Goal: Information Seeking & Learning: Check status

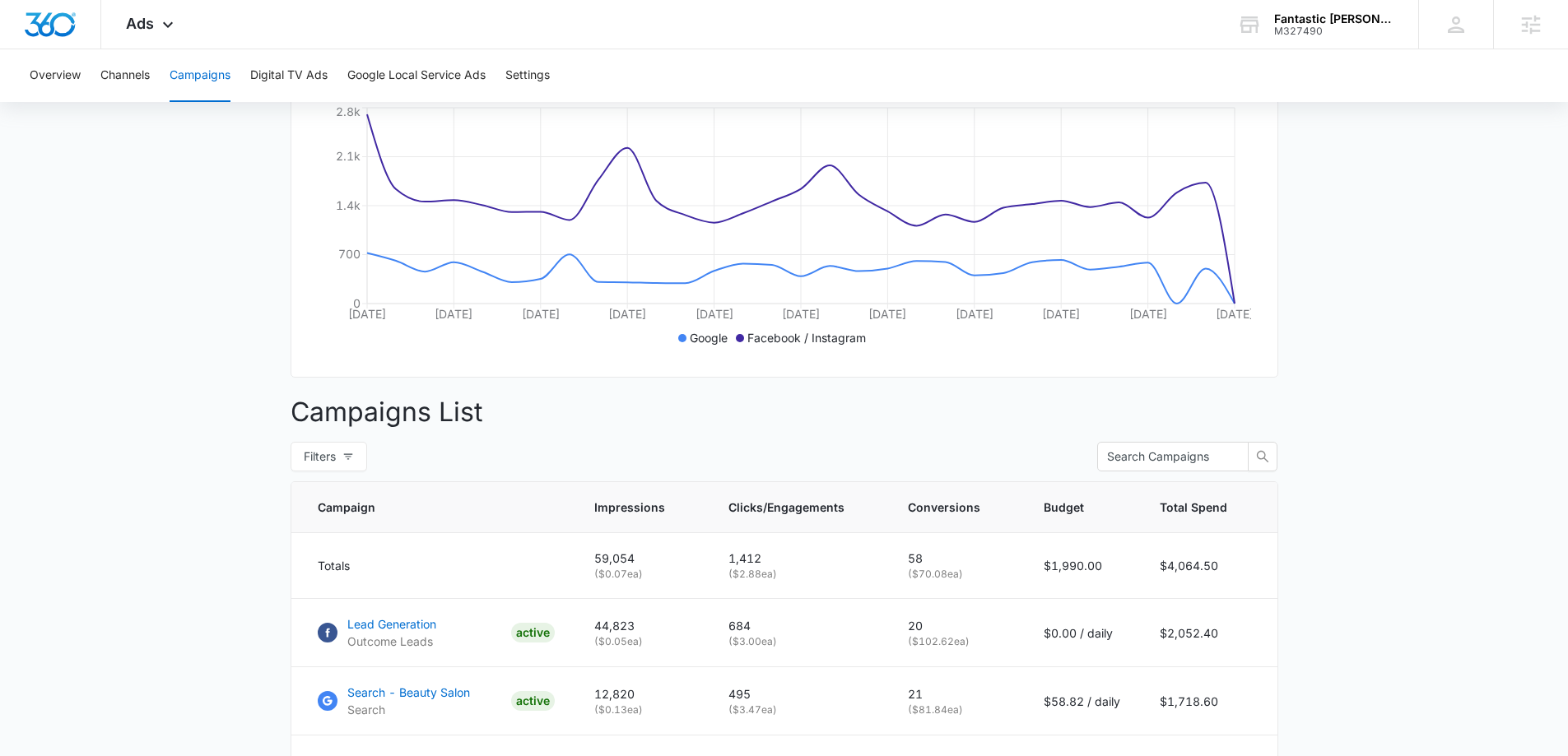
scroll to position [498, 0]
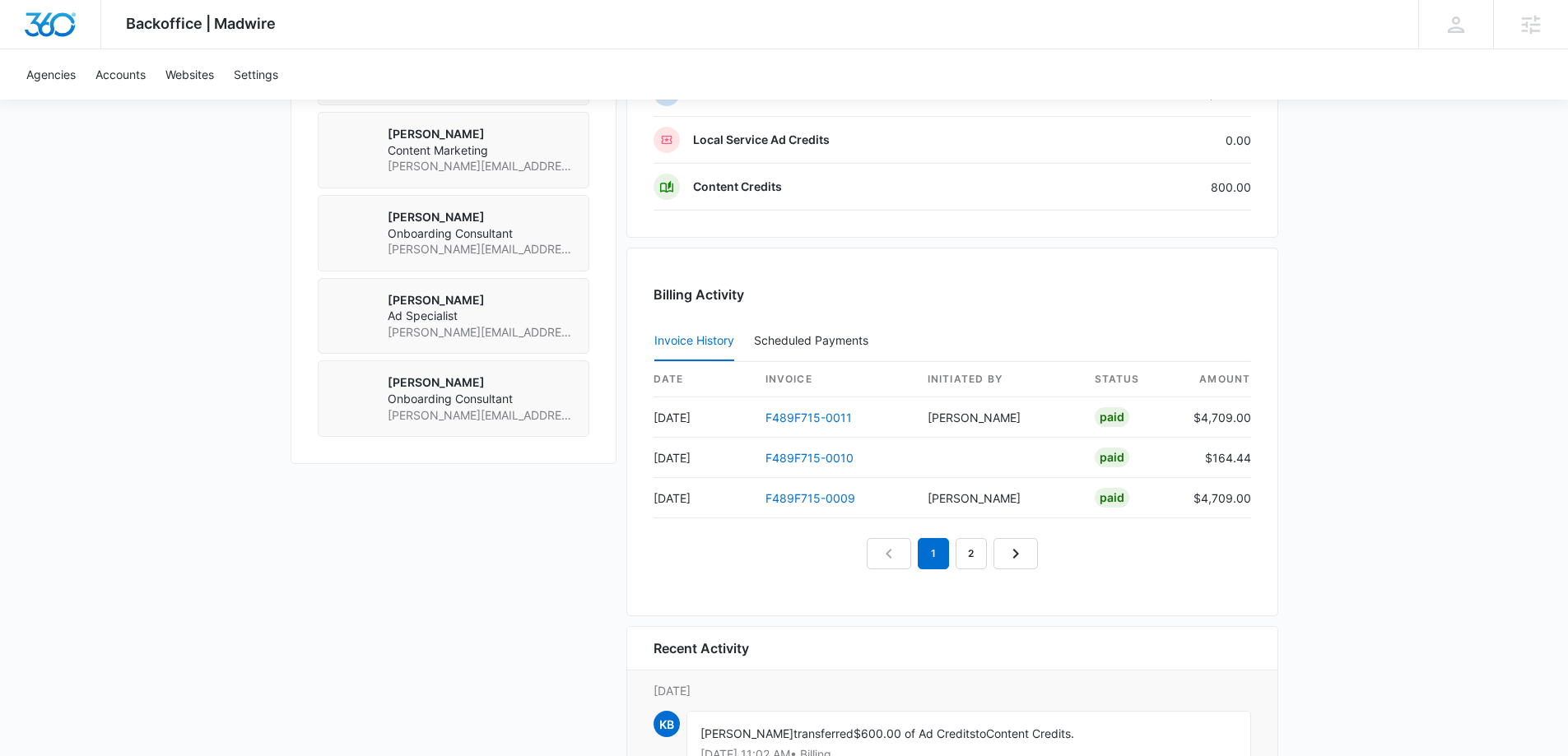
scroll to position [1641, 0]
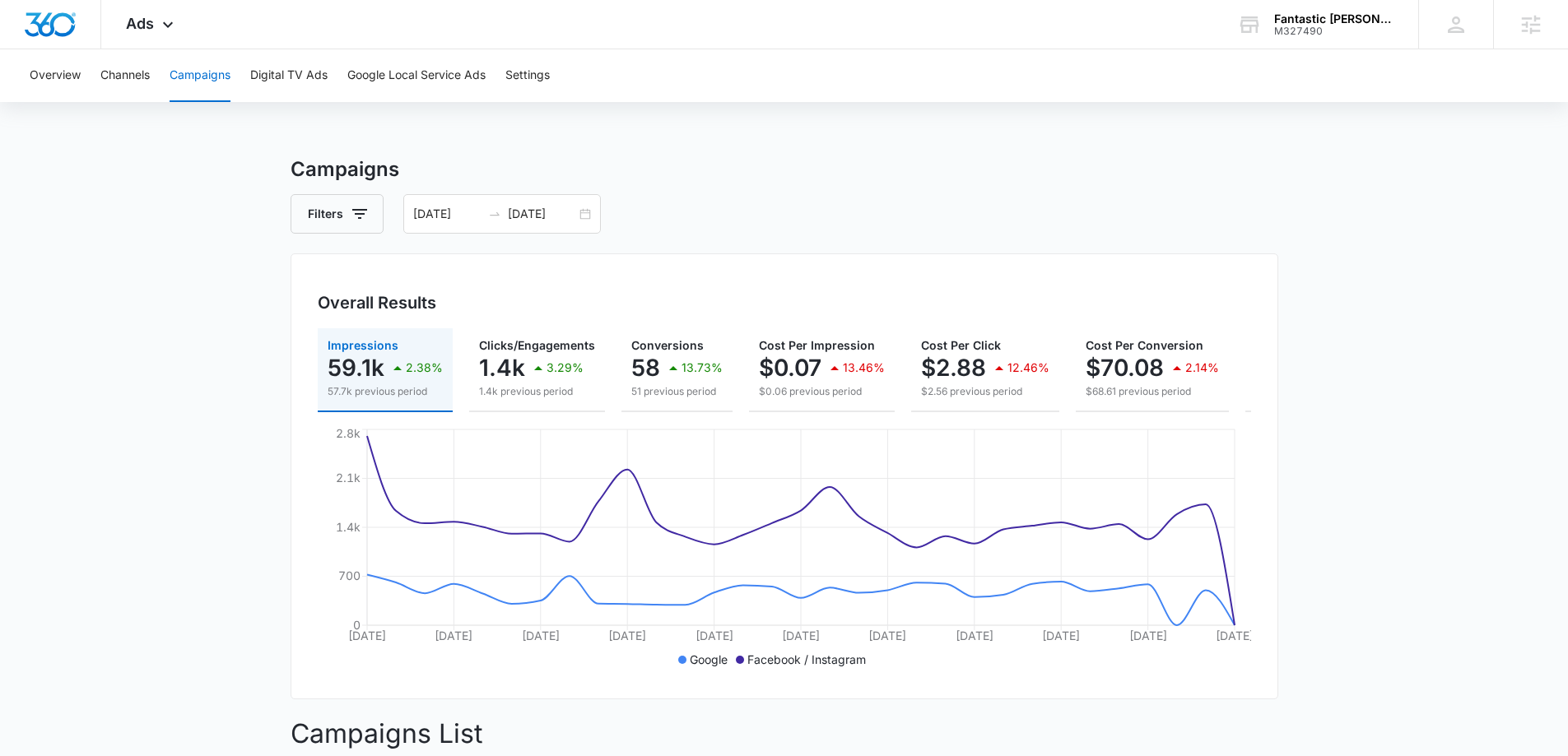
click at [1301, 25] on div "Fantastic [PERSON_NAME] M327490 Your Accounts View All" at bounding box center [1315, 24] width 205 height 49
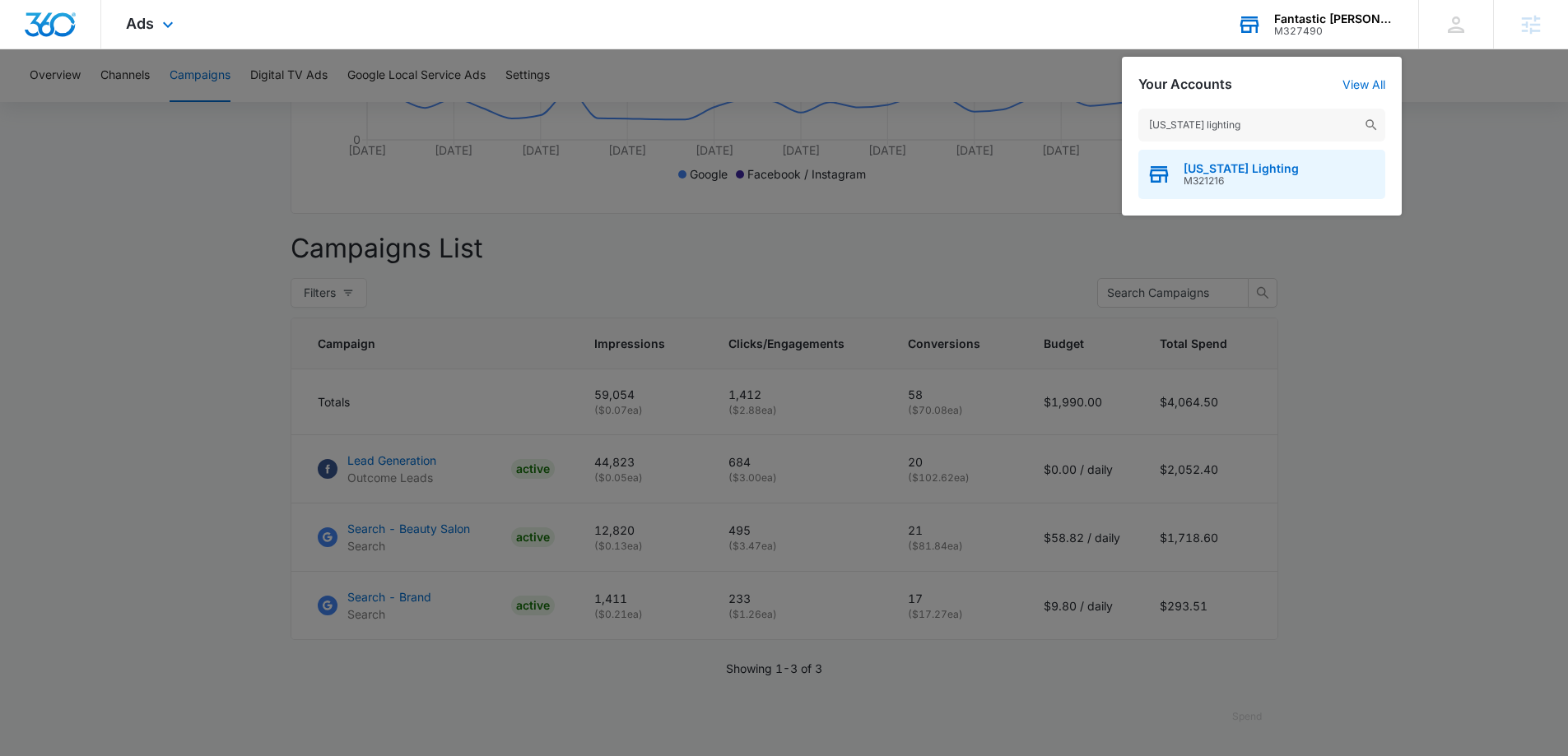
type input "georgia lighting"
click at [1247, 175] on span "M321216" at bounding box center [1242, 181] width 116 height 12
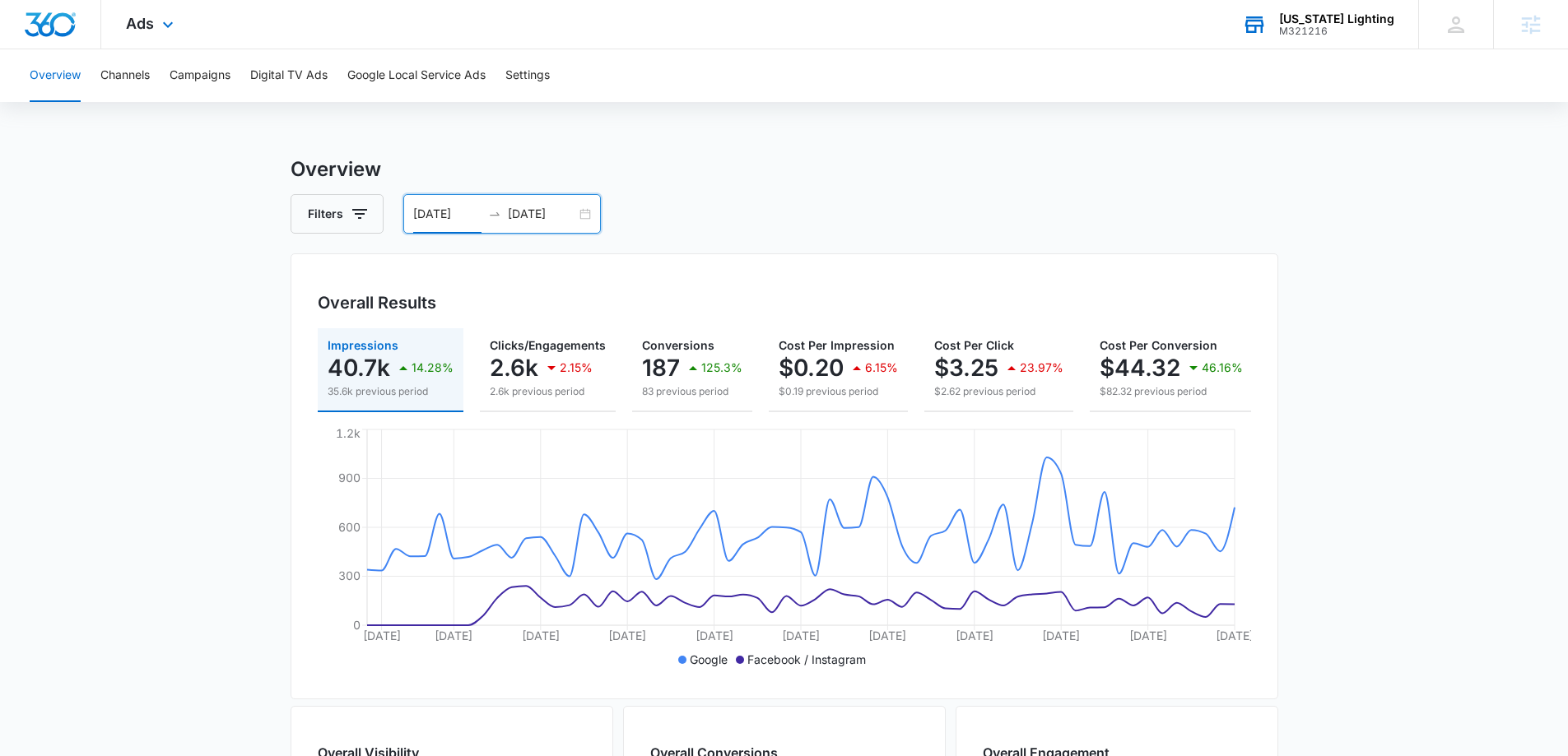
click at [460, 213] on input "07/03/2025" at bounding box center [447, 214] width 68 height 18
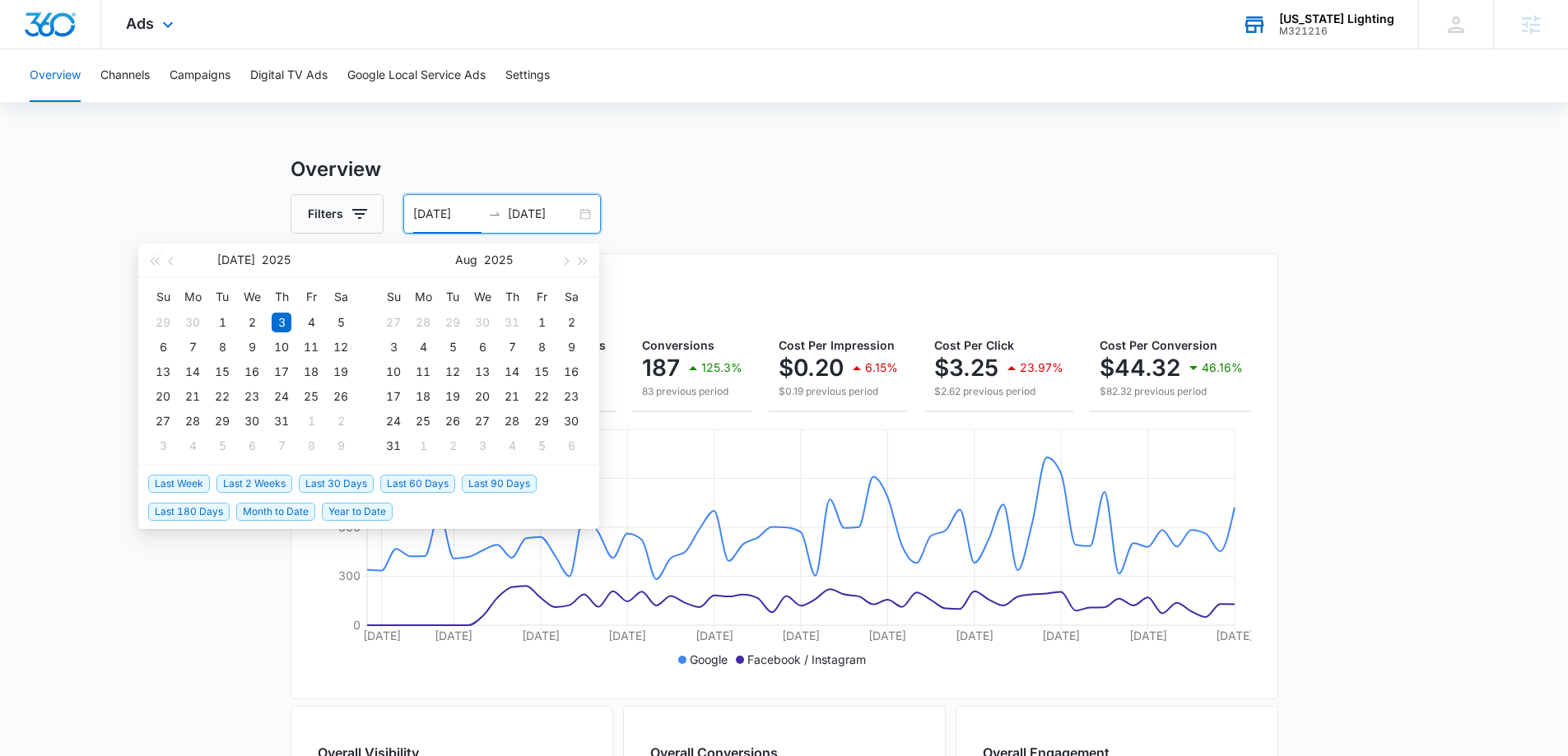
click at [359, 486] on span "Last 30 Days" at bounding box center [337, 484] width 75 height 18
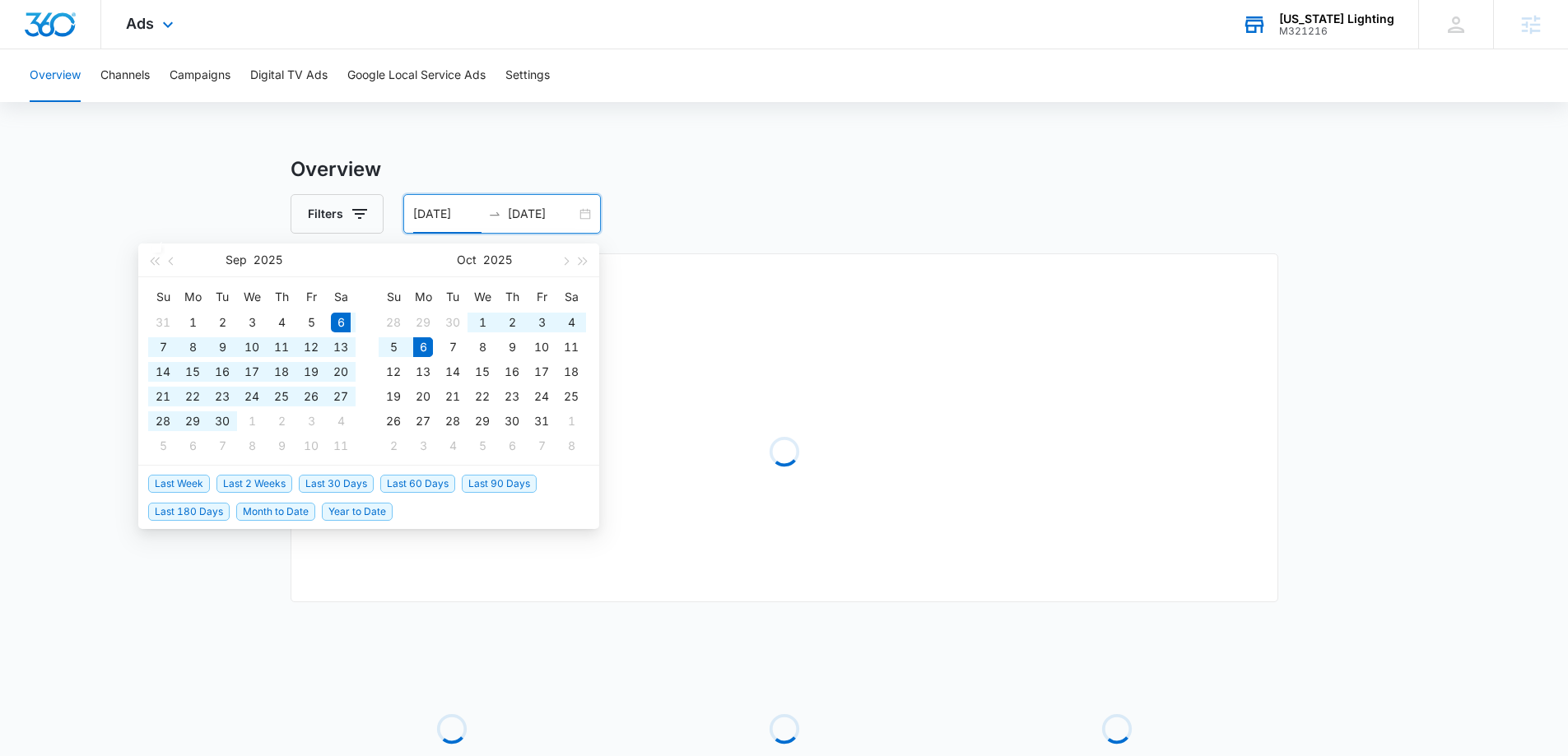
type input "09/06/2025"
type input "10/06/2025"
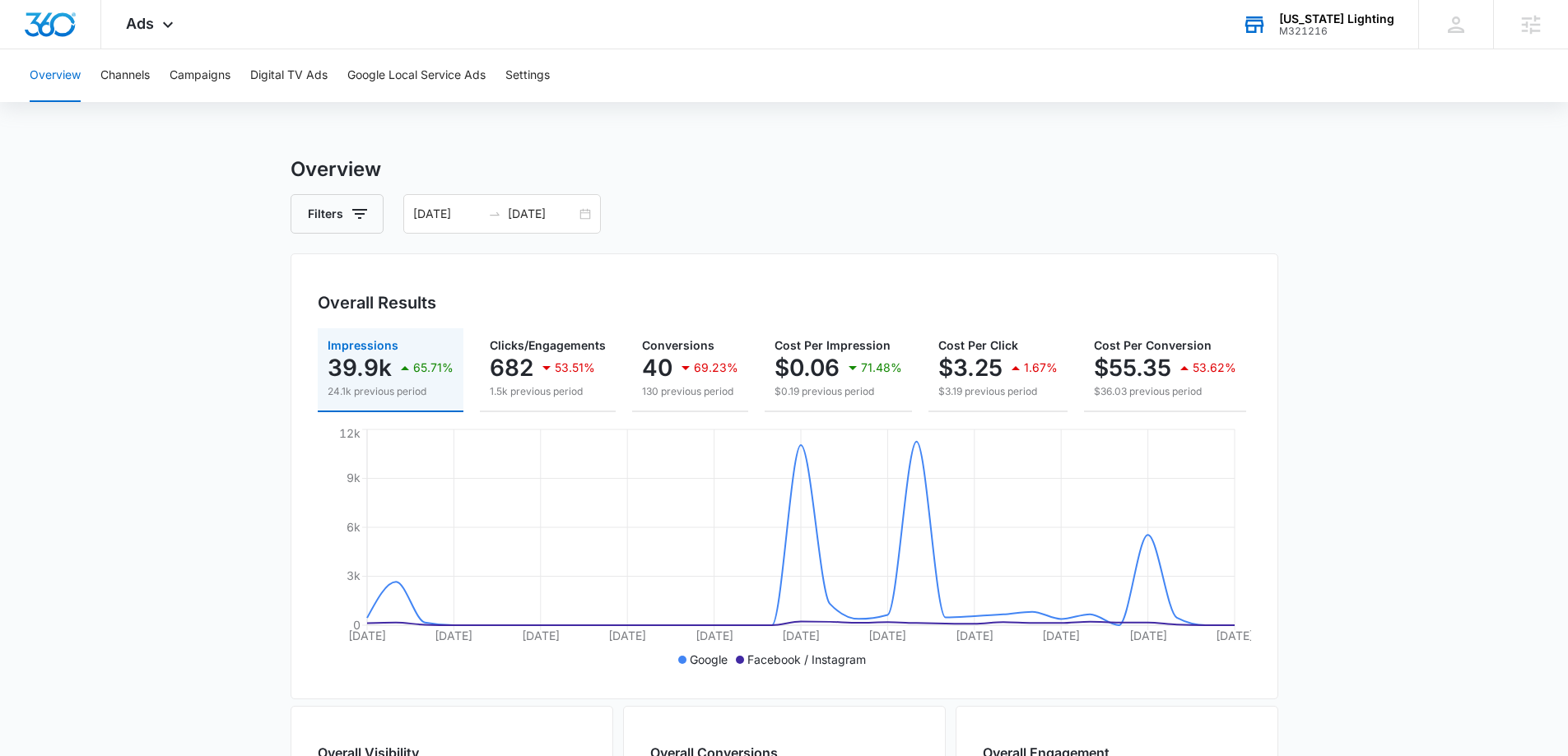
click at [1320, 20] on div "Georgia Lighting" at bounding box center [1337, 18] width 116 height 13
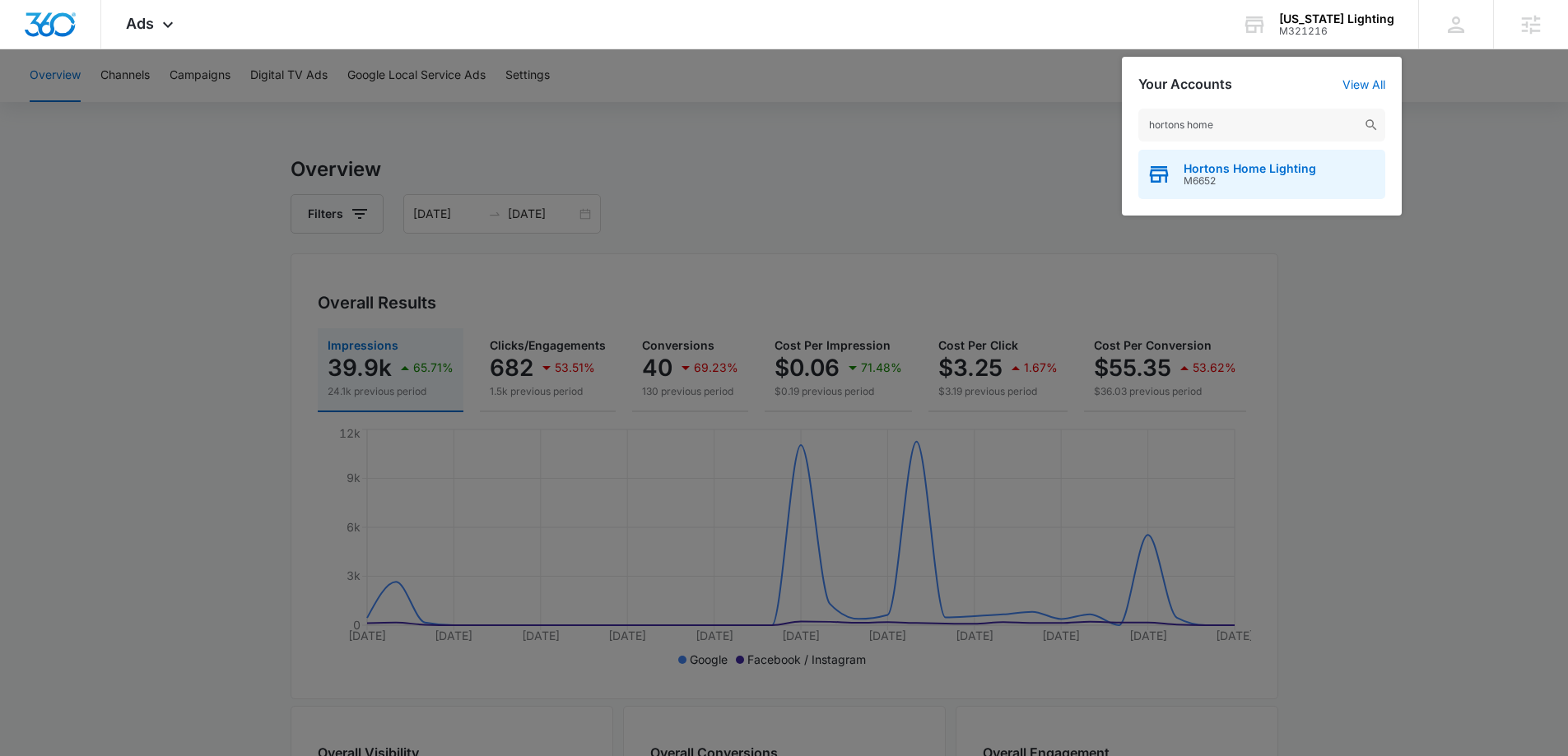
type input "hortons home"
click at [1281, 184] on span "M6652" at bounding box center [1250, 181] width 133 height 12
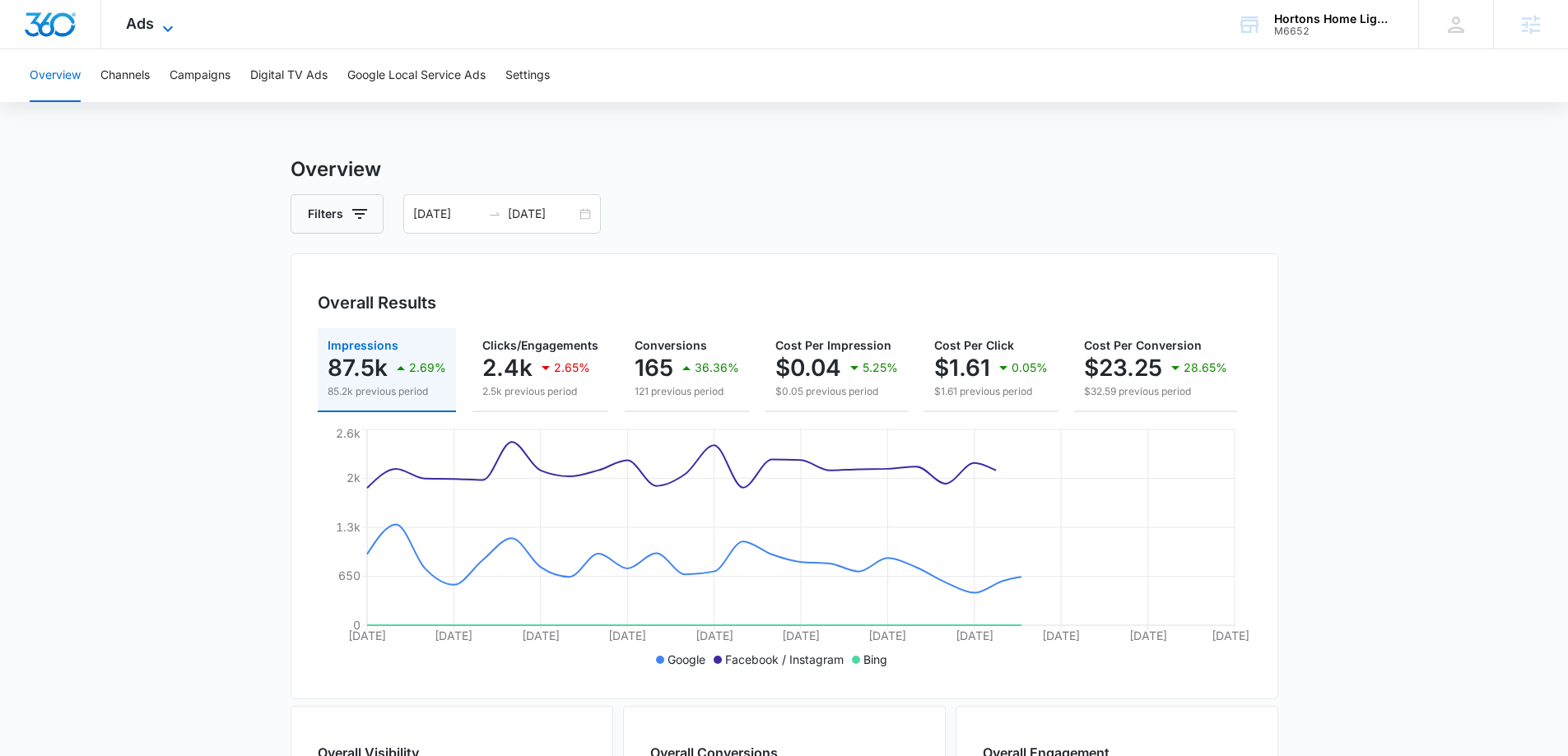
click at [150, 16] on span "Ads" at bounding box center [139, 23] width 28 height 17
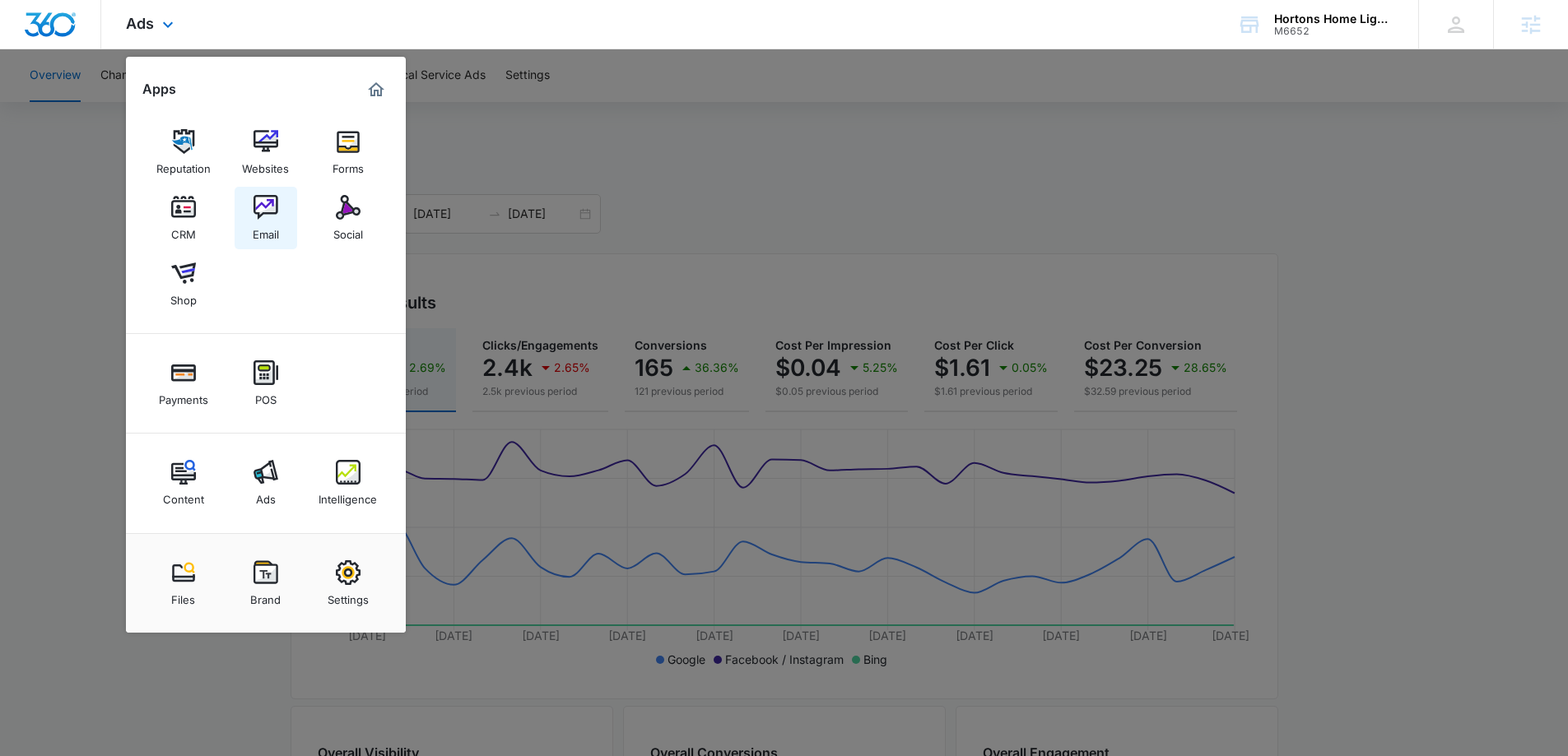
click at [269, 213] on img at bounding box center [265, 207] width 25 height 25
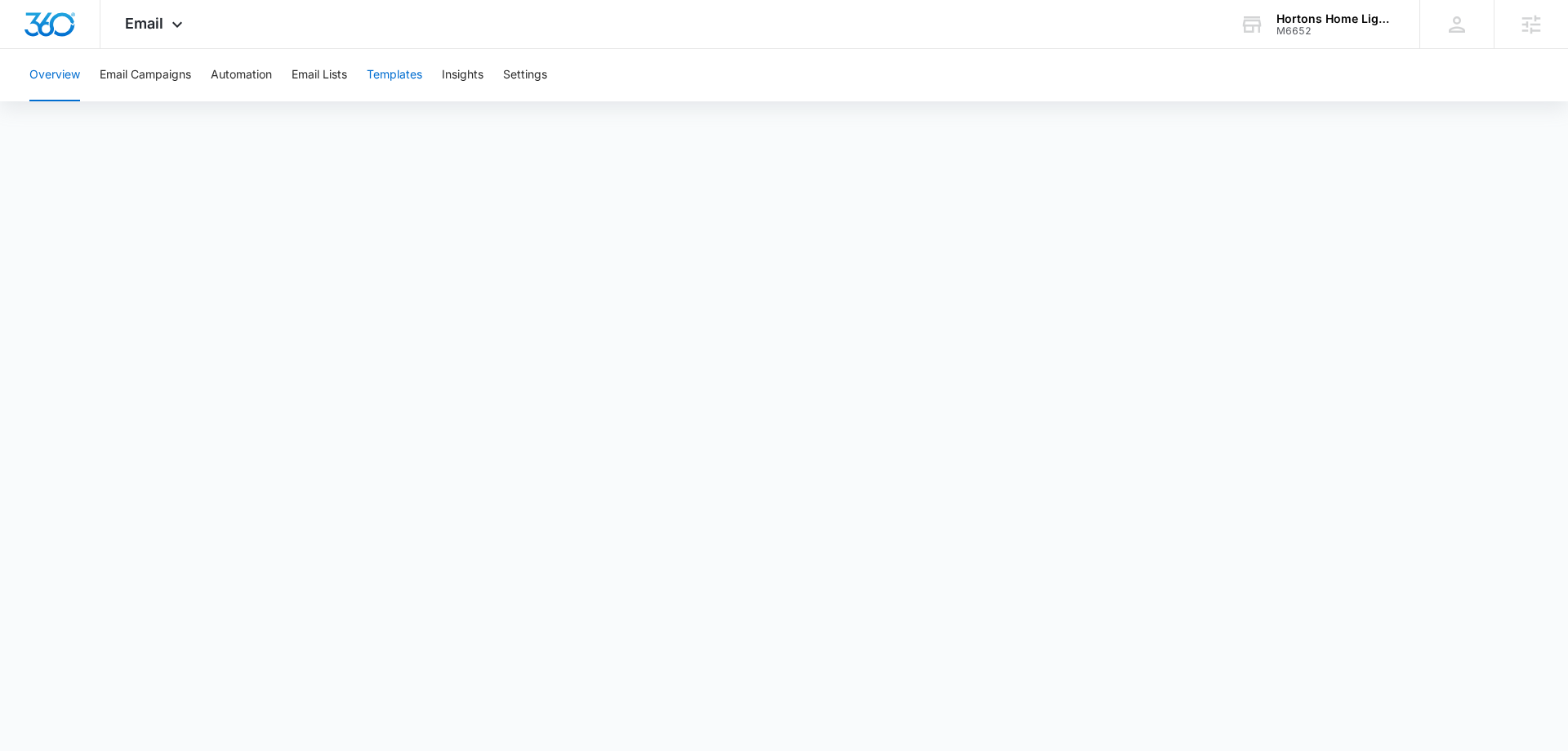
click at [392, 82] on button "Templates" at bounding box center [394, 75] width 56 height 52
click at [1300, 43] on div "Hortons Home Lighting M6652 Your Accounts View All" at bounding box center [1318, 24] width 204 height 48
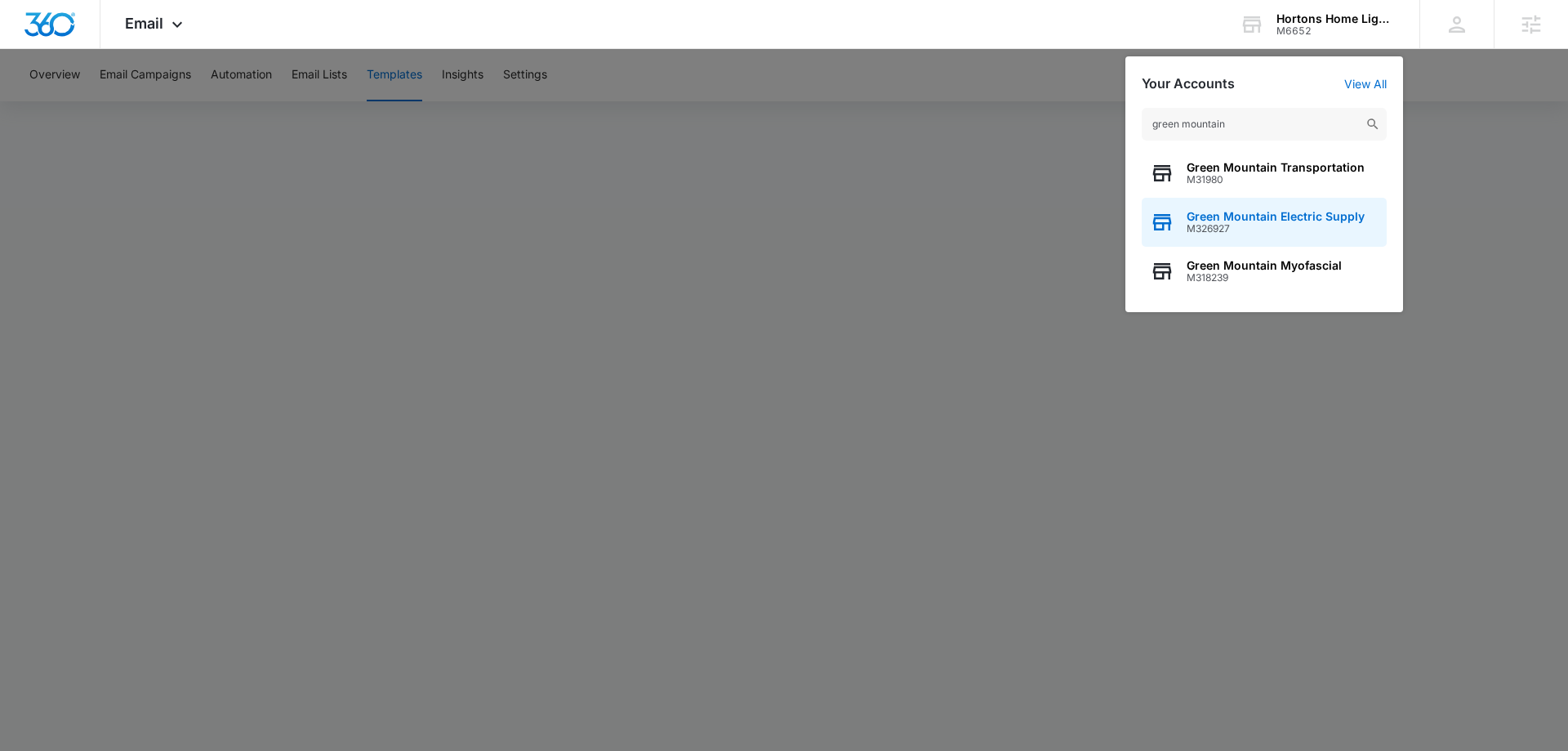
type input "green mountain"
click at [1216, 228] on span "M326927" at bounding box center [1276, 228] width 178 height 12
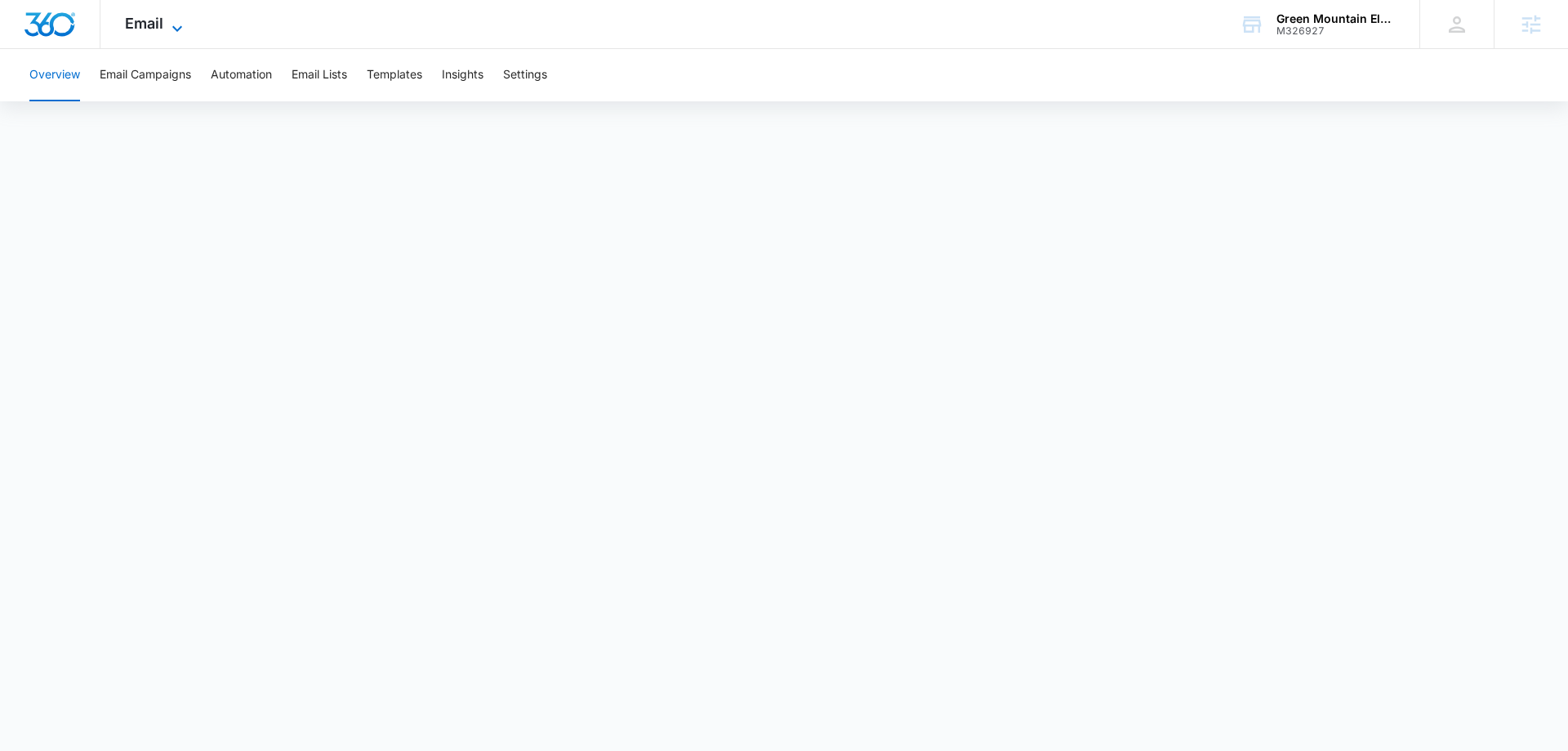
click at [170, 25] on icon at bounding box center [177, 29] width 20 height 20
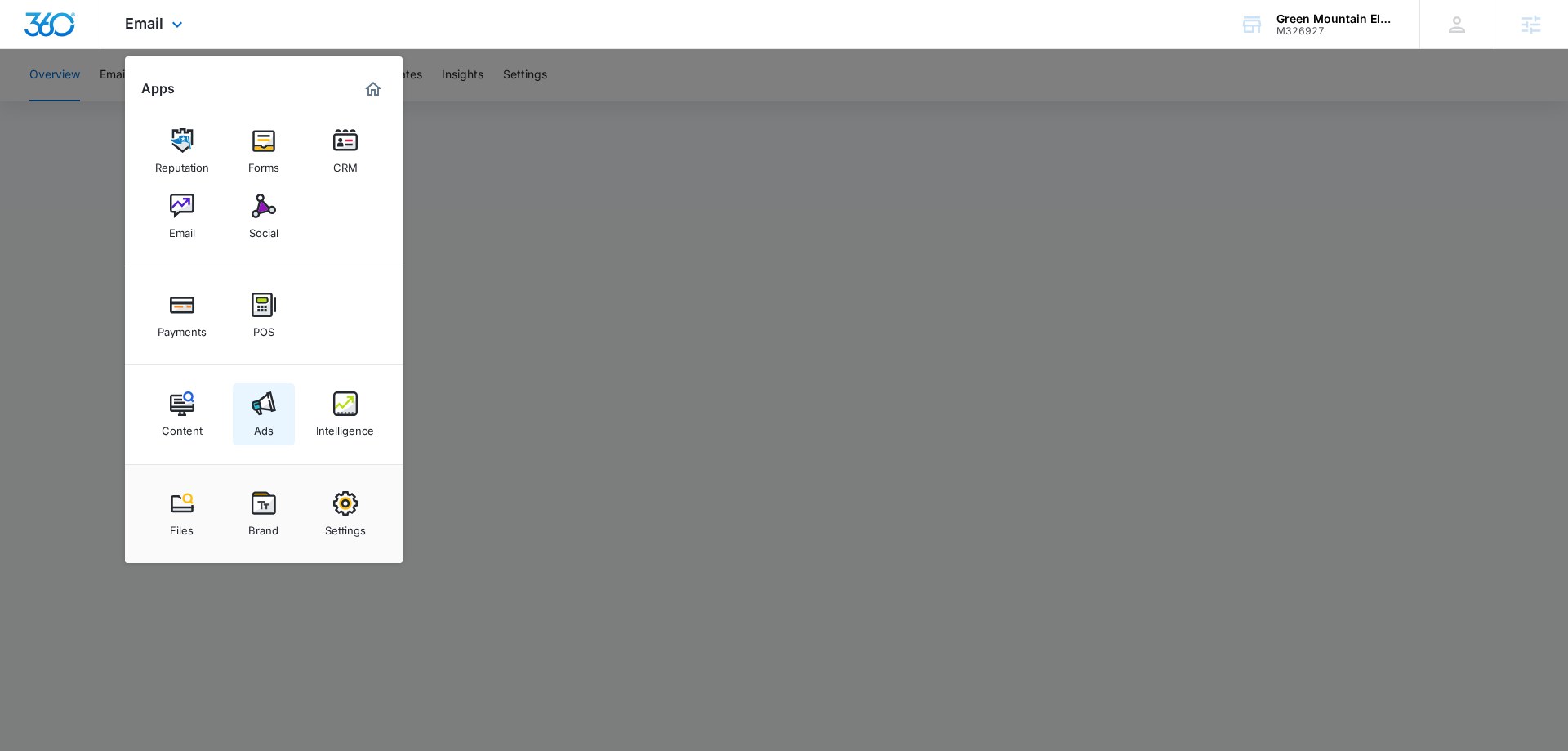
click at [258, 402] on img at bounding box center [263, 403] width 25 height 25
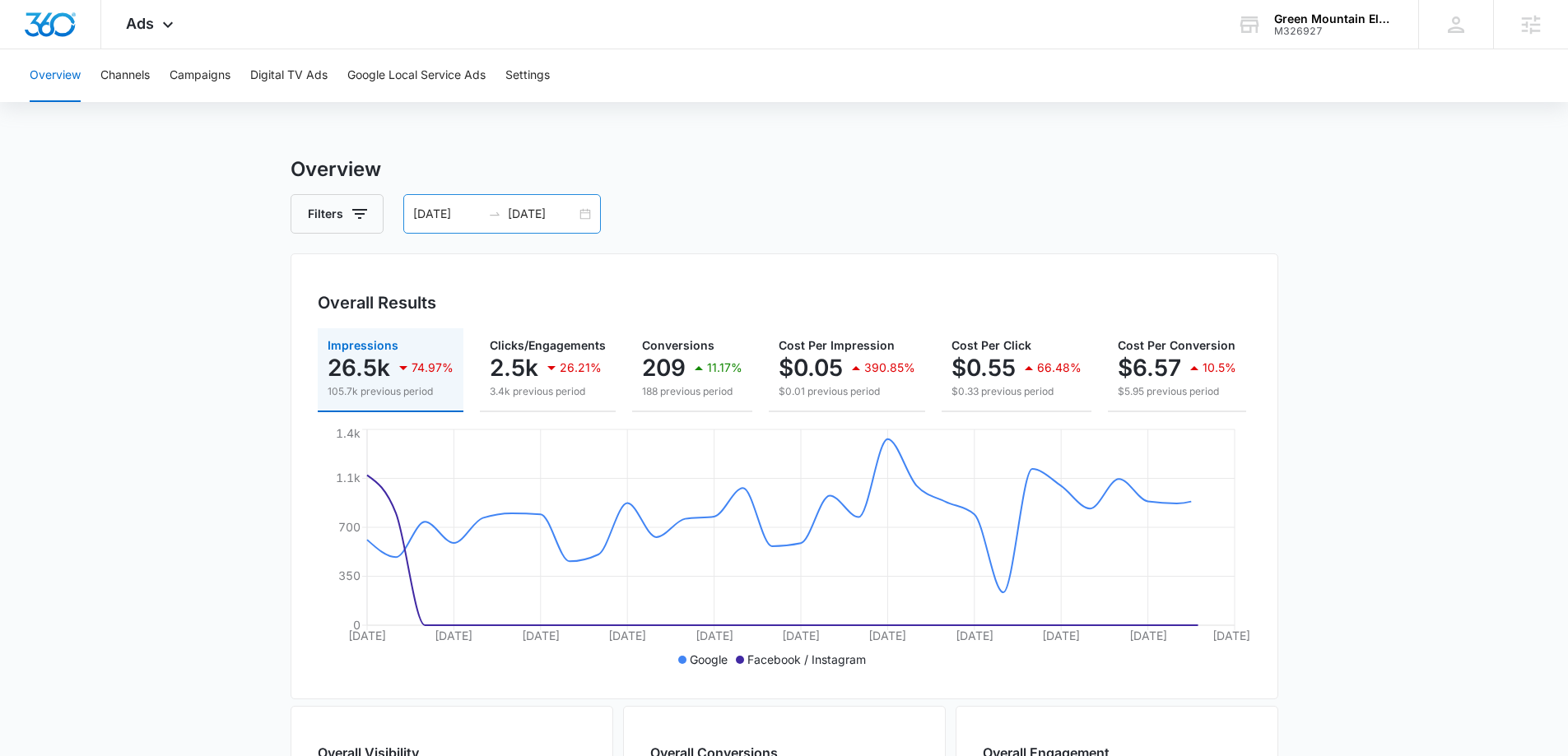
click at [538, 207] on input "[DATE]" at bounding box center [542, 214] width 68 height 18
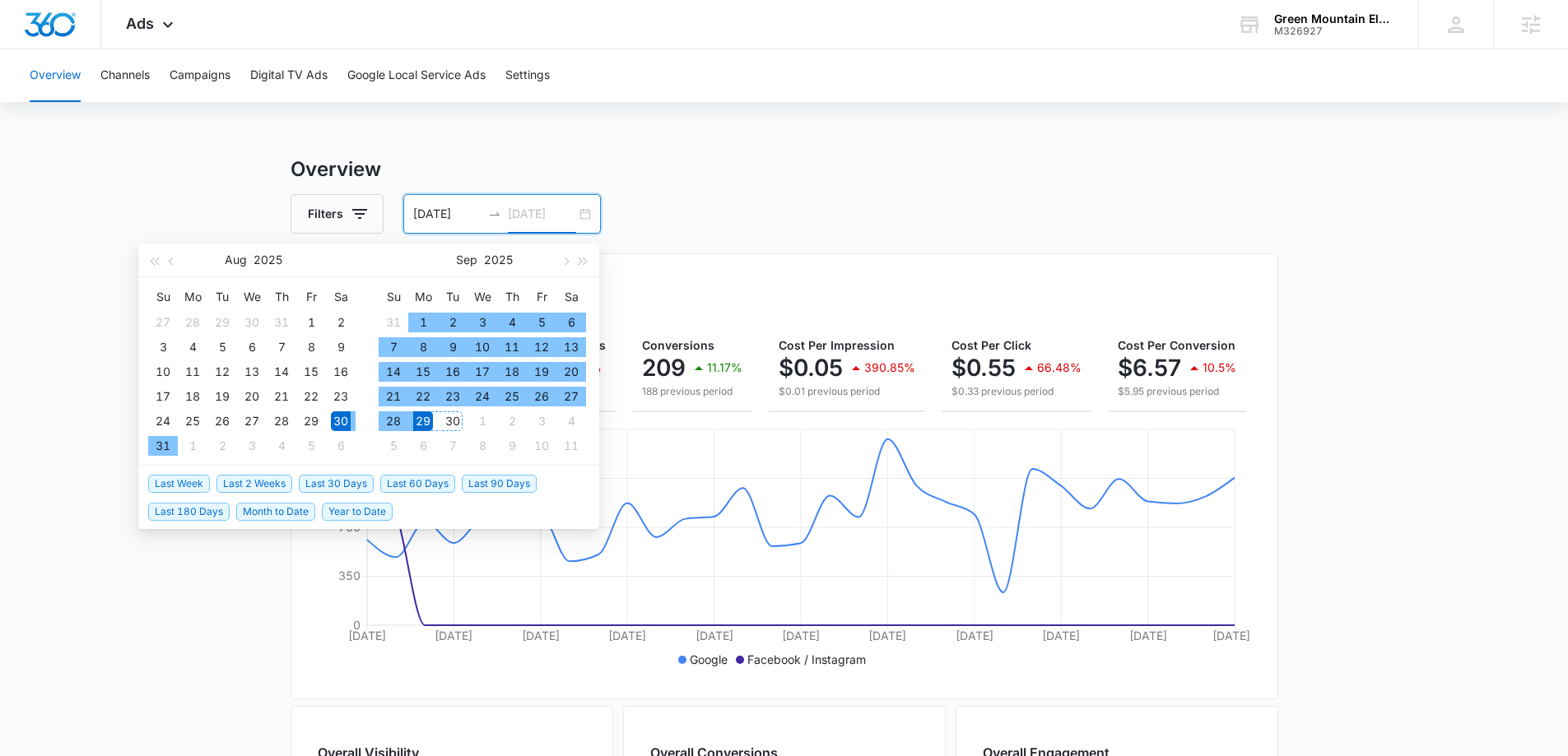
type input "[DATE]"
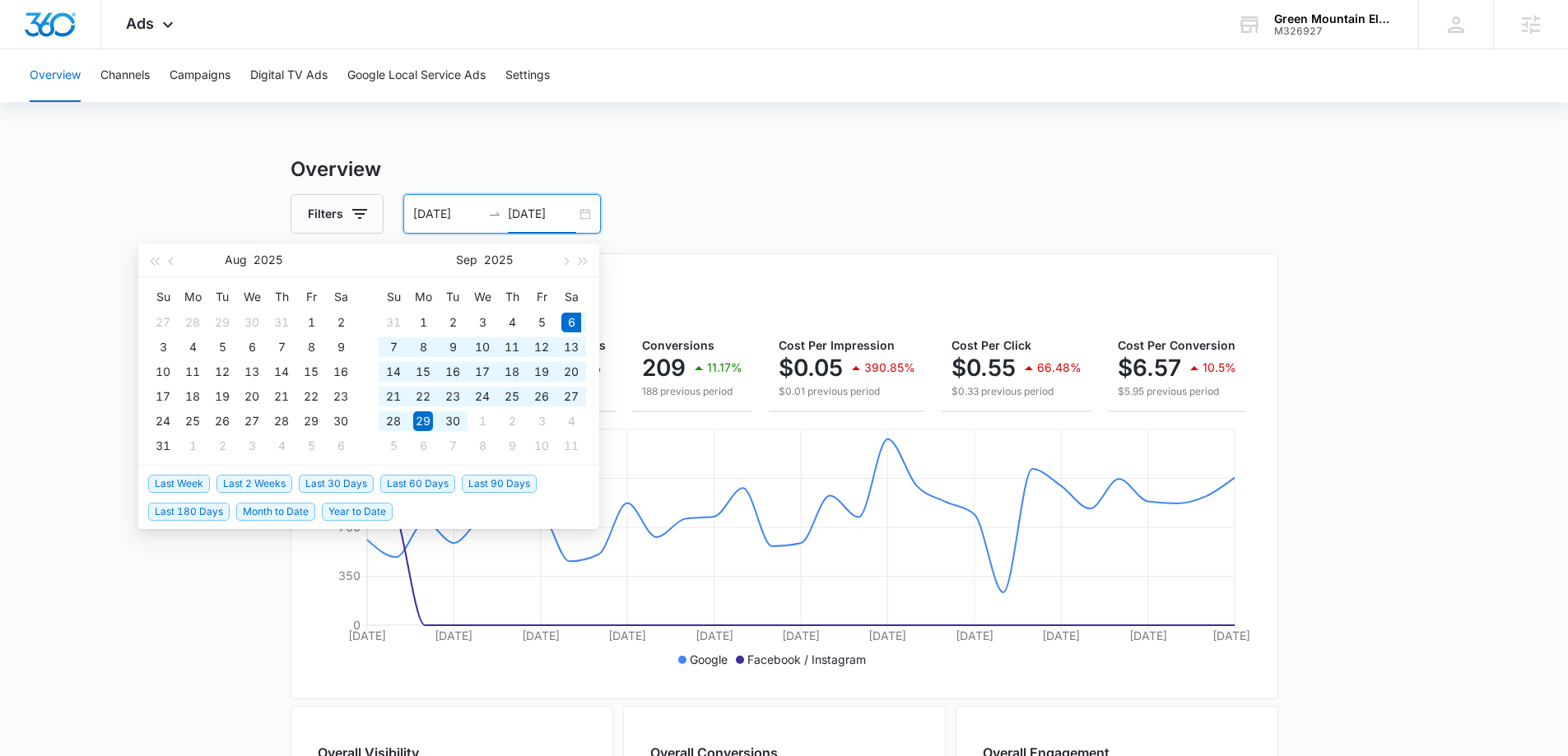
click at [363, 483] on span "Last 30 Days" at bounding box center [337, 484] width 75 height 18
type input "[DATE]"
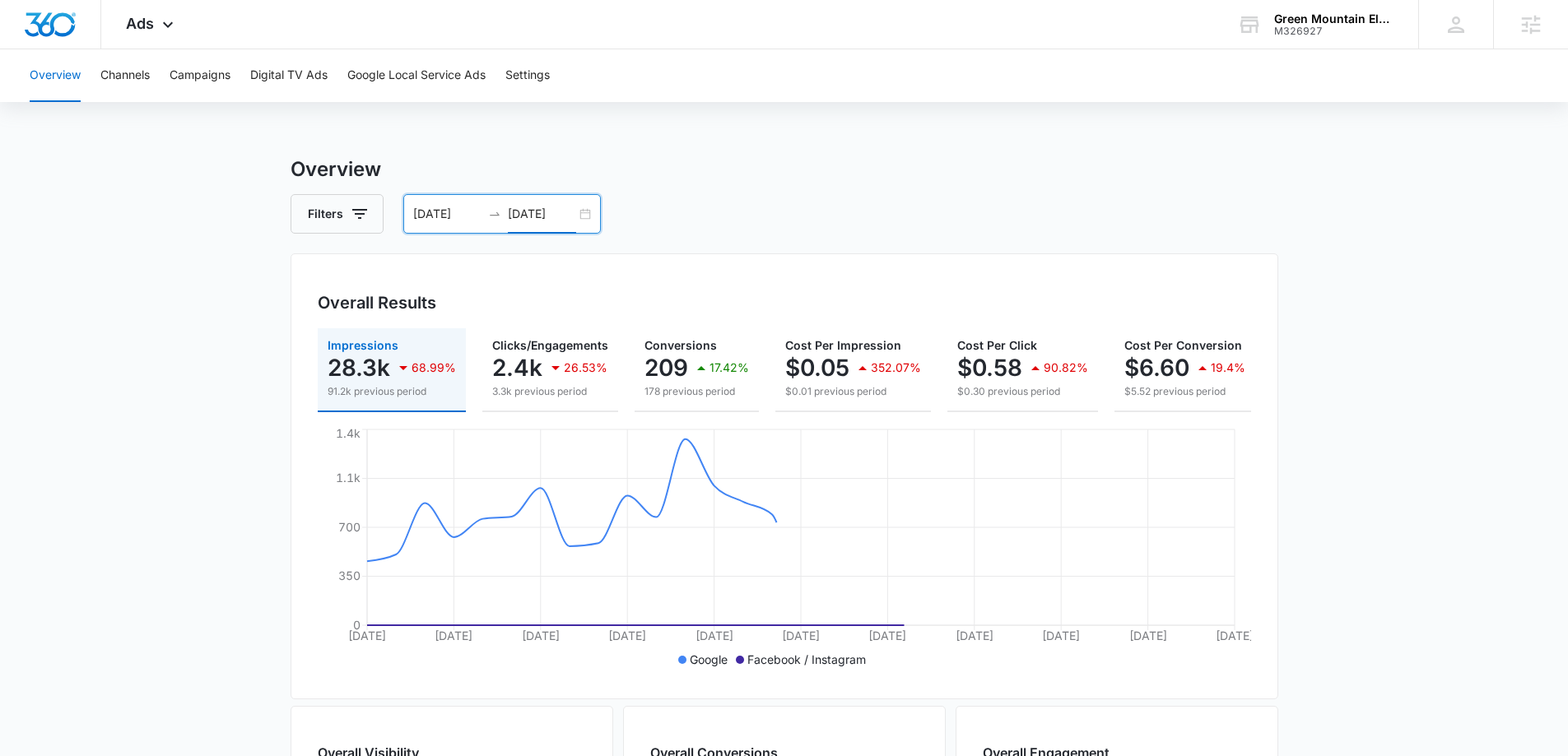
click at [218, 455] on main "Overview Filters 09/06/2025 10/06/2025 Overall Results Impressions 28.3k 68.99%…" at bounding box center [784, 745] width 1568 height 1181
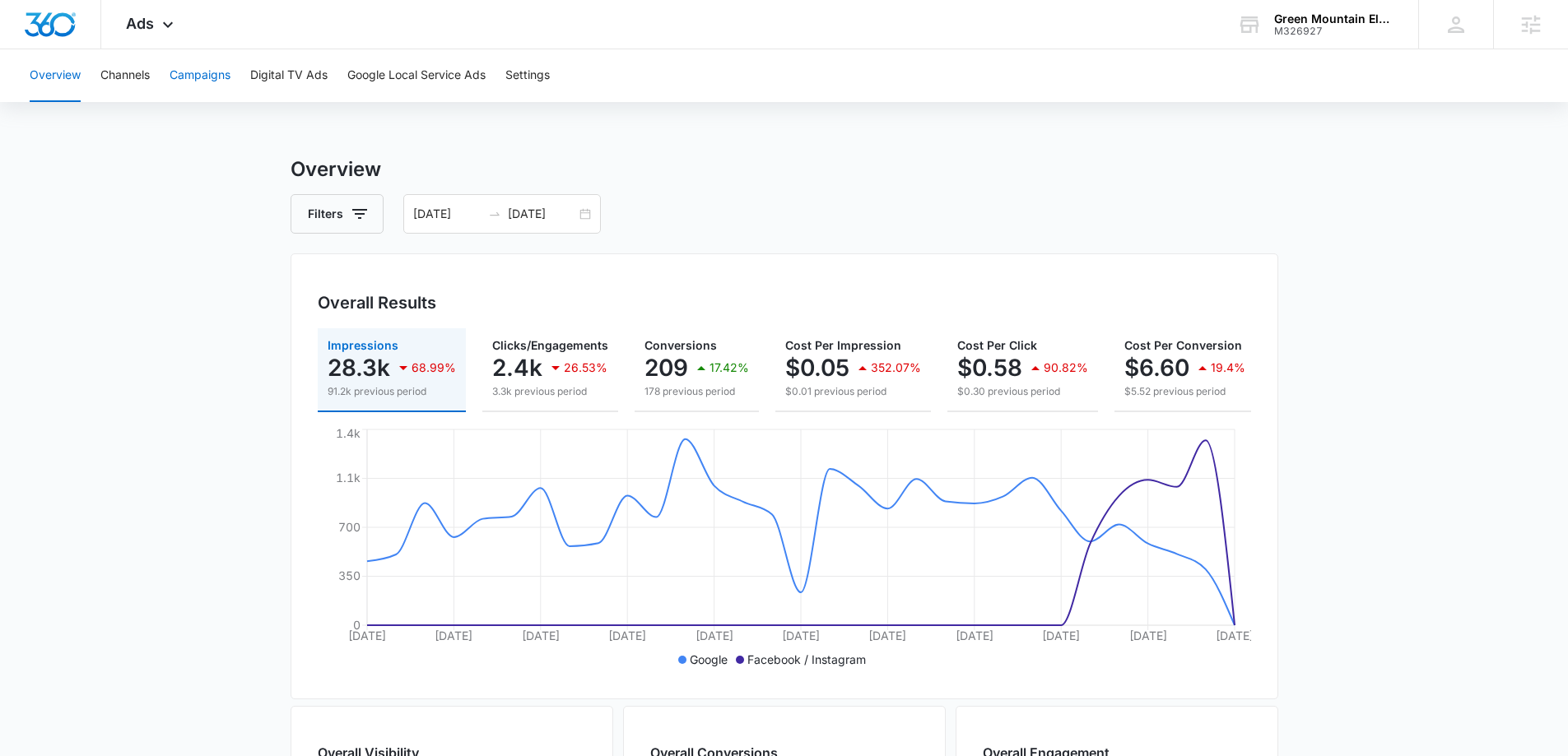
click at [195, 71] on button "Campaigns" at bounding box center [200, 75] width 61 height 52
click at [157, 18] on div "Ads Apps Reputation Forms CRM Email Social Payments POS Content Ads Intelligenc…" at bounding box center [151, 24] width 101 height 49
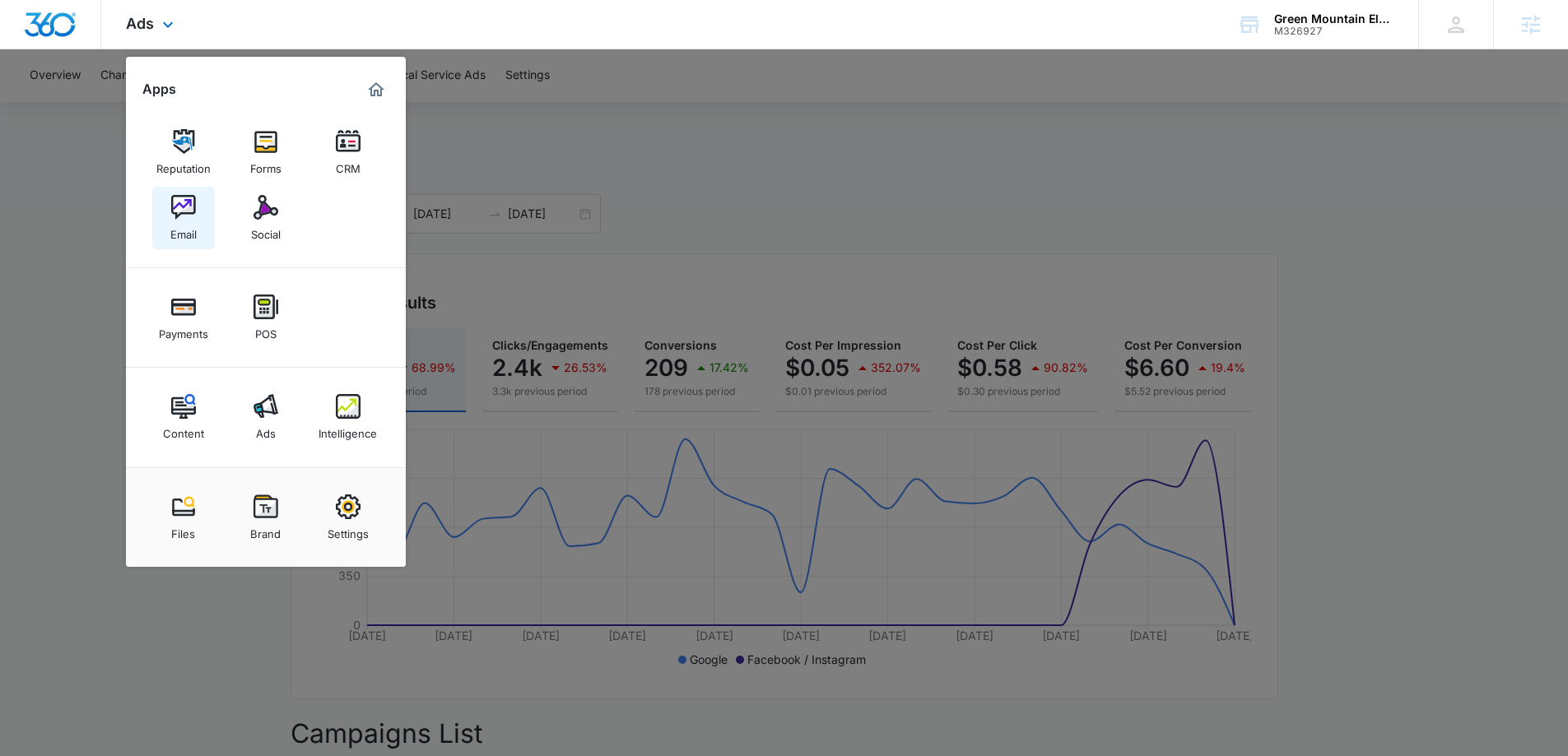
click at [171, 215] on img at bounding box center [183, 207] width 25 height 25
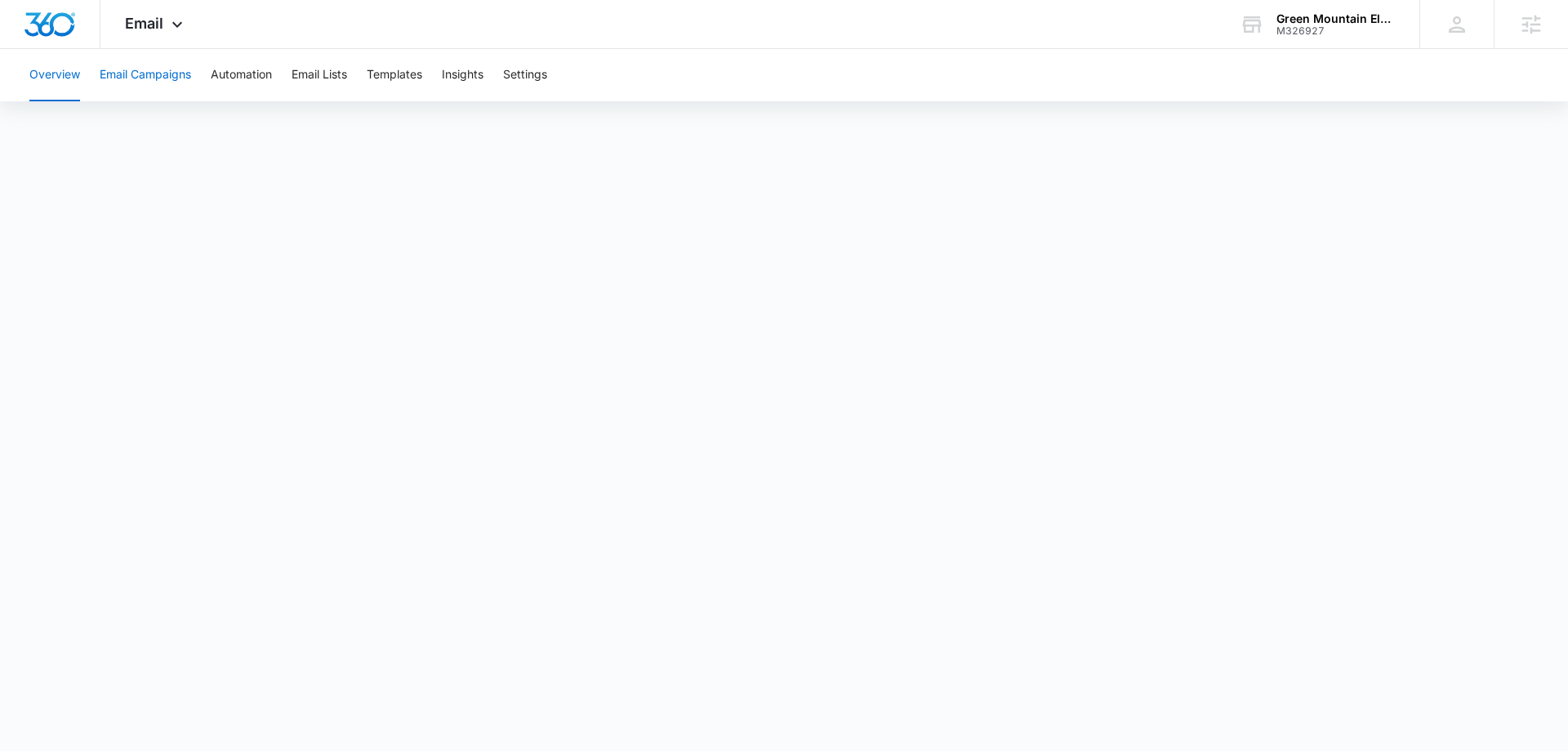
click at [178, 77] on button "Email Campaigns" at bounding box center [146, 75] width 92 height 52
click at [140, 16] on span "Email" at bounding box center [144, 23] width 38 height 17
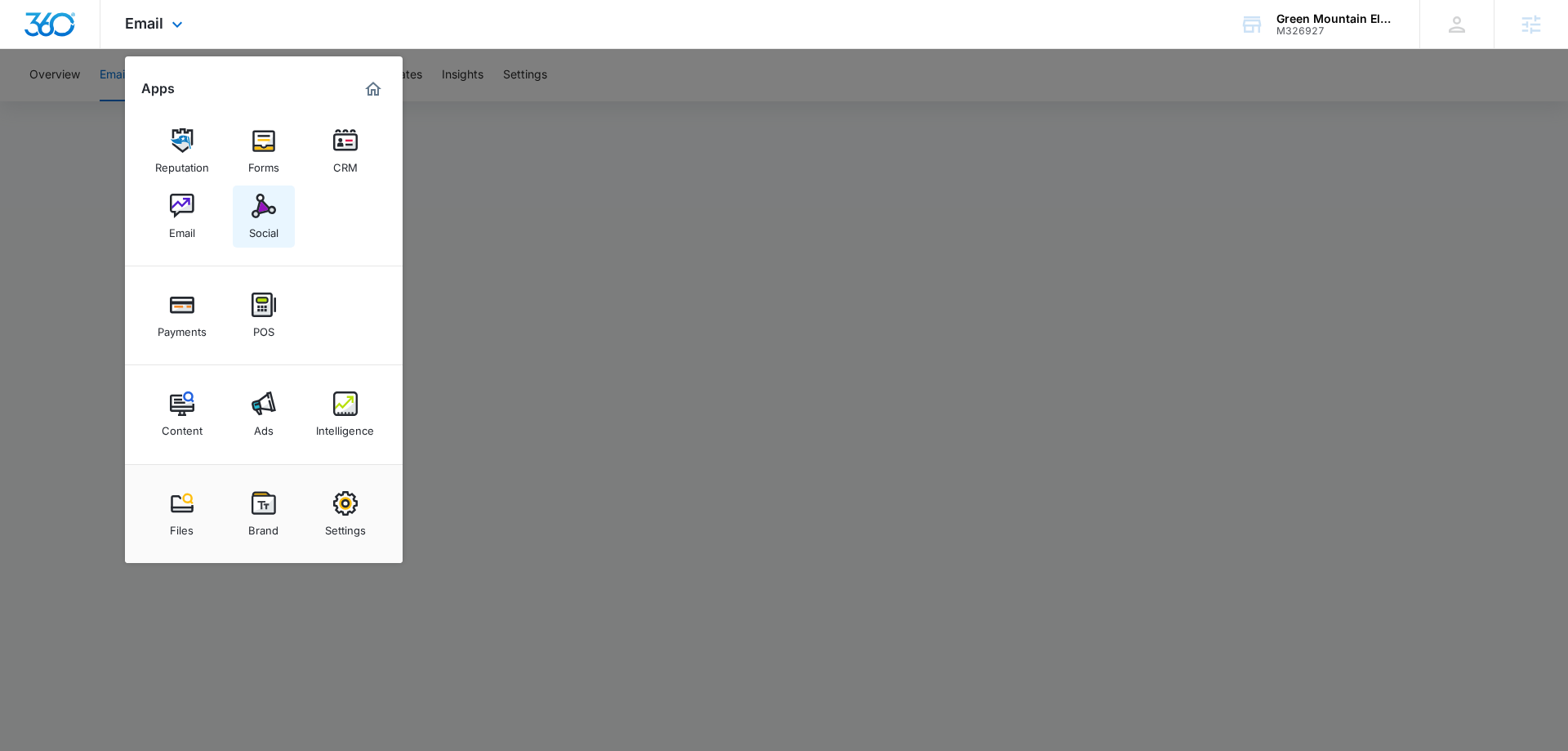
click at [267, 219] on div "Social" at bounding box center [264, 228] width 29 height 21
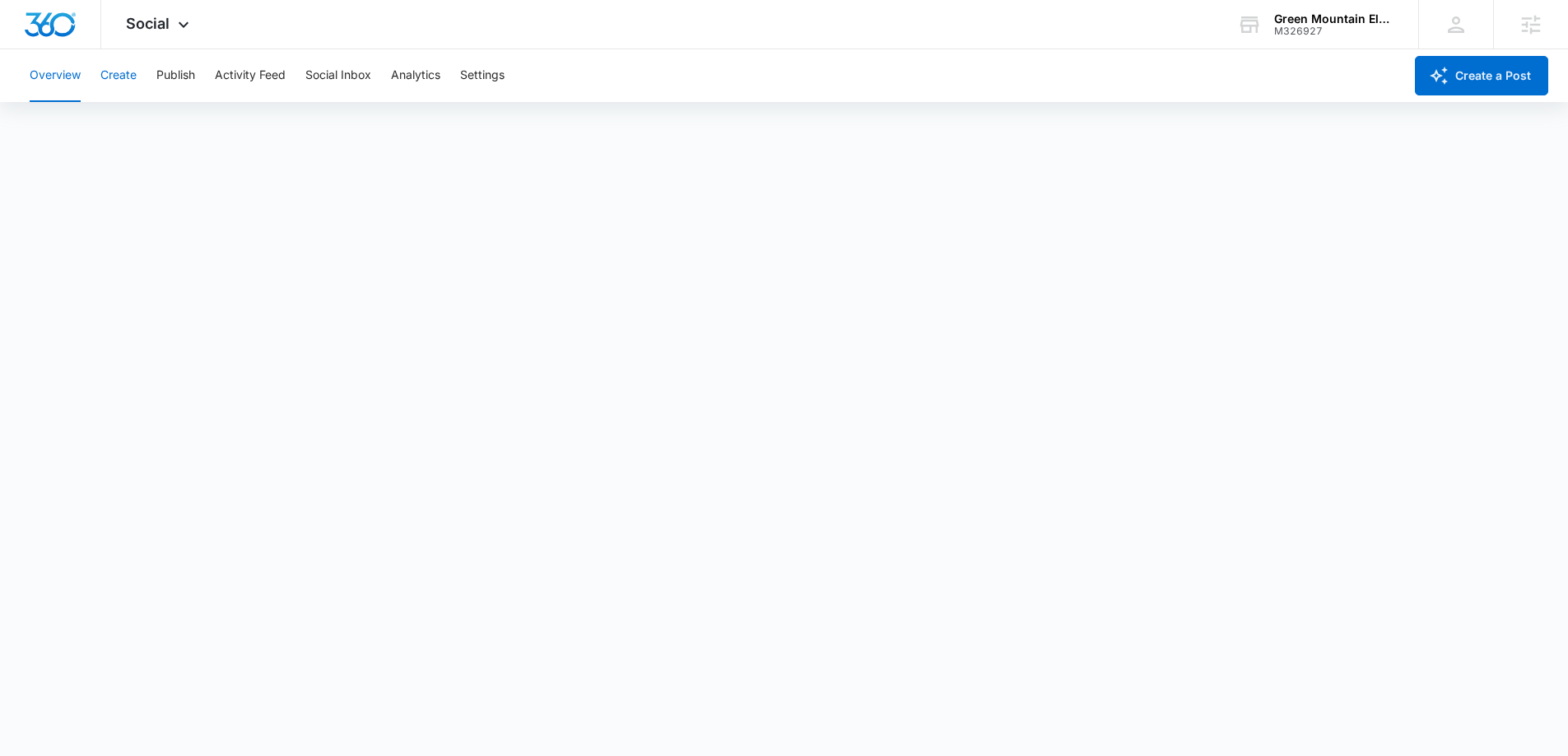
click at [124, 78] on button "Create" at bounding box center [118, 75] width 36 height 52
click at [170, 71] on button "Publish" at bounding box center [176, 75] width 39 height 52
click at [143, 127] on button "Schedules" at bounding box center [126, 126] width 56 height 46
click at [72, 126] on button "Calendar" at bounding box center [53, 126] width 49 height 46
click at [146, 129] on button "Schedules" at bounding box center [126, 126] width 56 height 46
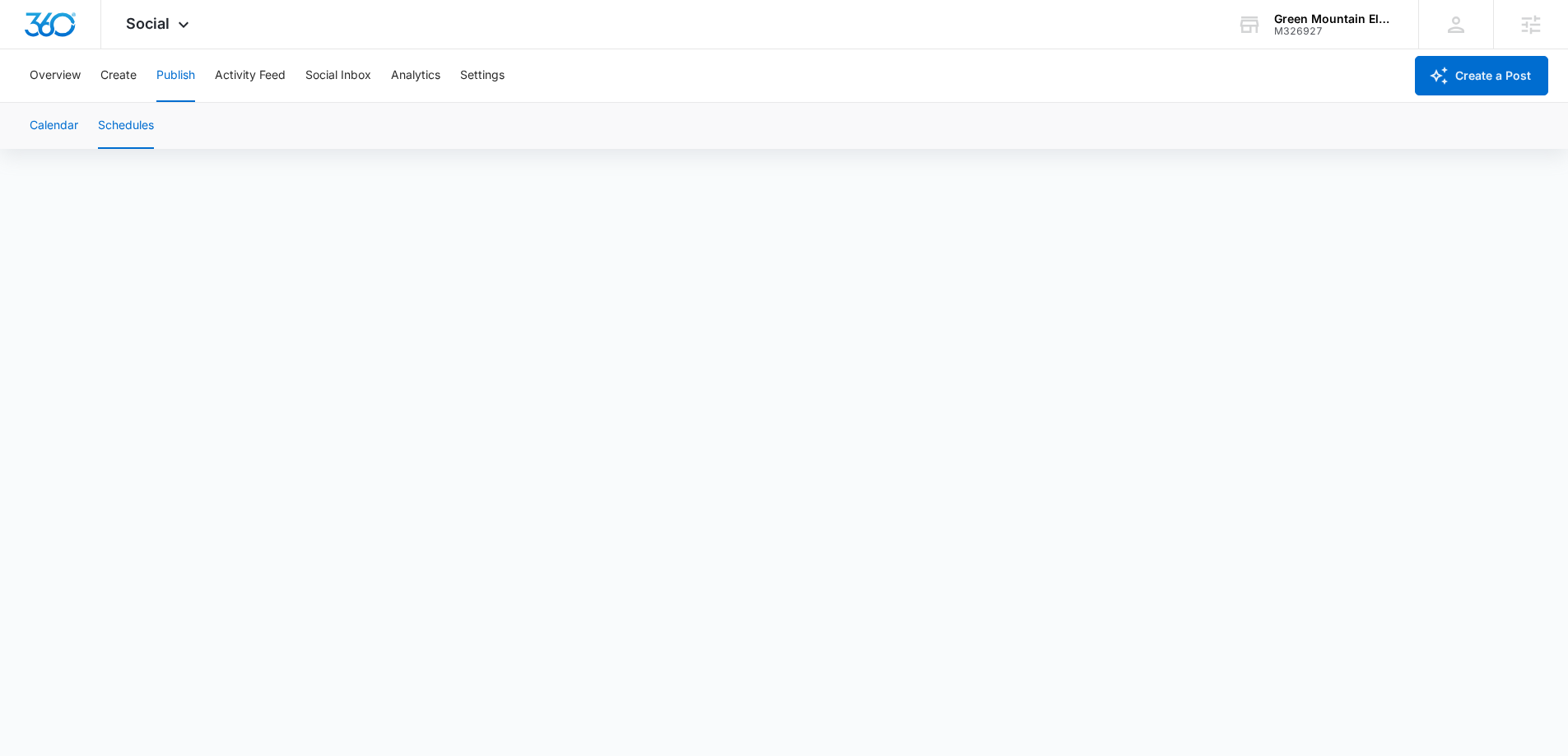
click at [68, 133] on button "Calendar" at bounding box center [53, 126] width 49 height 46
click at [116, 74] on button "Create" at bounding box center [118, 75] width 36 height 52
click at [148, 146] on button "Approvals" at bounding box center [160, 126] width 55 height 46
click at [65, 126] on button "Content Library" at bounding box center [72, 126] width 84 height 46
click at [172, 88] on button "Publish" at bounding box center [176, 75] width 39 height 52
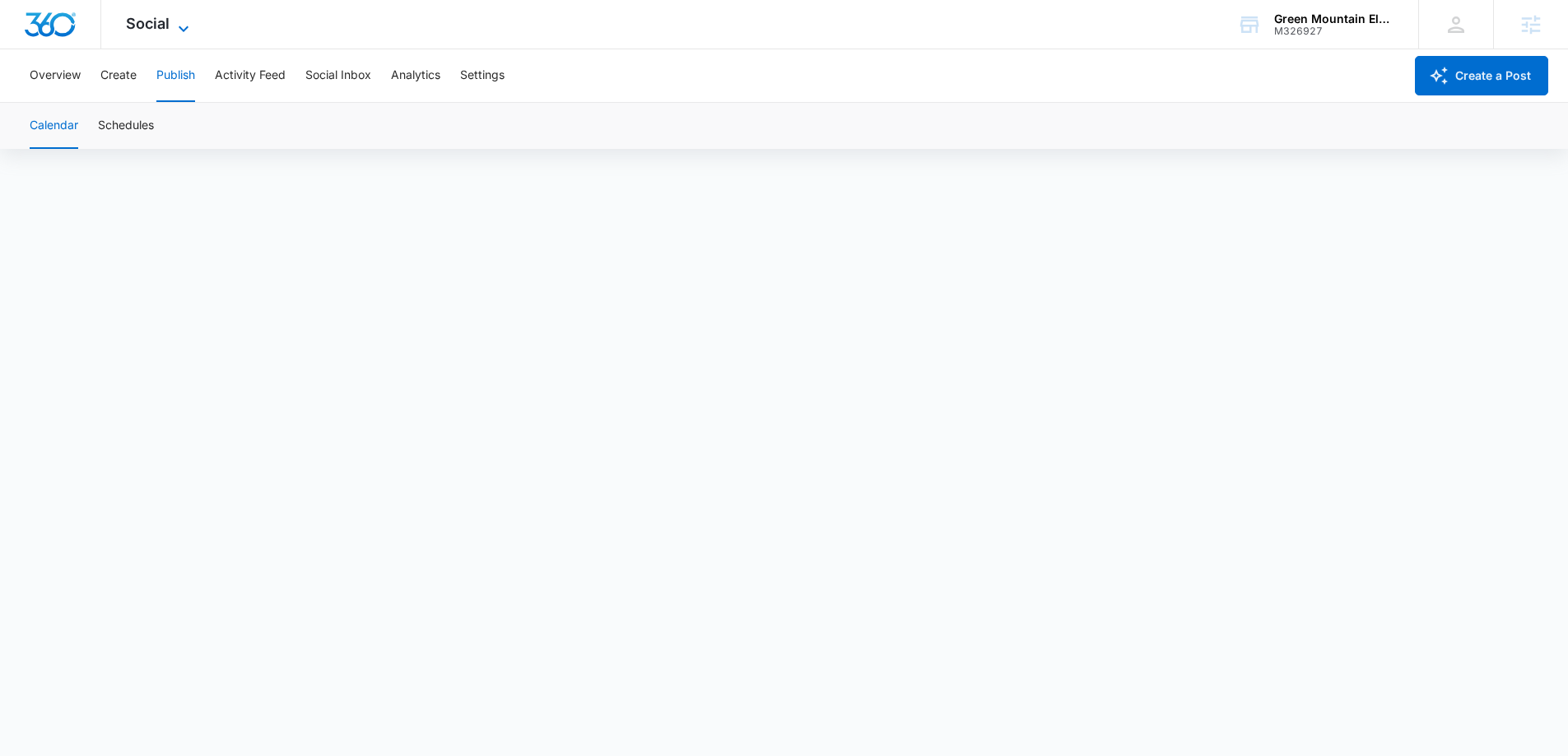
click at [157, 16] on span "Social" at bounding box center [148, 23] width 44 height 17
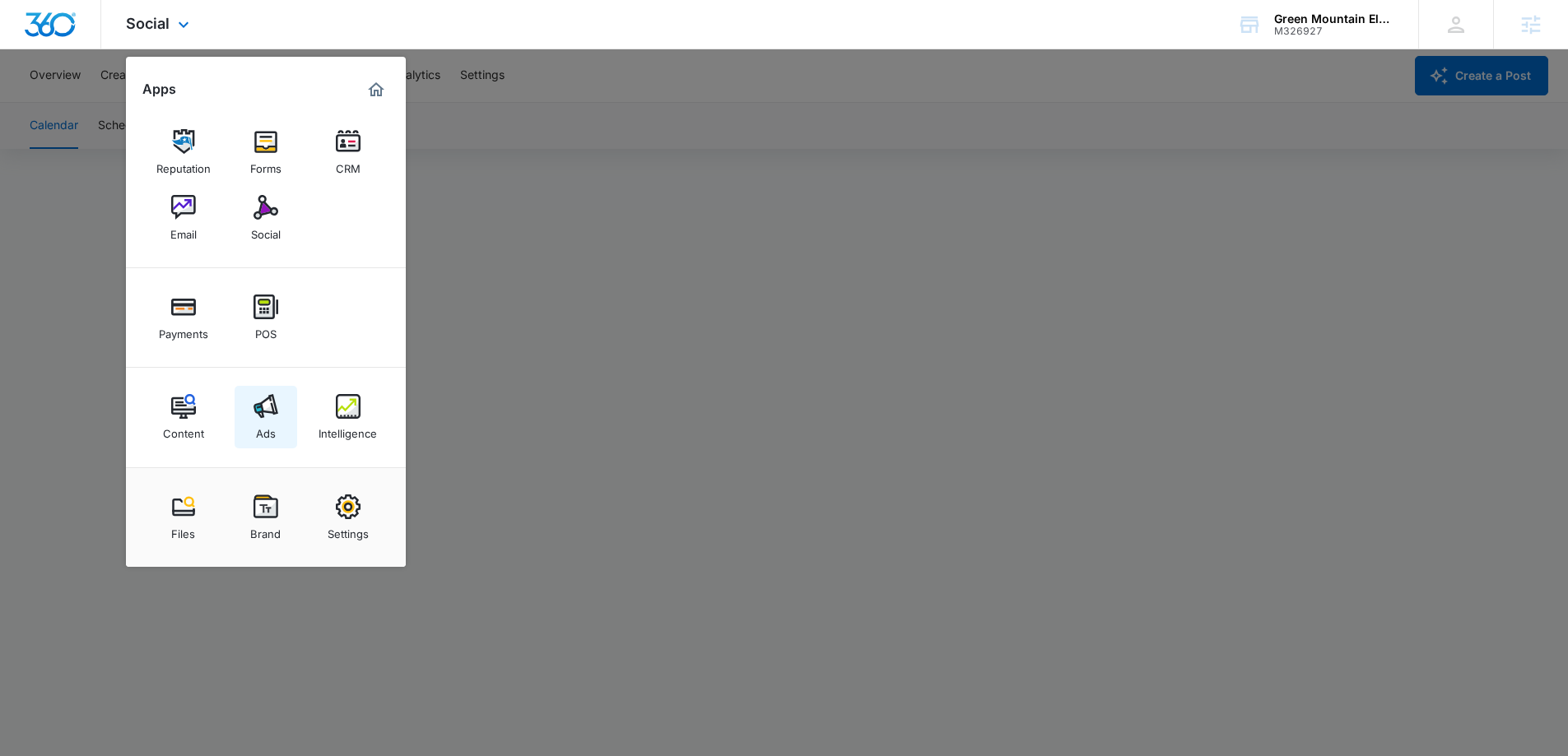
click at [248, 407] on link "Ads" at bounding box center [266, 417] width 62 height 62
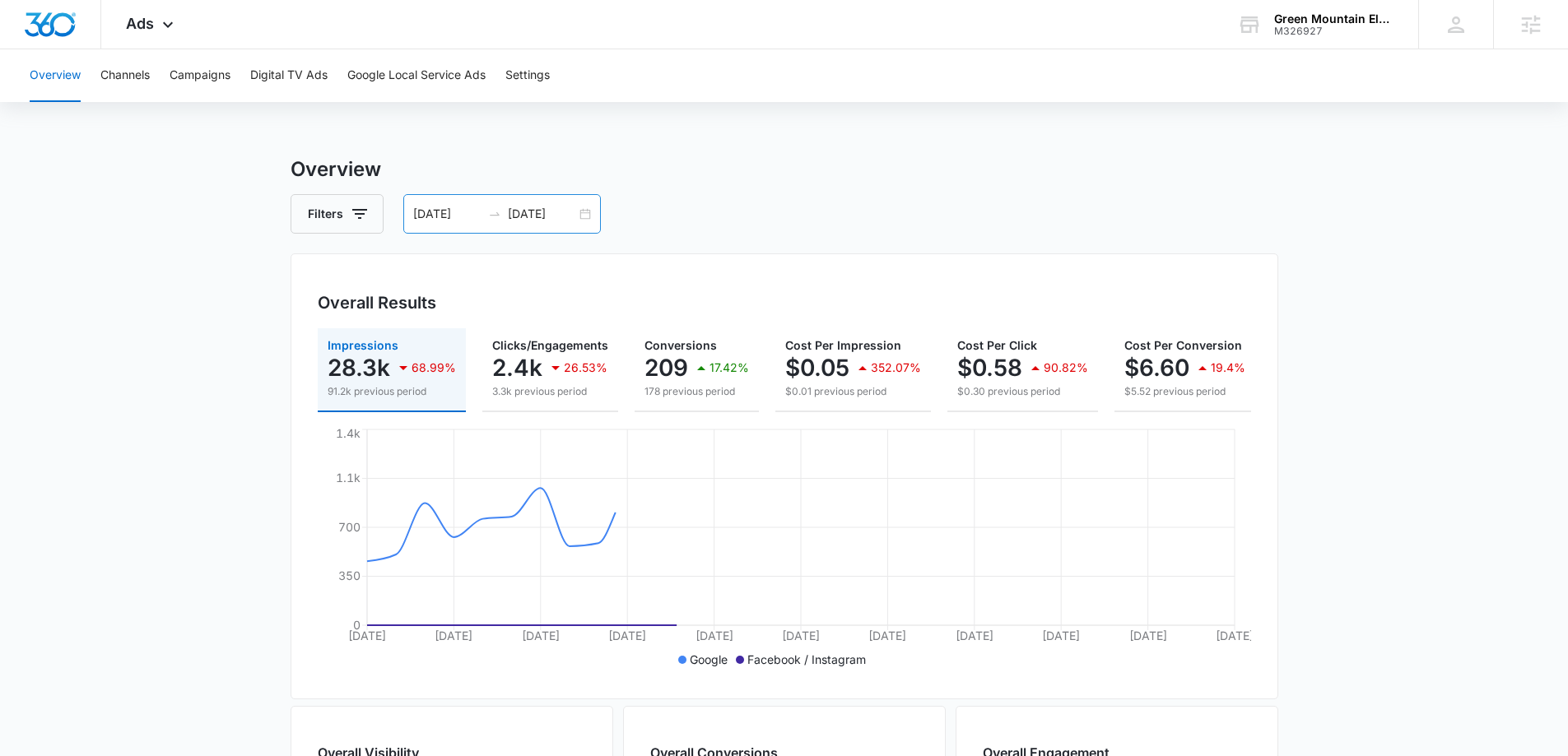
click at [530, 217] on input "[DATE]" at bounding box center [542, 214] width 68 height 18
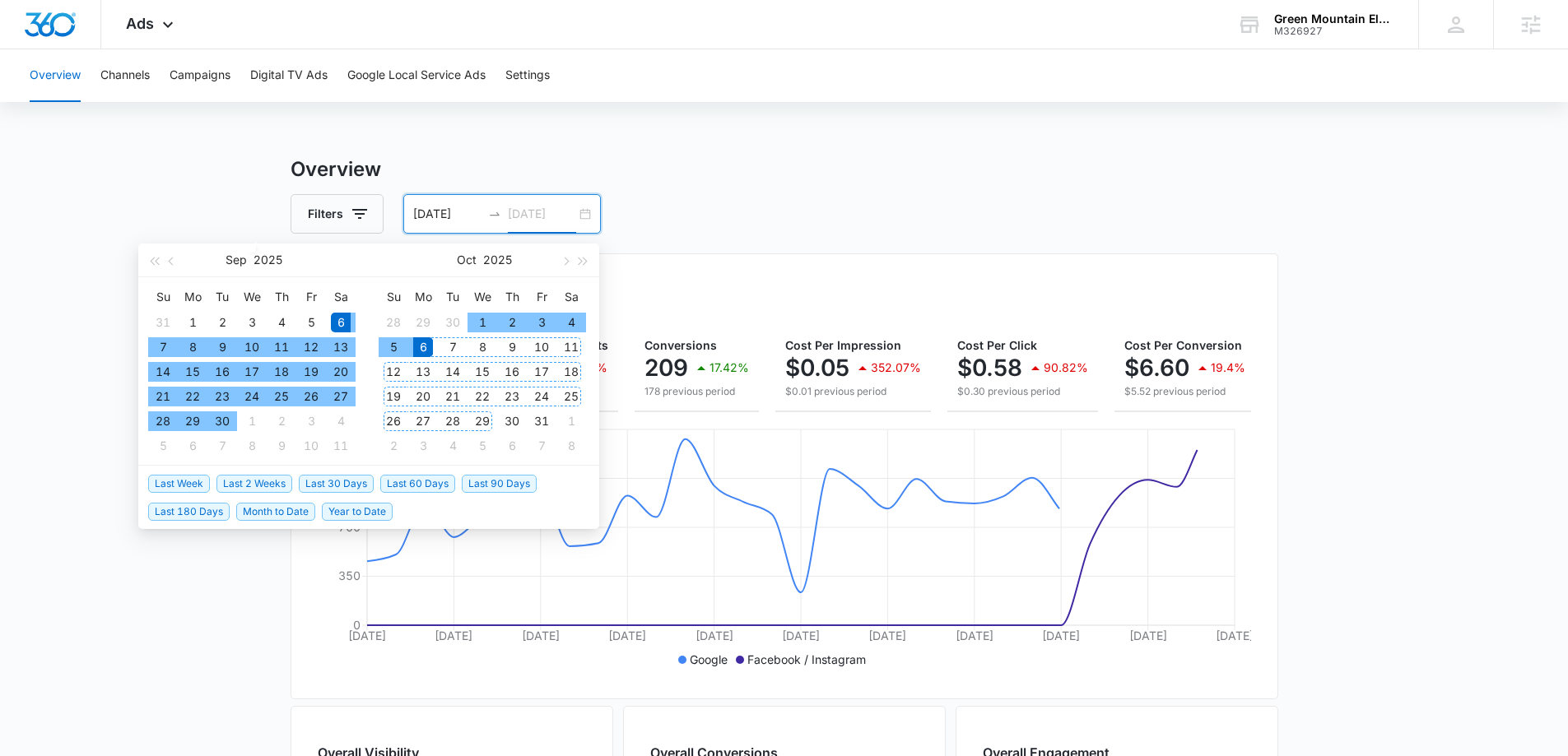
type input "[DATE]"
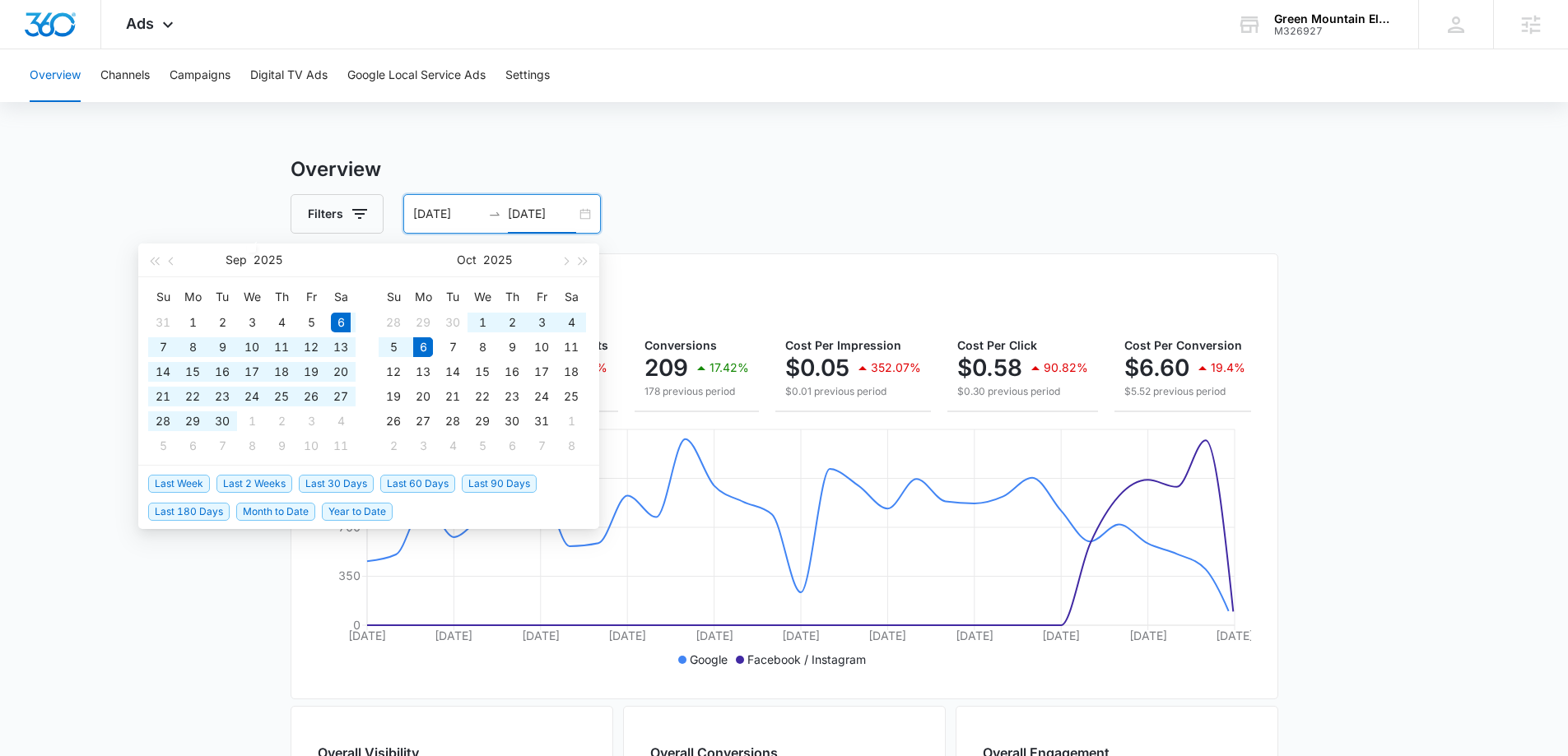
click at [340, 488] on span "Last 30 Days" at bounding box center [337, 484] width 75 height 18
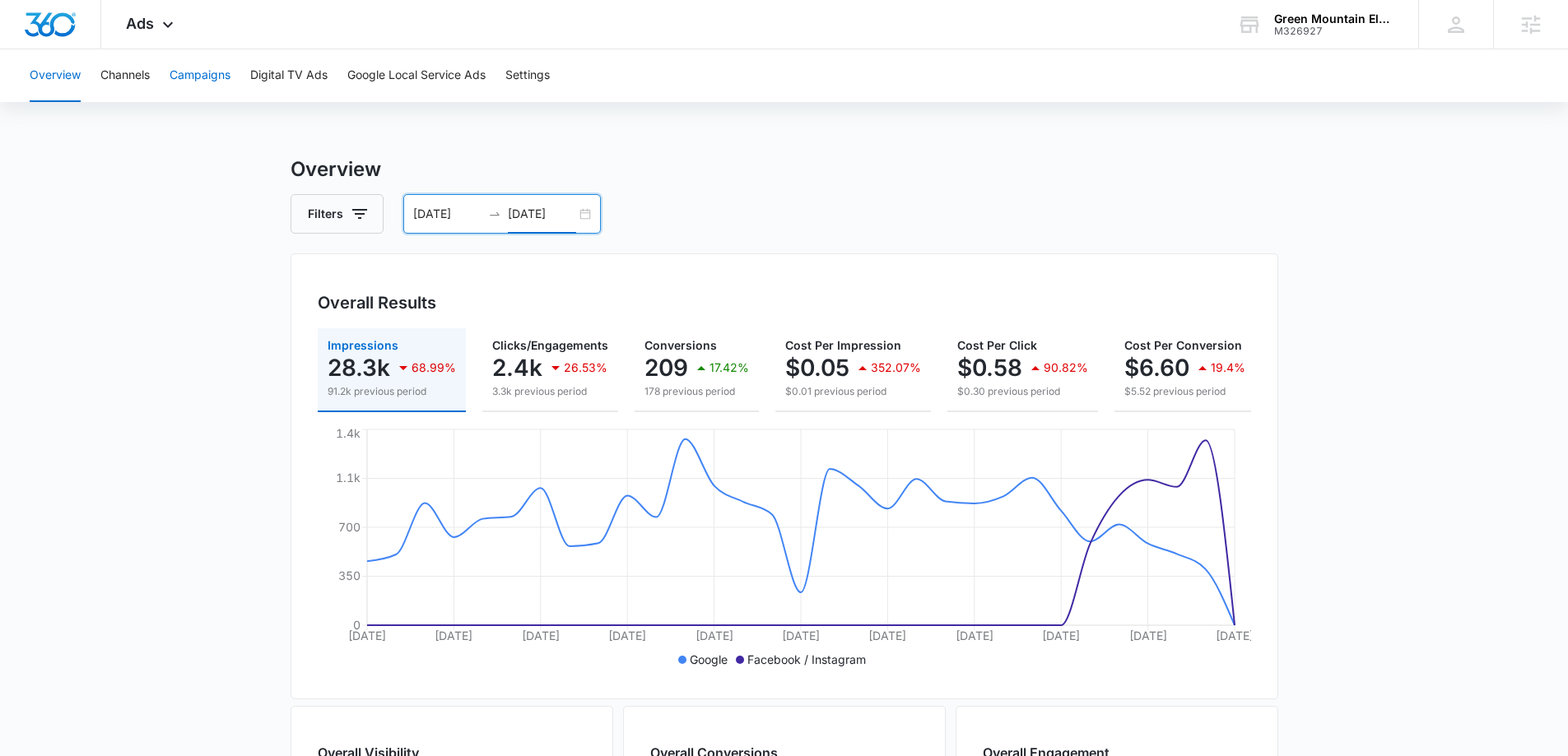
click at [207, 80] on button "Campaigns" at bounding box center [200, 75] width 61 height 52
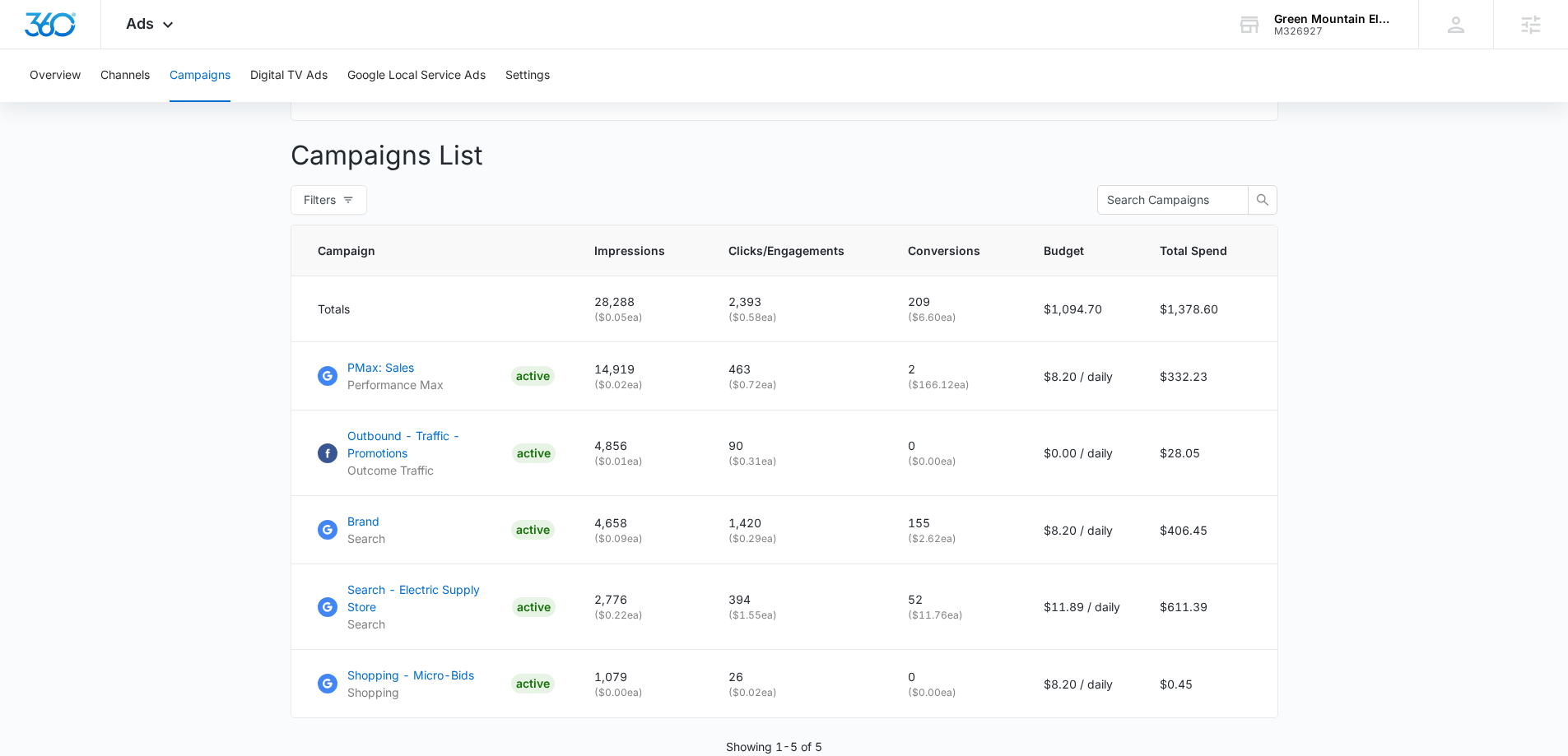
scroll to position [658, 0]
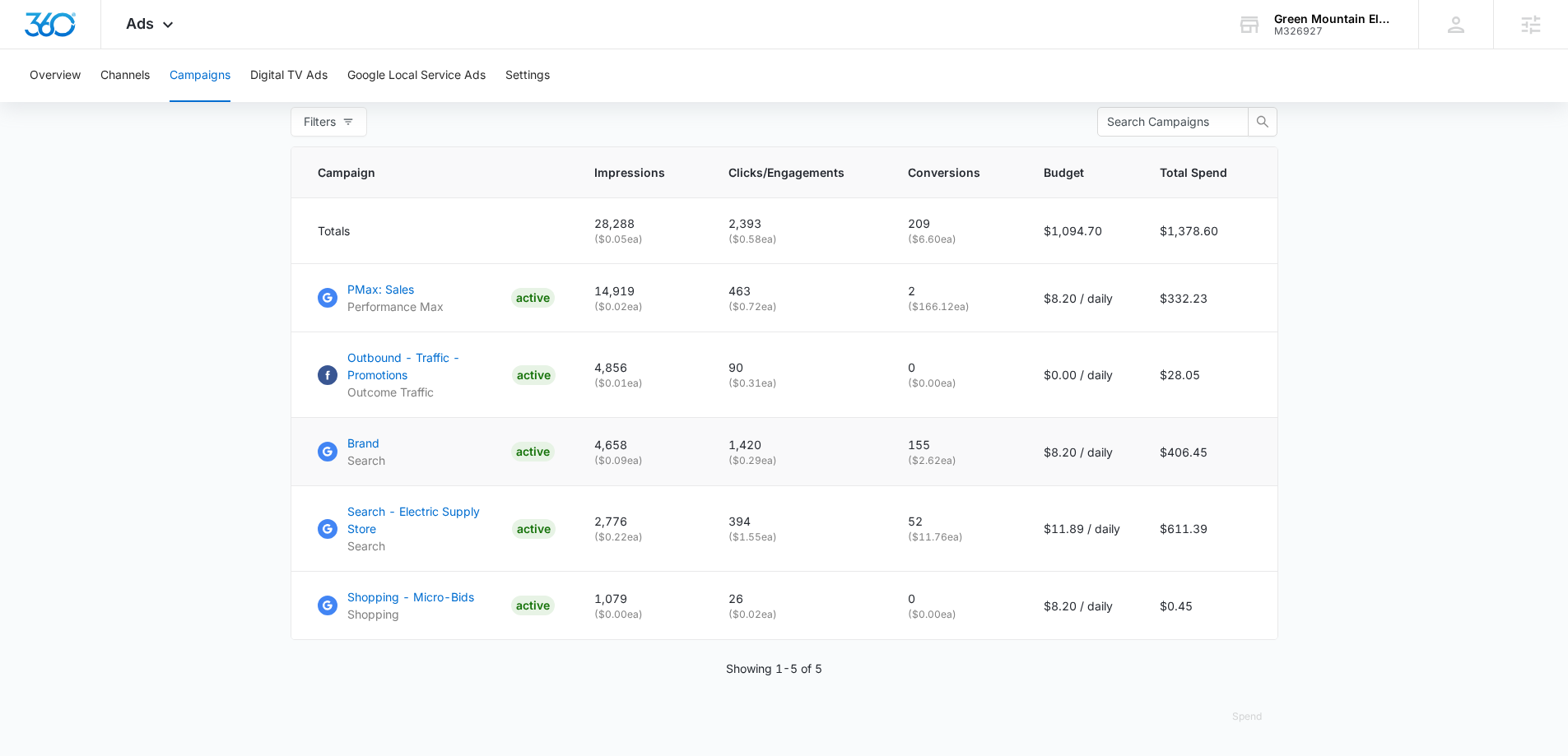
drag, startPoint x: 968, startPoint y: 477, endPoint x: 899, endPoint y: 460, distance: 71.1
click at [899, 460] on td "155 ( $2.62 ea)" at bounding box center [955, 452] width 136 height 68
drag, startPoint x: 966, startPoint y: 549, endPoint x: 904, endPoint y: 534, distance: 63.8
click at [904, 534] on td "52 ( $11.76 ea)" at bounding box center [955, 528] width 136 height 85
drag, startPoint x: 1196, startPoint y: 619, endPoint x: 1174, endPoint y: 614, distance: 22.6
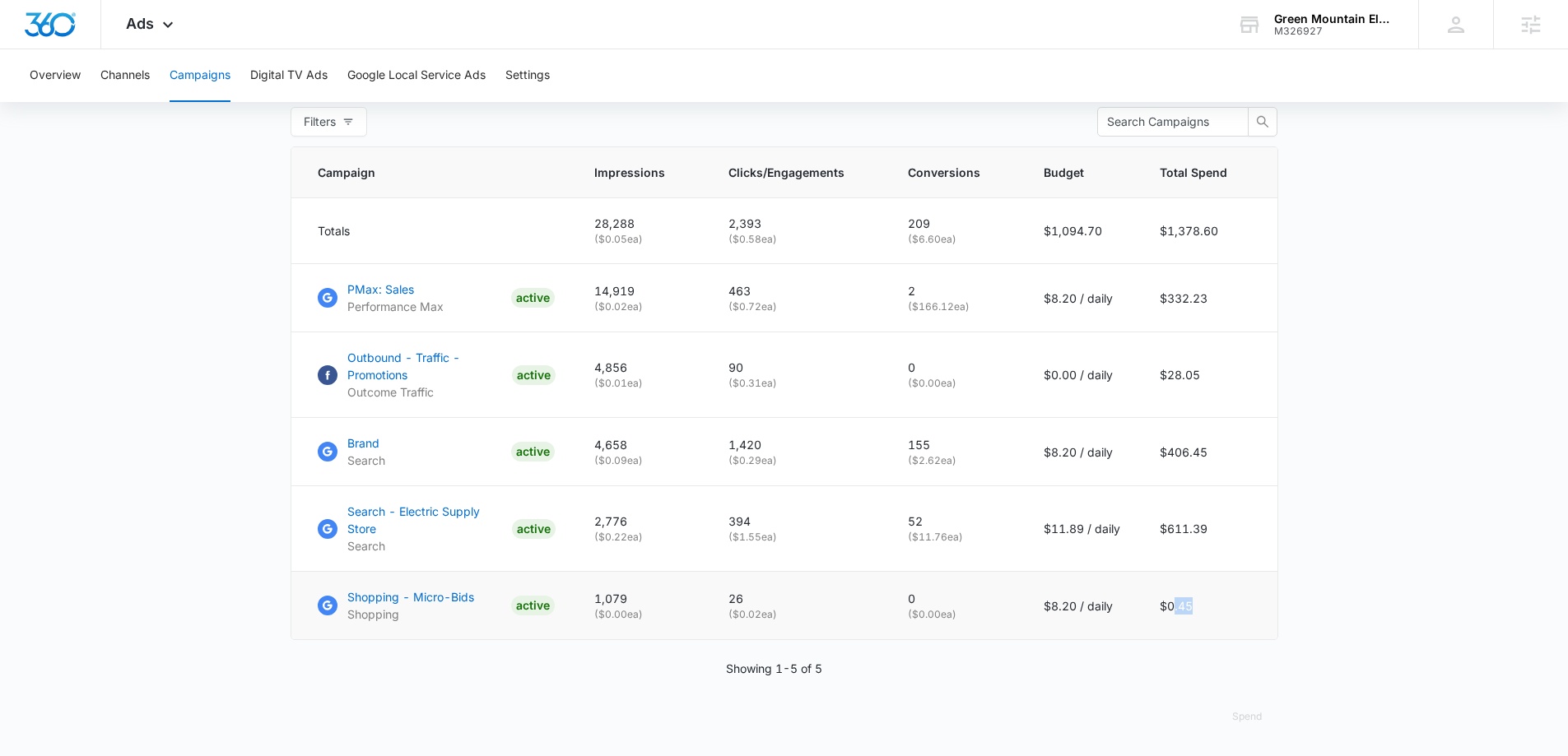
click at [1174, 614] on td "$0.45" at bounding box center [1209, 606] width 138 height 68
click at [1331, 496] on main "Campaigns Filters 09/06/2025 10/06/2025 Overall Results Impressions 28.3k 68.99…" at bounding box center [784, 126] width 1568 height 1257
click at [711, 71] on div "Overview Channels Campaigns Digital TV Ads Google Local Service Ads Settings" at bounding box center [784, 75] width 1529 height 52
click at [357, 31] on div "Ads Apps Reputation Forms CRM Email Social Payments POS Content Ads Intelligenc…" at bounding box center [784, 25] width 1568 height 49
click at [747, 87] on div "Overview Channels Campaigns Digital TV Ads Google Local Service Ads Settings" at bounding box center [784, 75] width 1529 height 52
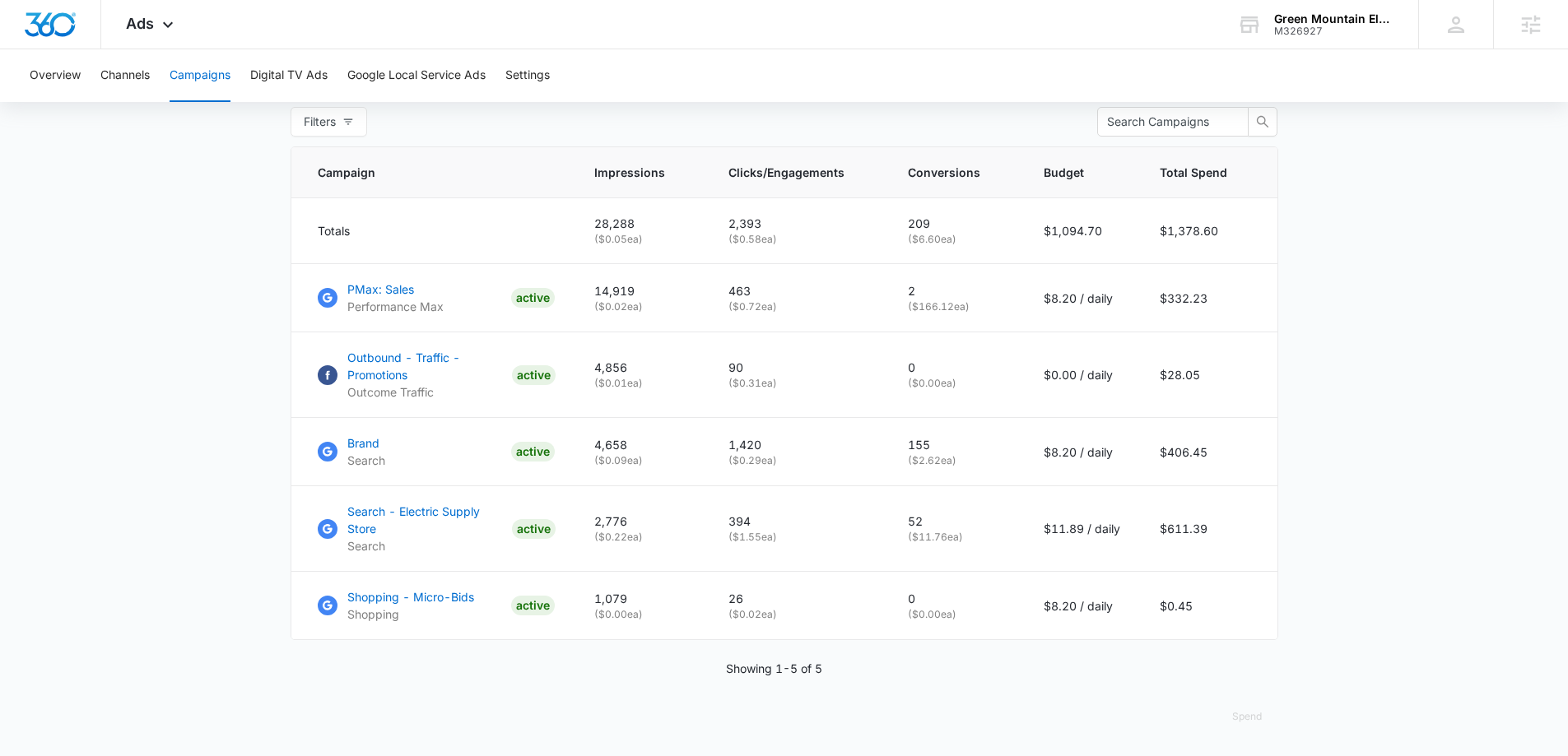
click at [232, 207] on main "Campaigns Filters 09/06/2025 10/06/2025 Overall Results Impressions 28.3k 68.99…" at bounding box center [784, 126] width 1568 height 1257
click at [363, 298] on p "PMax: Sales" at bounding box center [395, 289] width 96 height 17
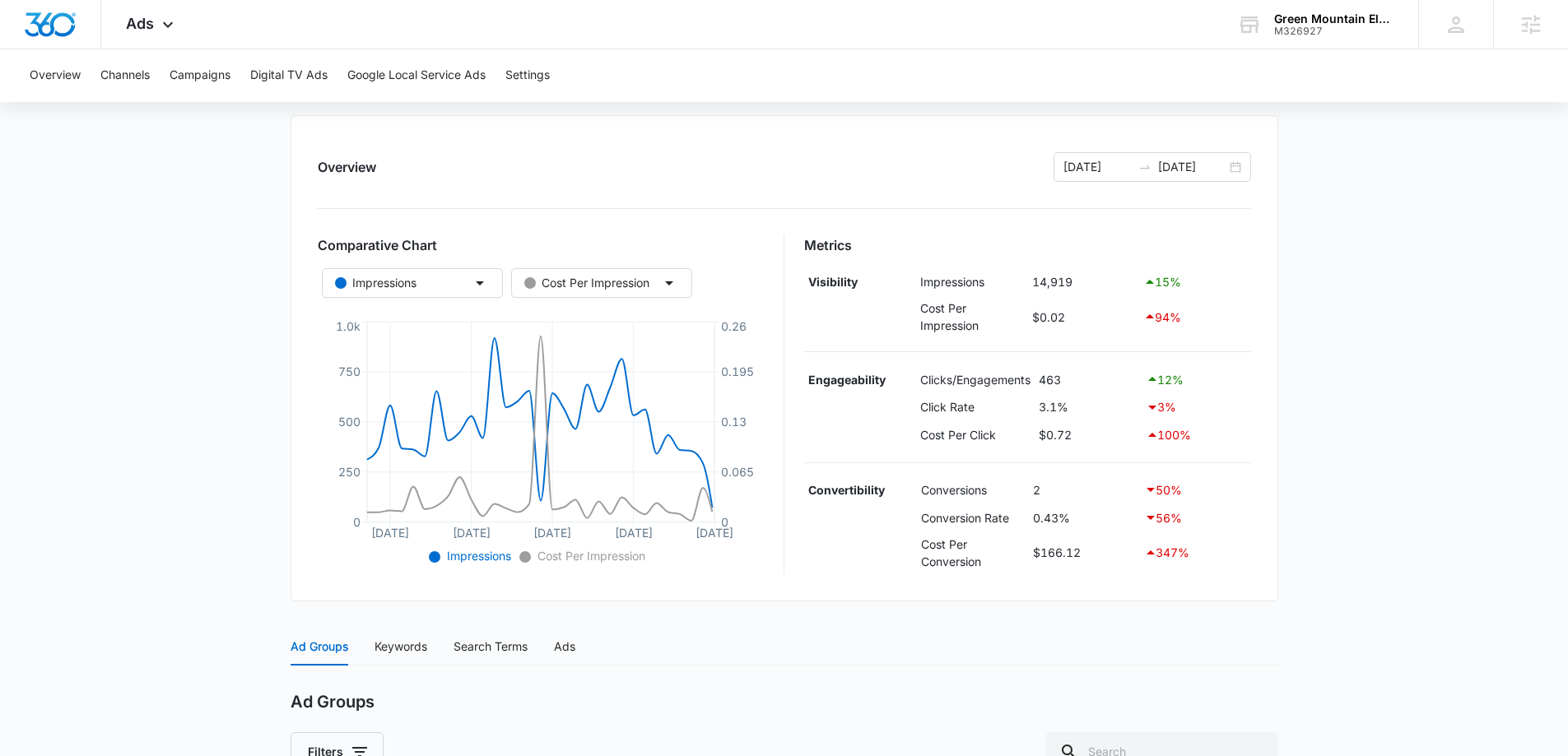
scroll to position [165, 0]
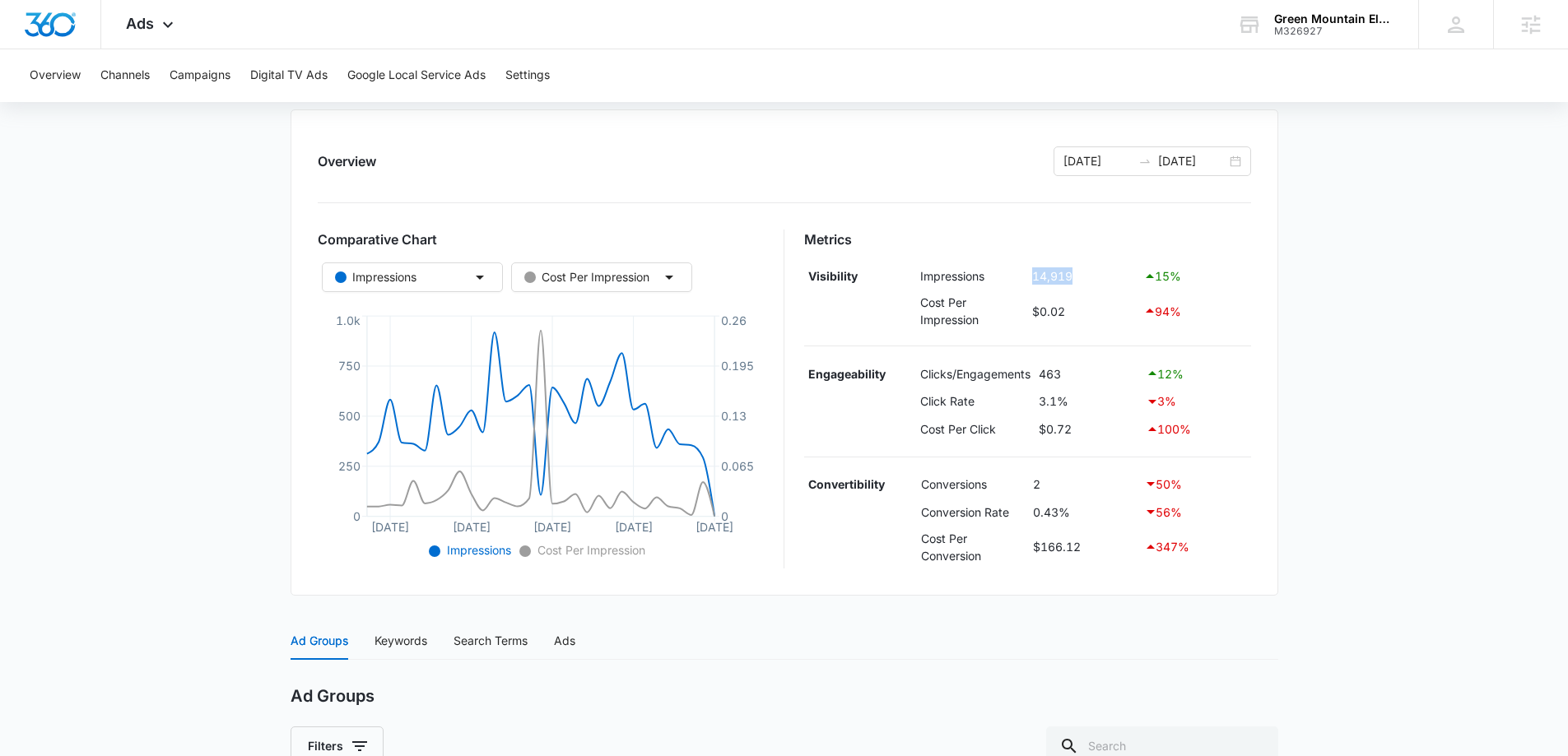
drag, startPoint x: 1046, startPoint y: 282, endPoint x: 1082, endPoint y: 282, distance: 36.0
click at [1082, 282] on td "14,919" at bounding box center [1084, 276] width 111 height 28
click at [1043, 379] on td "463" at bounding box center [1088, 373] width 107 height 28
drag, startPoint x: 1024, startPoint y: 399, endPoint x: 1073, endPoint y: 399, distance: 49.0
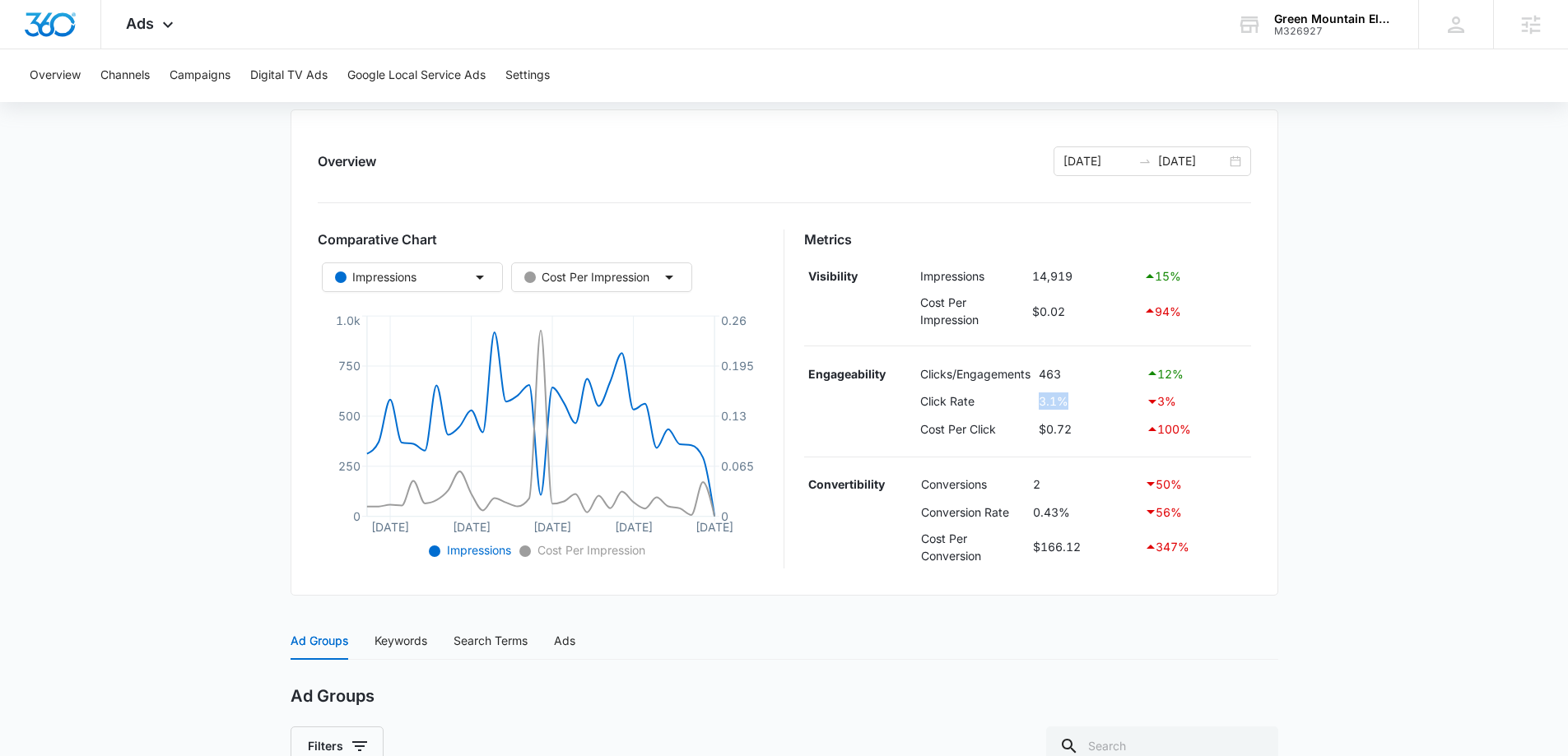
click at [1073, 399] on tr "Click Rate 3.1% 3 %" at bounding box center [1027, 401] width 447 height 28
drag, startPoint x: 1033, startPoint y: 486, endPoint x: 1047, endPoint y: 489, distance: 14.3
click at [1047, 489] on td "2" at bounding box center [1084, 484] width 111 height 28
click at [1055, 634] on div "Ad Groups Keywords Search Terms Ads" at bounding box center [784, 641] width 988 height 38
drag, startPoint x: 916, startPoint y: 277, endPoint x: 1091, endPoint y: 276, distance: 175.0
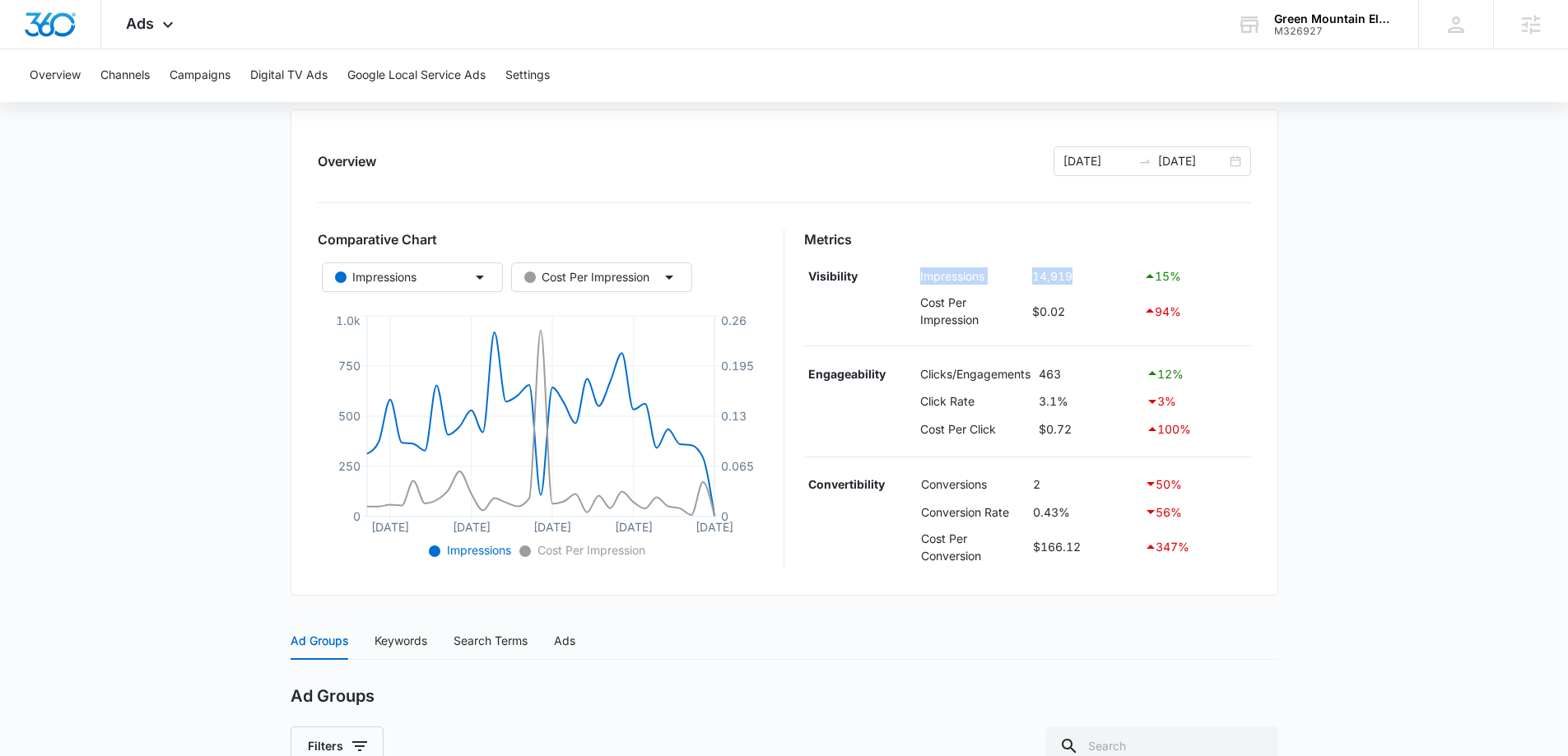
click at [1091, 276] on tr "Visibility Impressions 14,919 15 %" at bounding box center [1027, 276] width 447 height 28
drag, startPoint x: 918, startPoint y: 371, endPoint x: 1066, endPoint y: 377, distance: 148.1
click at [1066, 377] on tr "Engageability Clicks/Engagements 463 12 %" at bounding box center [1027, 373] width 447 height 28
click at [1087, 373] on td "463" at bounding box center [1088, 373] width 107 height 28
drag, startPoint x: 1053, startPoint y: 486, endPoint x: 922, endPoint y: 484, distance: 131.0
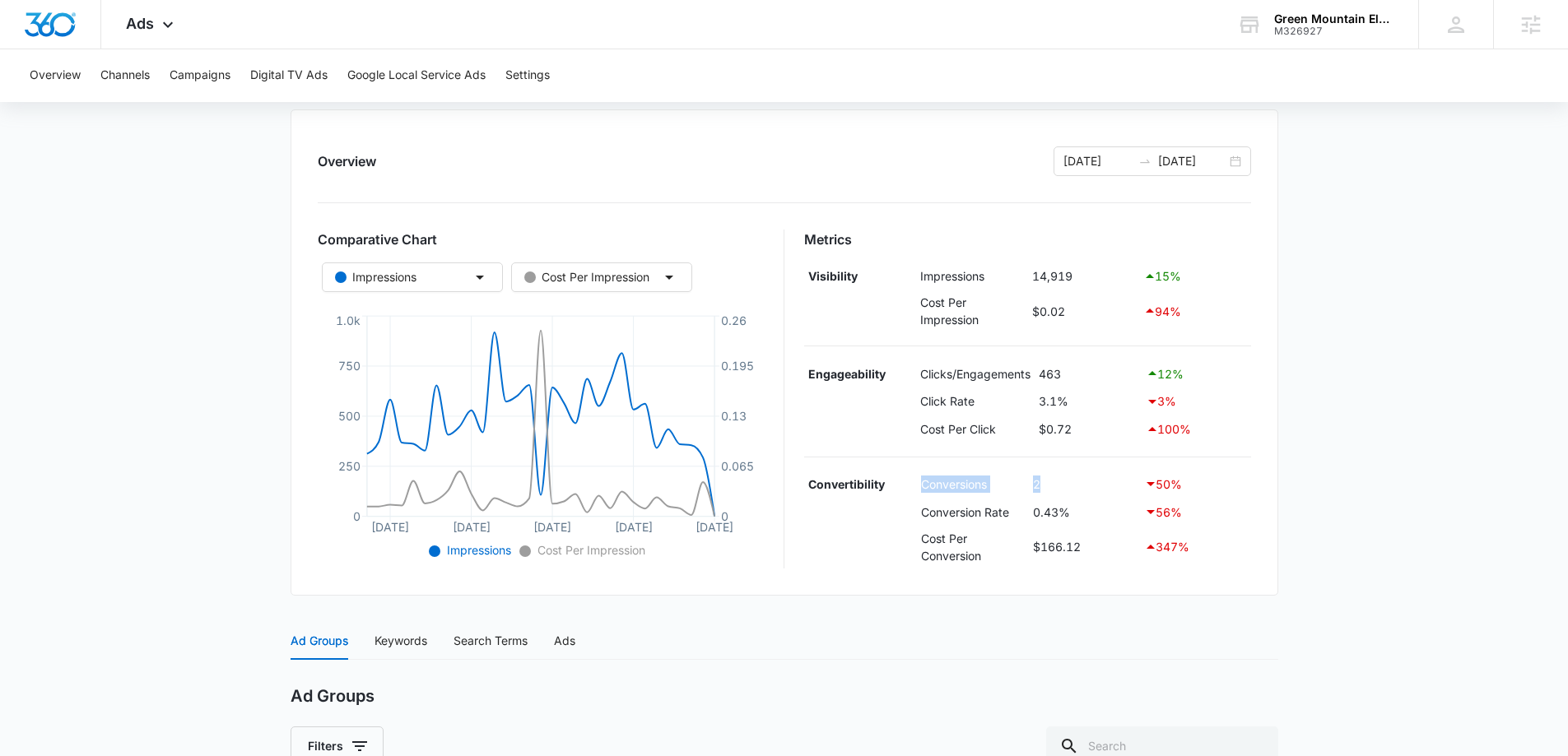
click at [922, 484] on tr "Convertibility Conversions 2 50 %" at bounding box center [1027, 484] width 447 height 28
click at [1086, 510] on td "0.43%" at bounding box center [1084, 511] width 111 height 28
drag, startPoint x: 1079, startPoint y: 509, endPoint x: 911, endPoint y: 516, distance: 168.1
click at [911, 516] on tr "Conversion Rate 0.43% 56 %" at bounding box center [1027, 511] width 447 height 28
click at [903, 514] on td at bounding box center [860, 511] width 113 height 28
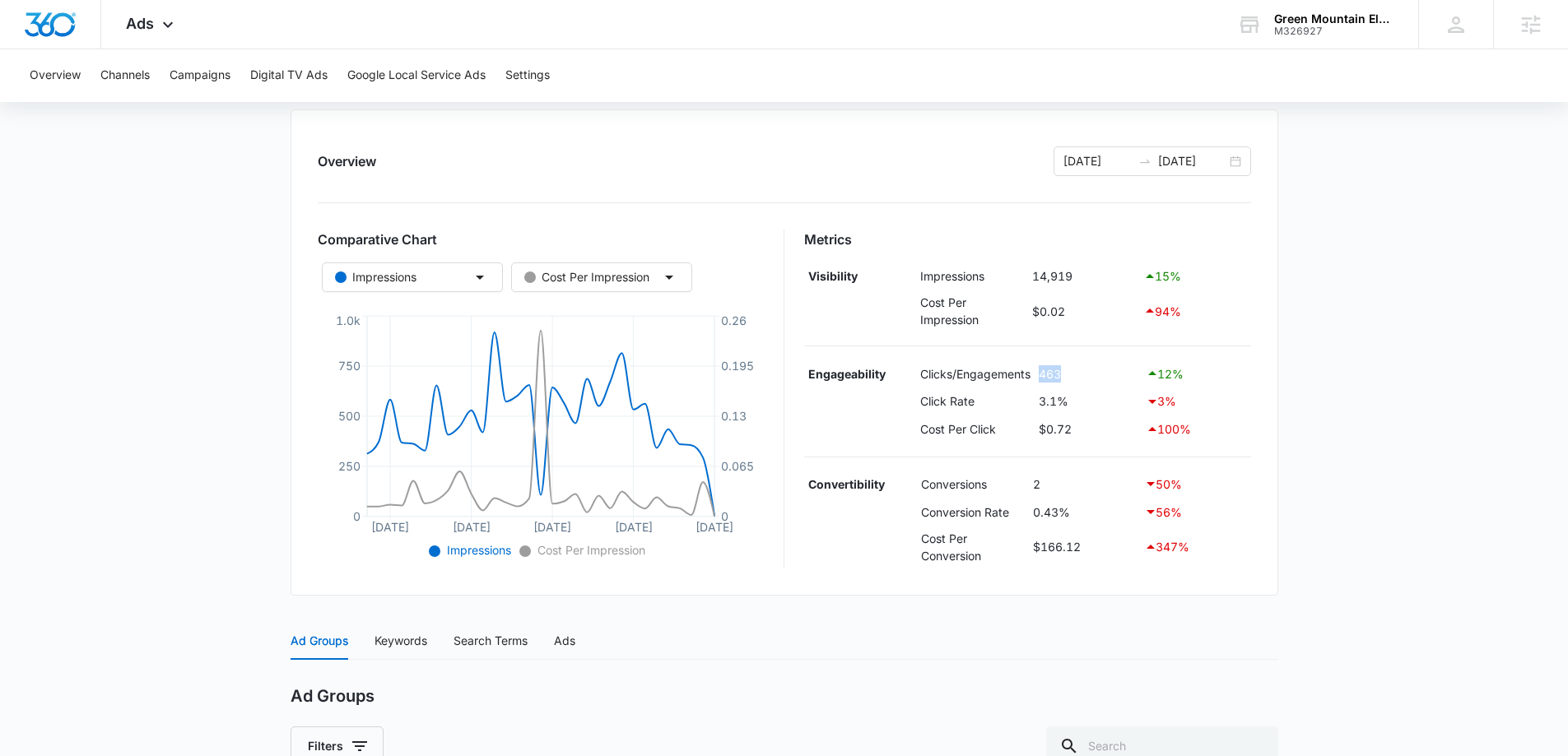
drag, startPoint x: 1040, startPoint y: 380, endPoint x: 1071, endPoint y: 378, distance: 31.1
click at [1071, 378] on td "463" at bounding box center [1088, 373] width 107 height 28
click at [1320, 400] on main "PMax: Sales | Performance Max Active $8.20 daily , $332.23 Spent Overview 09/06…" at bounding box center [784, 511] width 1568 height 1043
click at [157, 244] on main "PMax: Sales | Performance Max Active $8.20 daily , $332.23 Spent Overview 09/06…" at bounding box center [784, 511] width 1568 height 1043
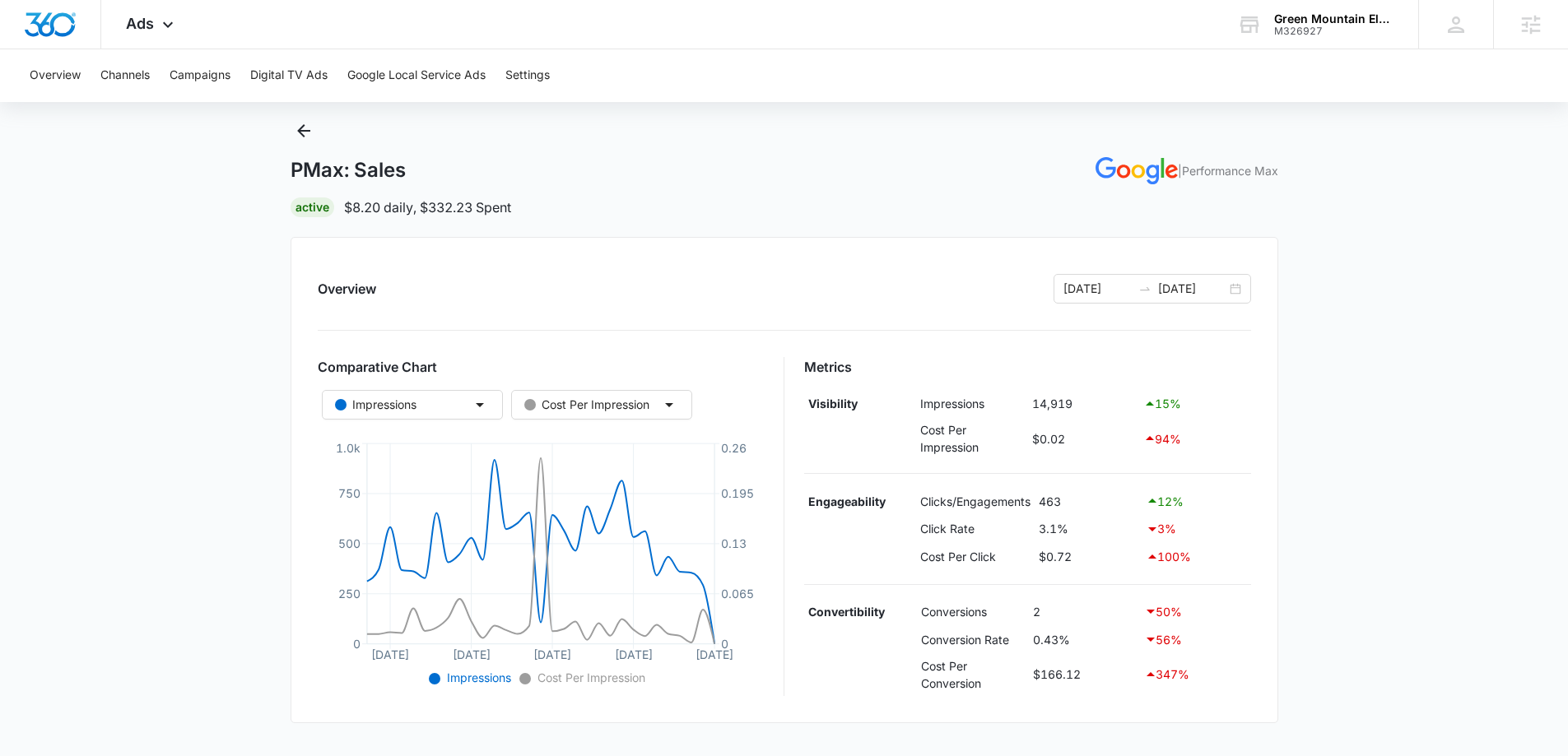
scroll to position [0, 0]
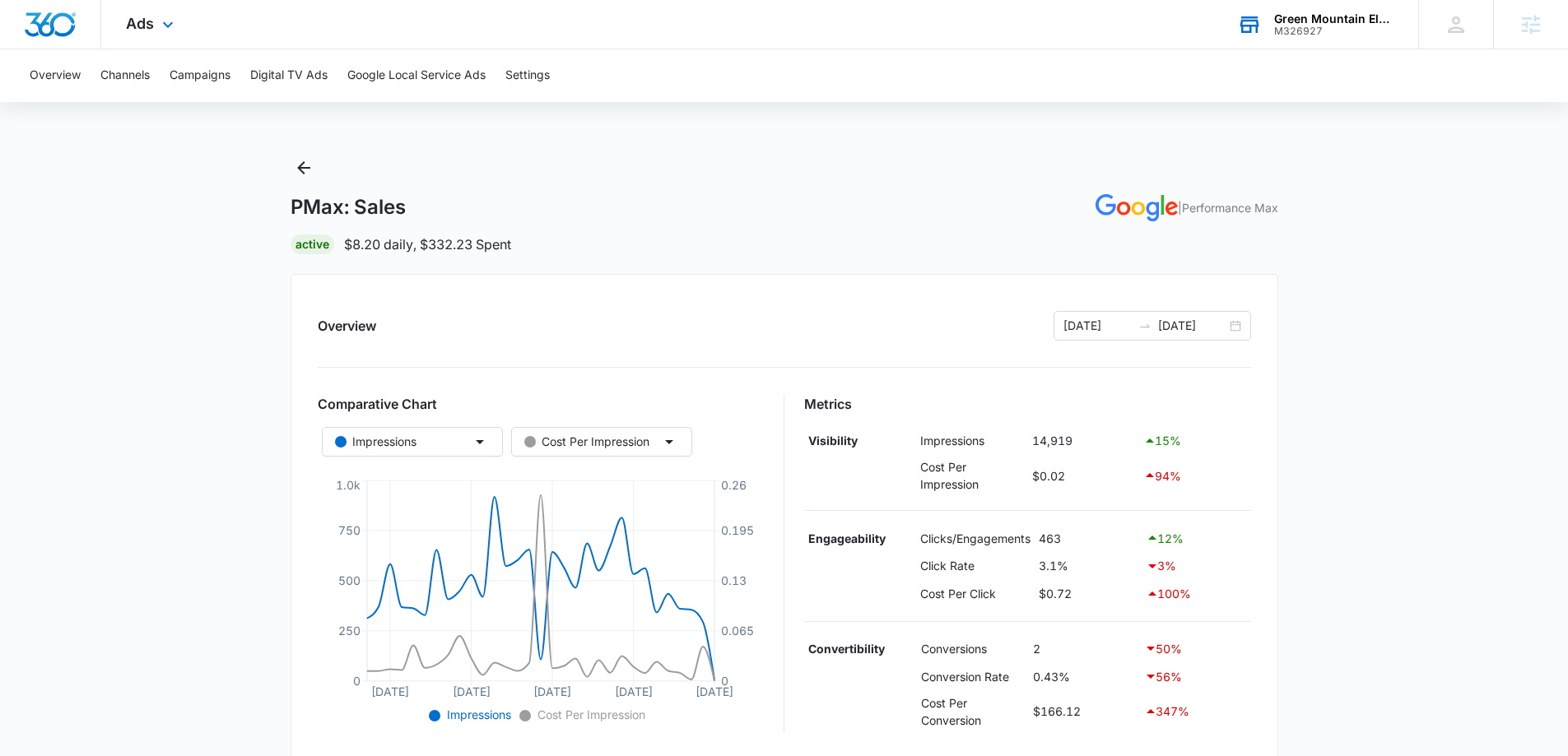
click at [1292, 27] on div "M326927" at bounding box center [1333, 31] width 120 height 12
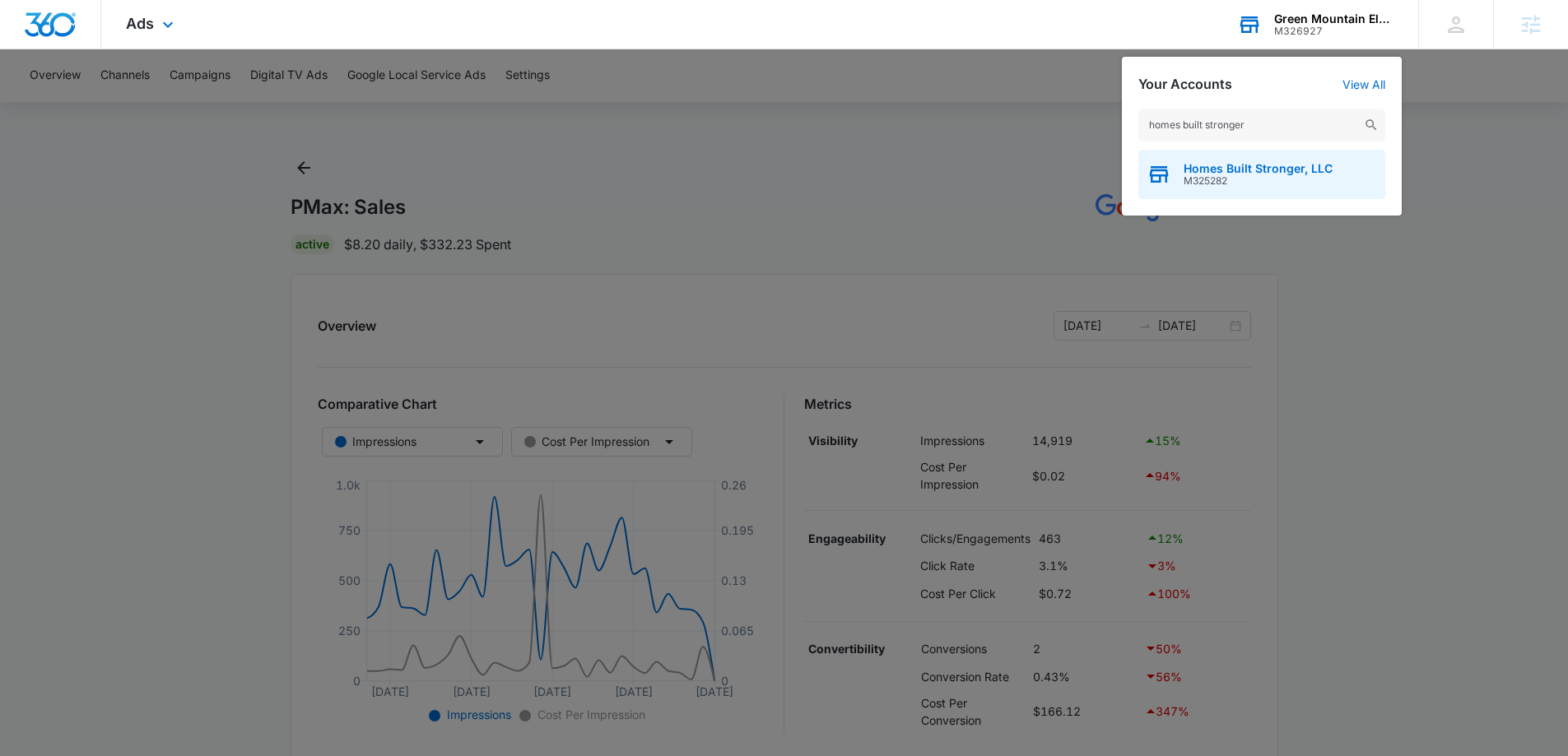
type input "homes built stronger"
click at [1258, 192] on div "Homes Built Stronger, LLC M325282" at bounding box center [1261, 174] width 247 height 49
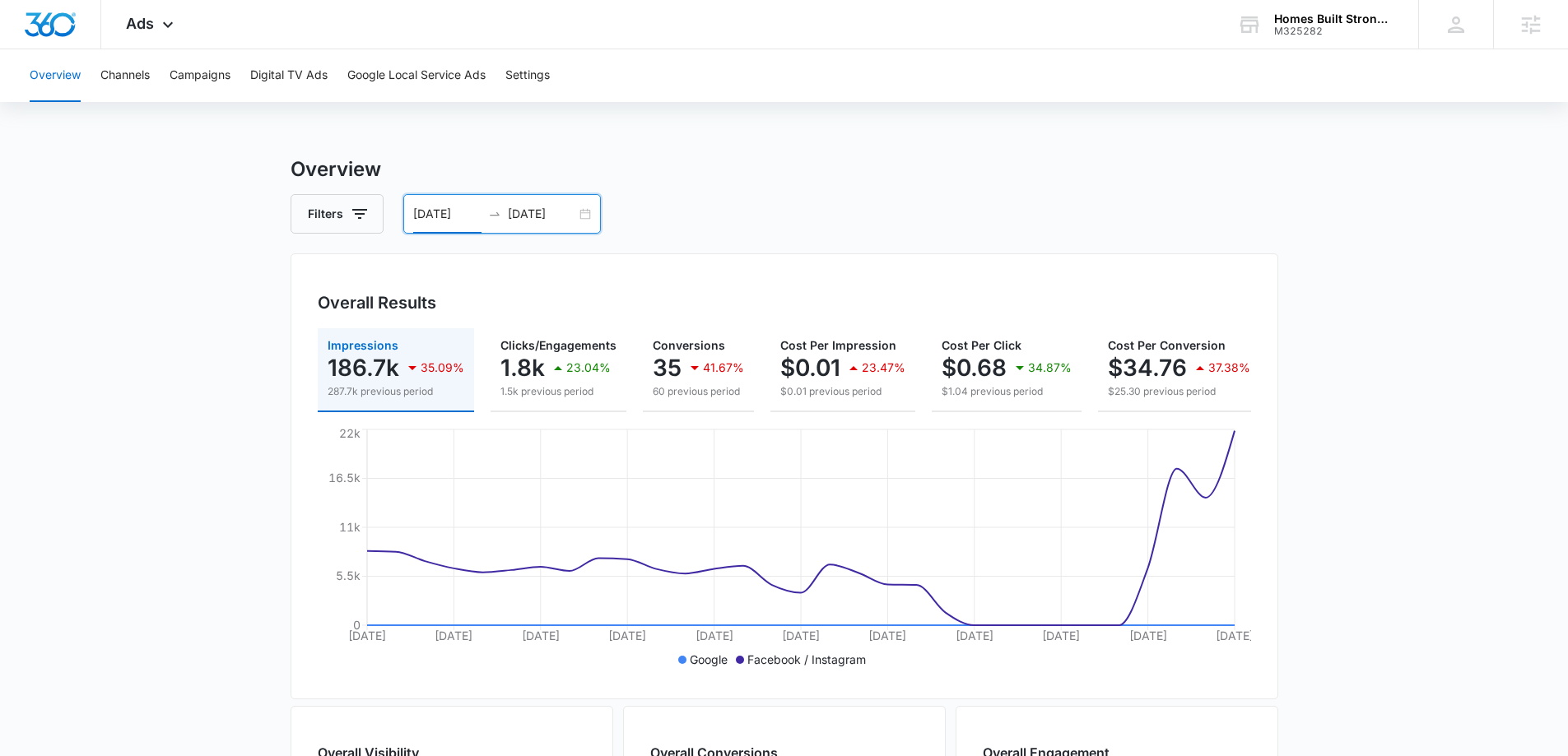
click at [414, 213] on input "[DATE]" at bounding box center [447, 214] width 68 height 18
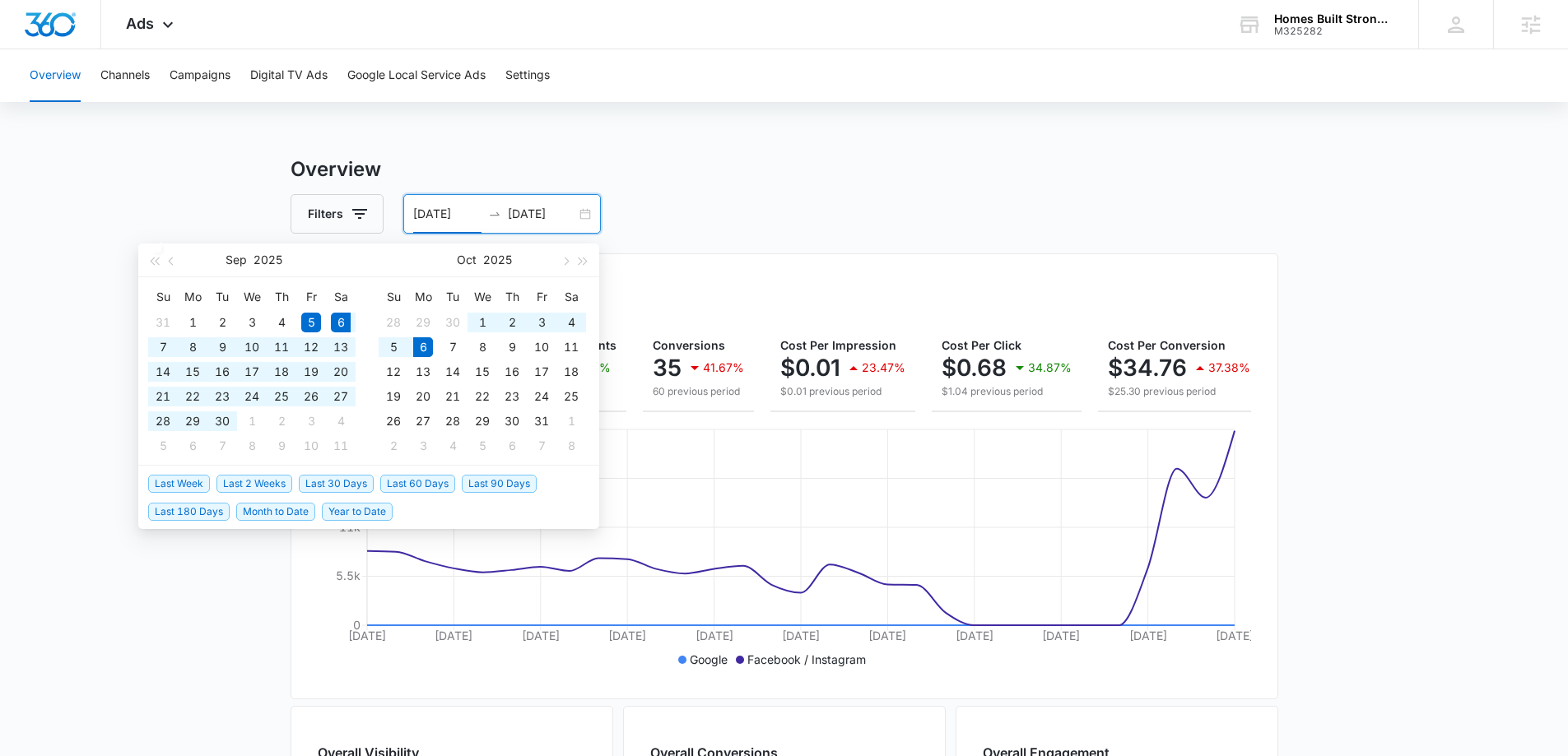
click at [359, 479] on span "Last 30 Days" at bounding box center [337, 484] width 75 height 18
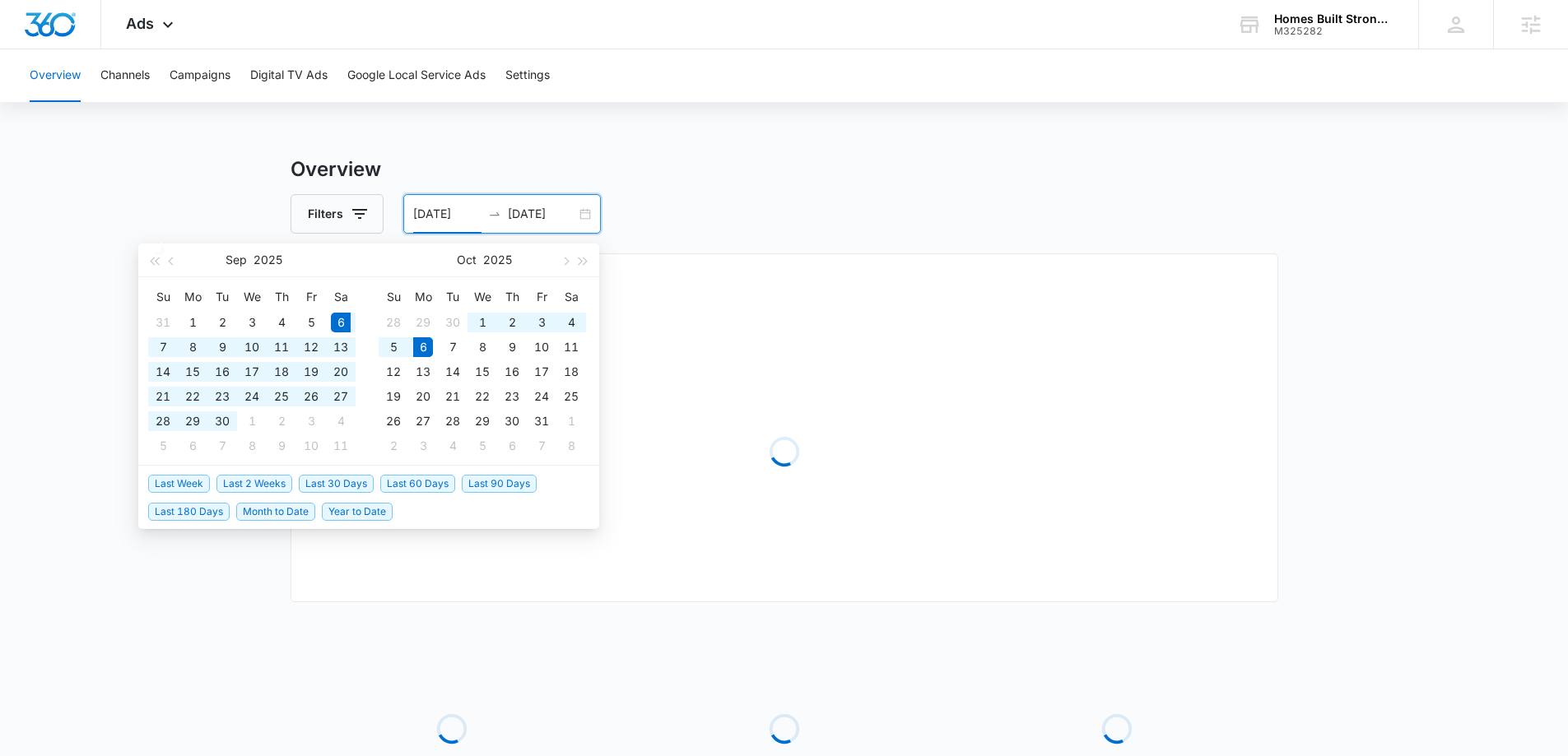
type input "[DATE]"
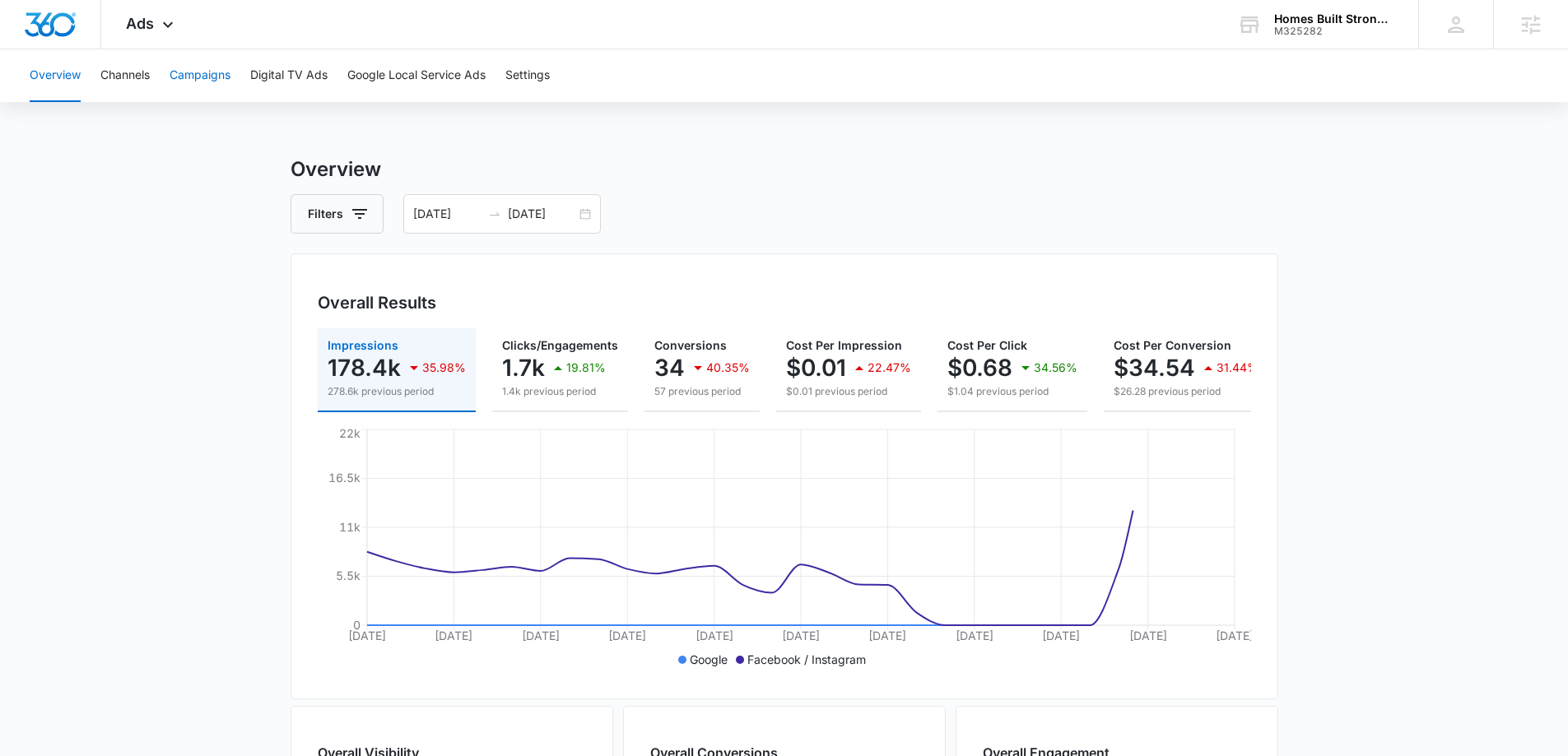
click at [200, 86] on button "Campaigns" at bounding box center [200, 75] width 61 height 52
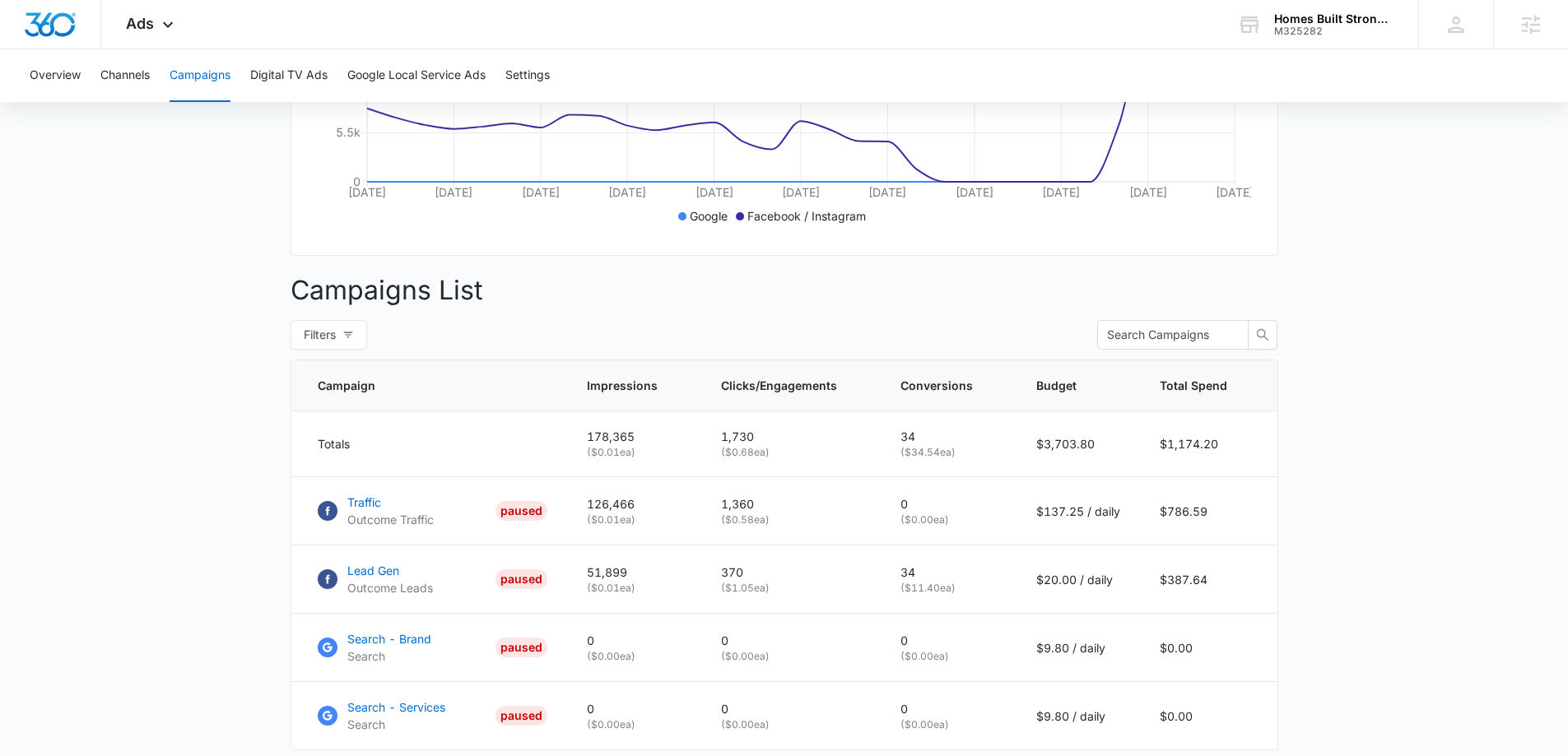
scroll to position [566, 0]
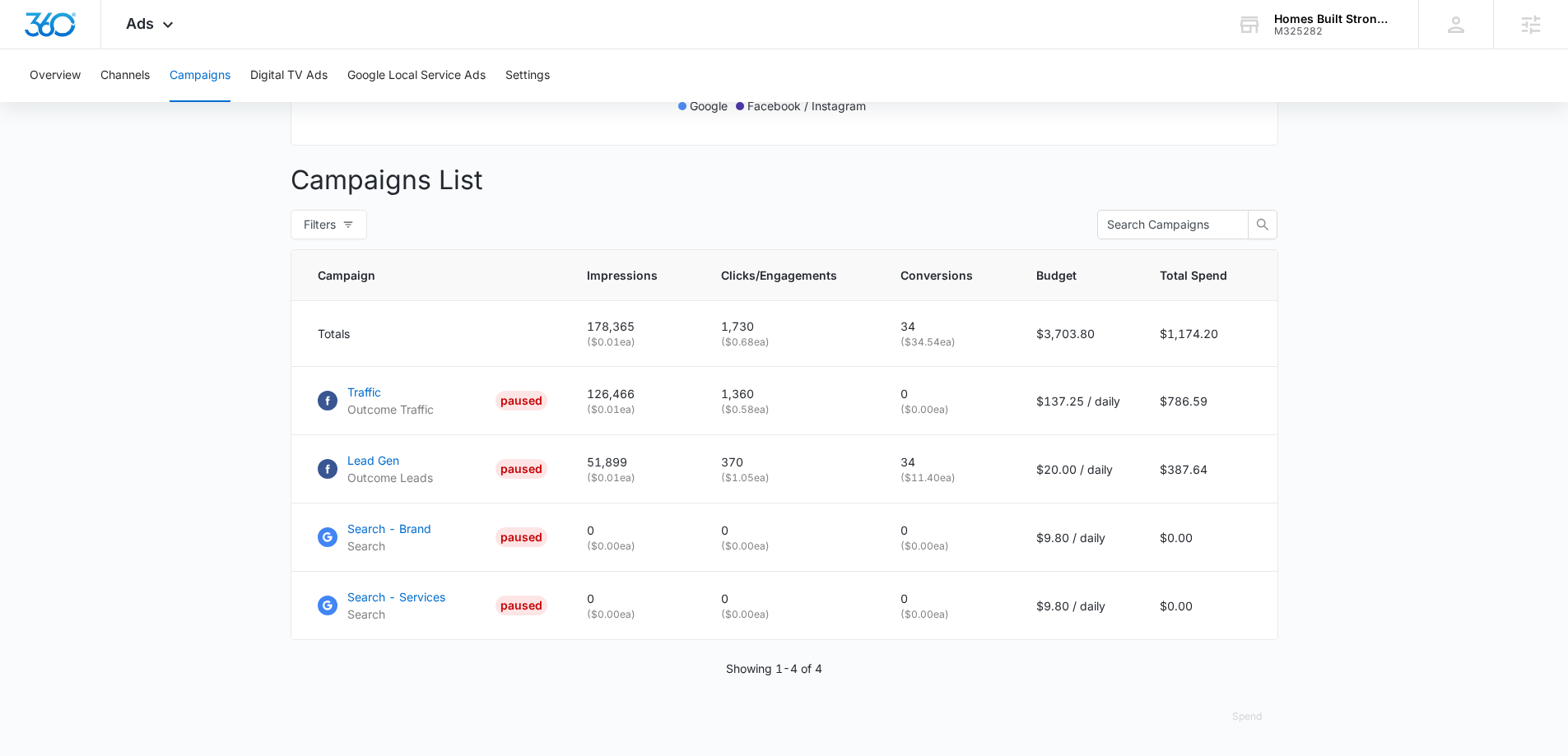
click at [215, 229] on main "Campaigns Filters 09/06/2025 10/06/2025 Overall Results Impressions 178.4k 35.9…" at bounding box center [784, 179] width 1568 height 1155
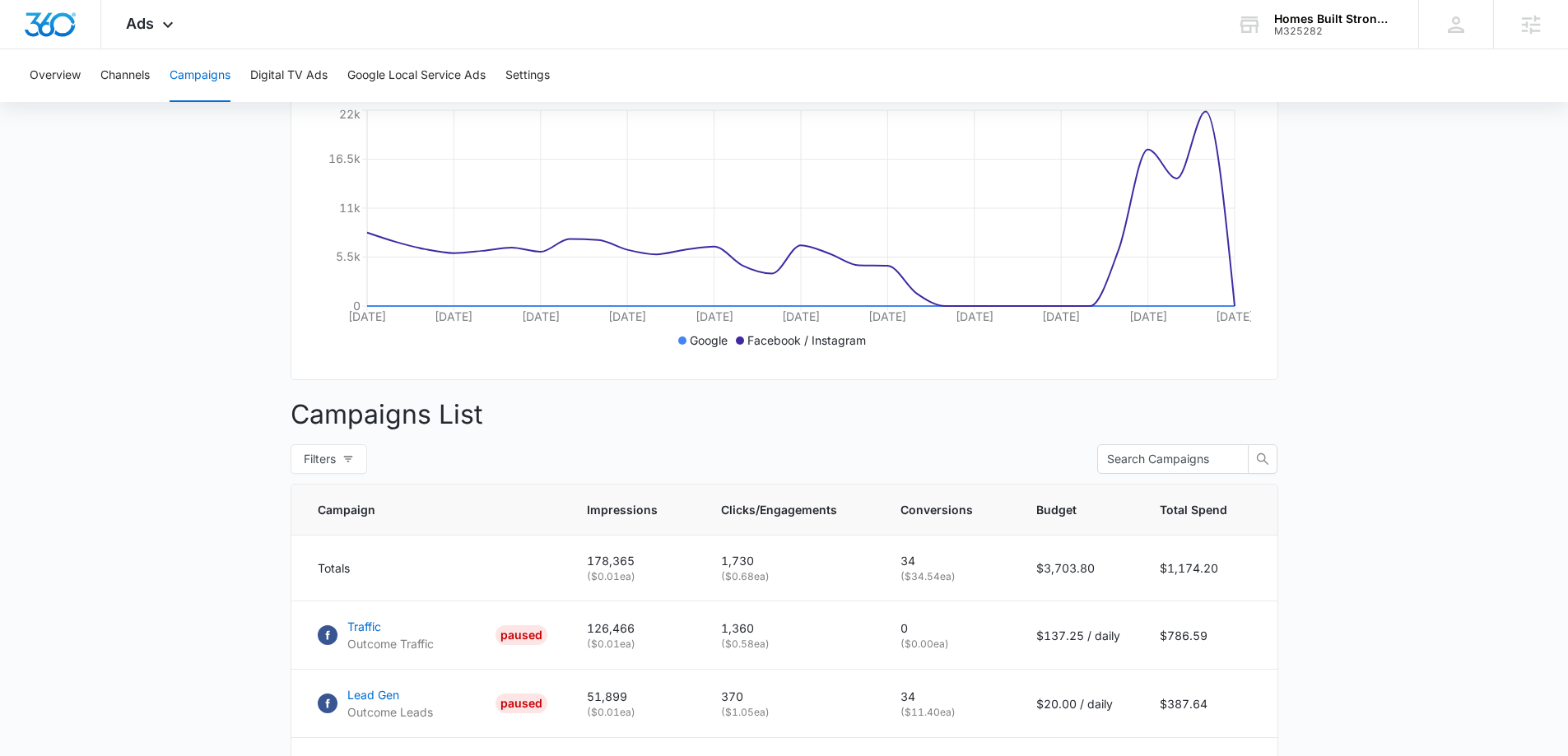
scroll to position [0, 0]
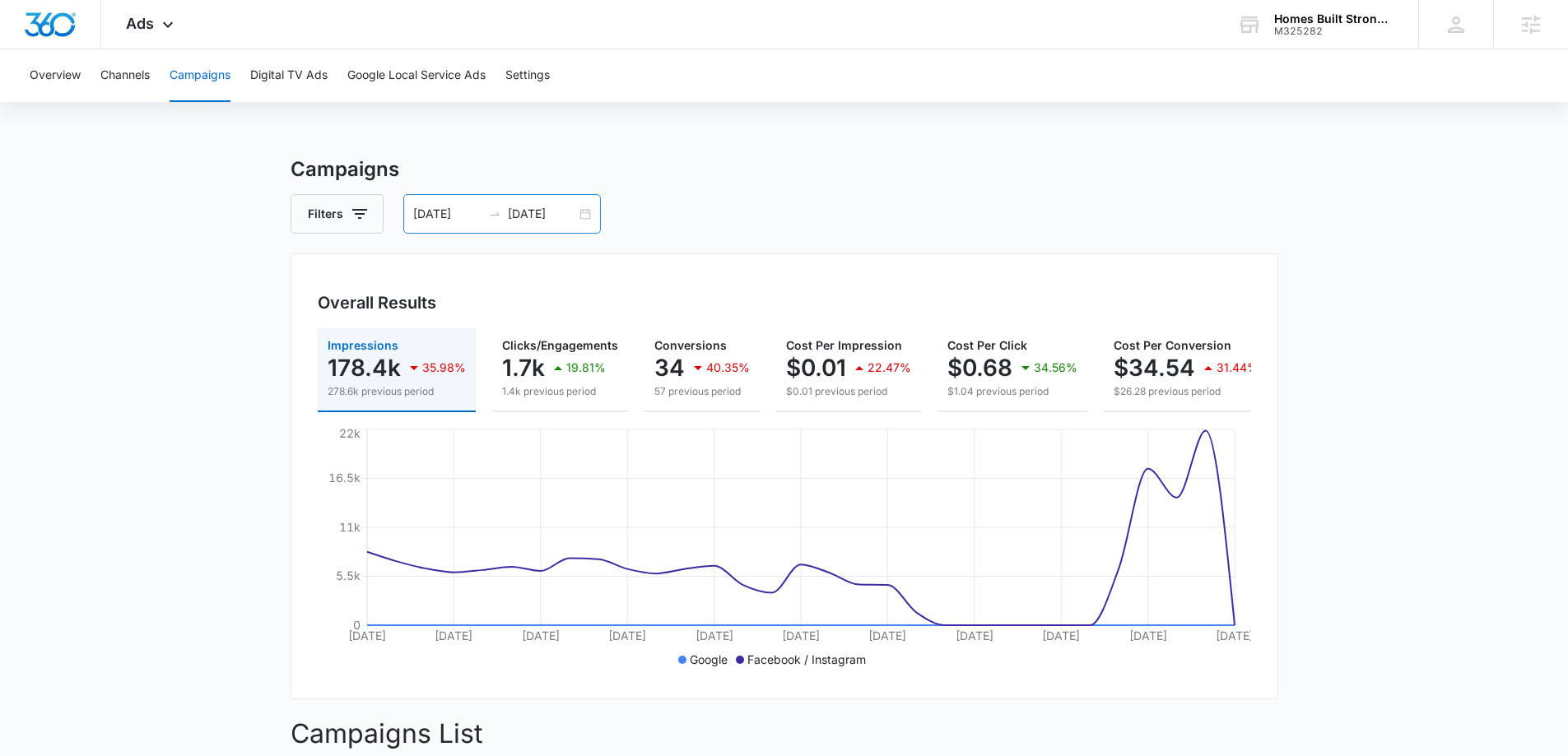
click at [428, 208] on input "[DATE]" at bounding box center [447, 214] width 68 height 18
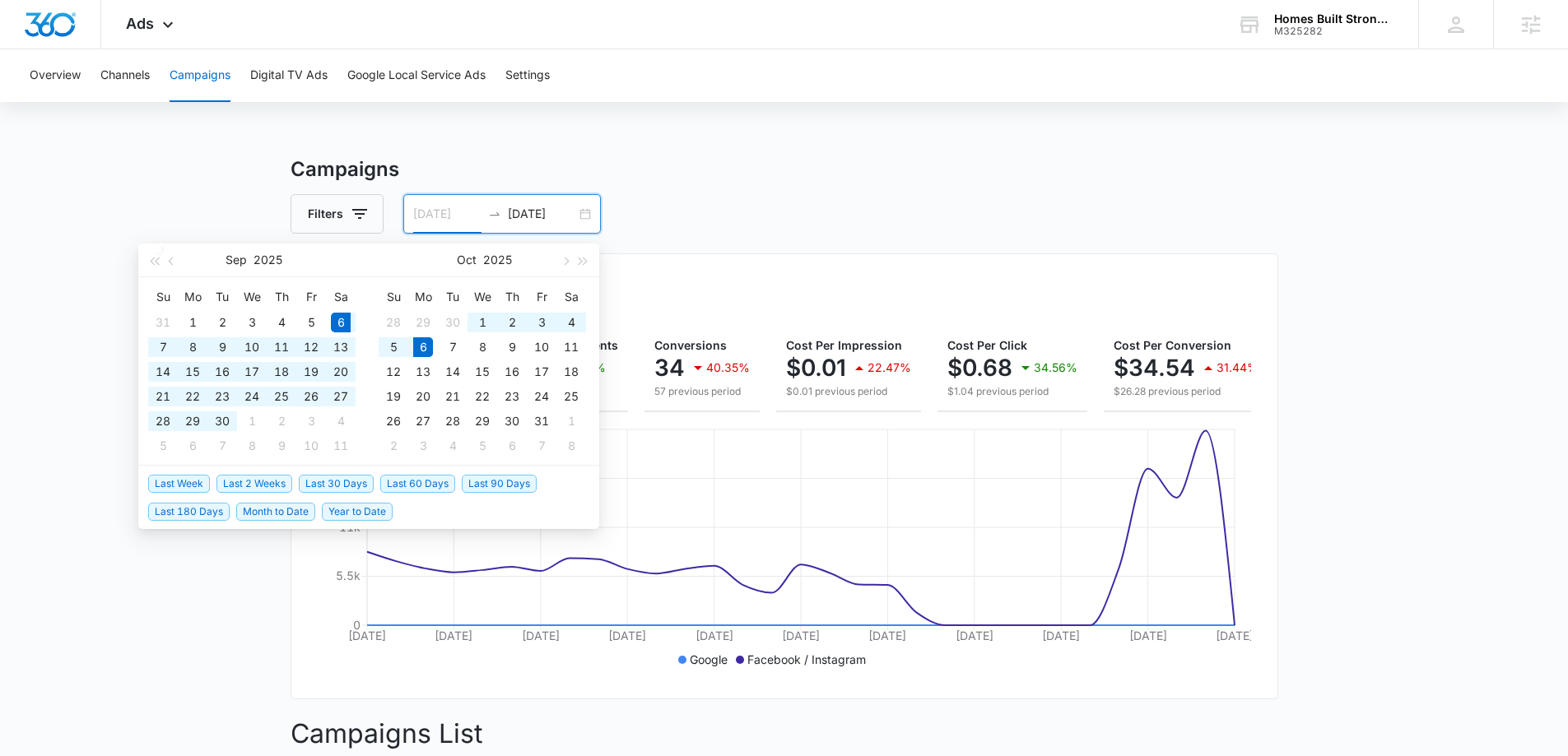
type input "[DATE]"
click at [326, 488] on span "Last 30 Days" at bounding box center [337, 484] width 75 height 18
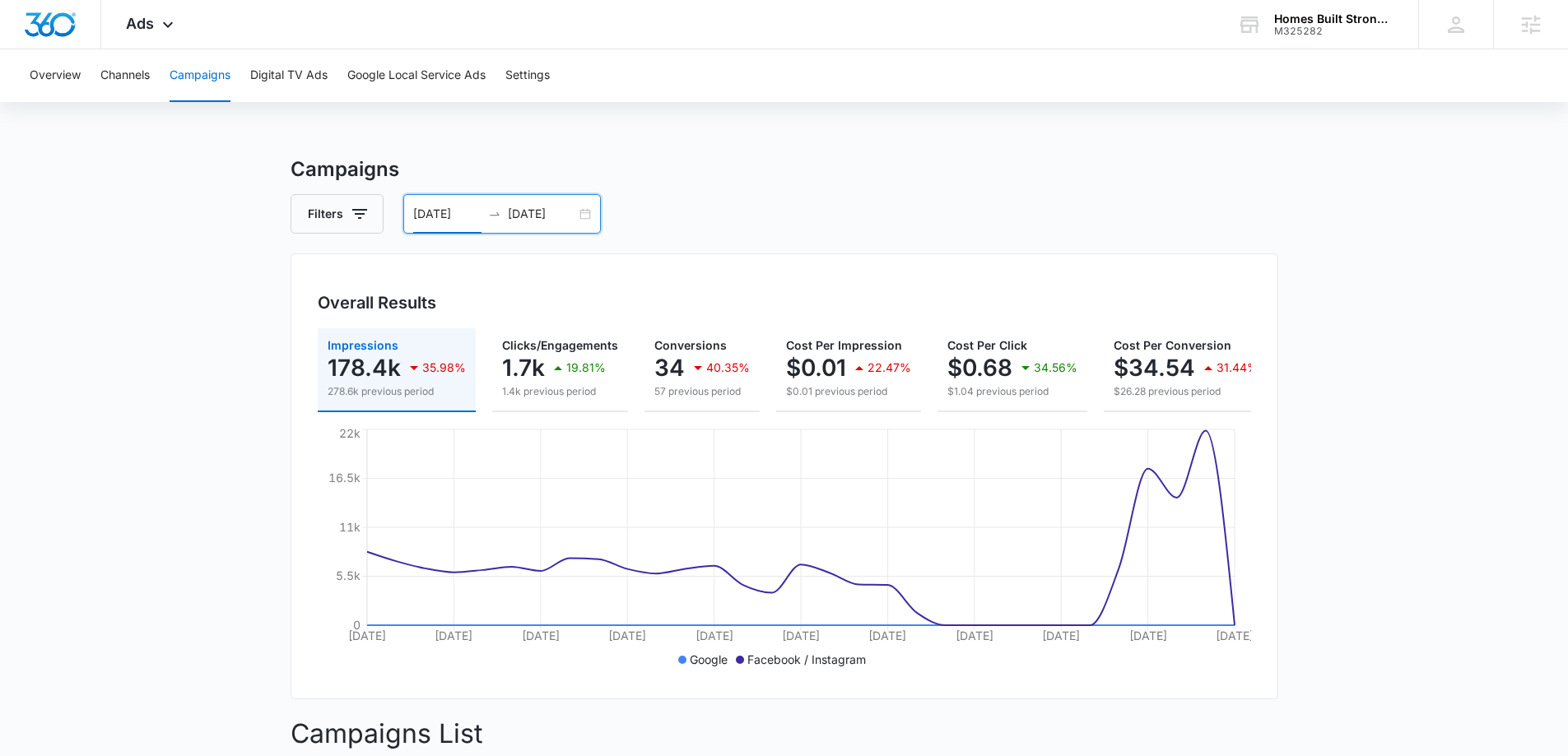
click at [230, 529] on main "Campaigns Filters 09/06/2025 10/06/2025 Overall Results Impressions 178.4k 35.9…" at bounding box center [784, 732] width 1568 height 1155
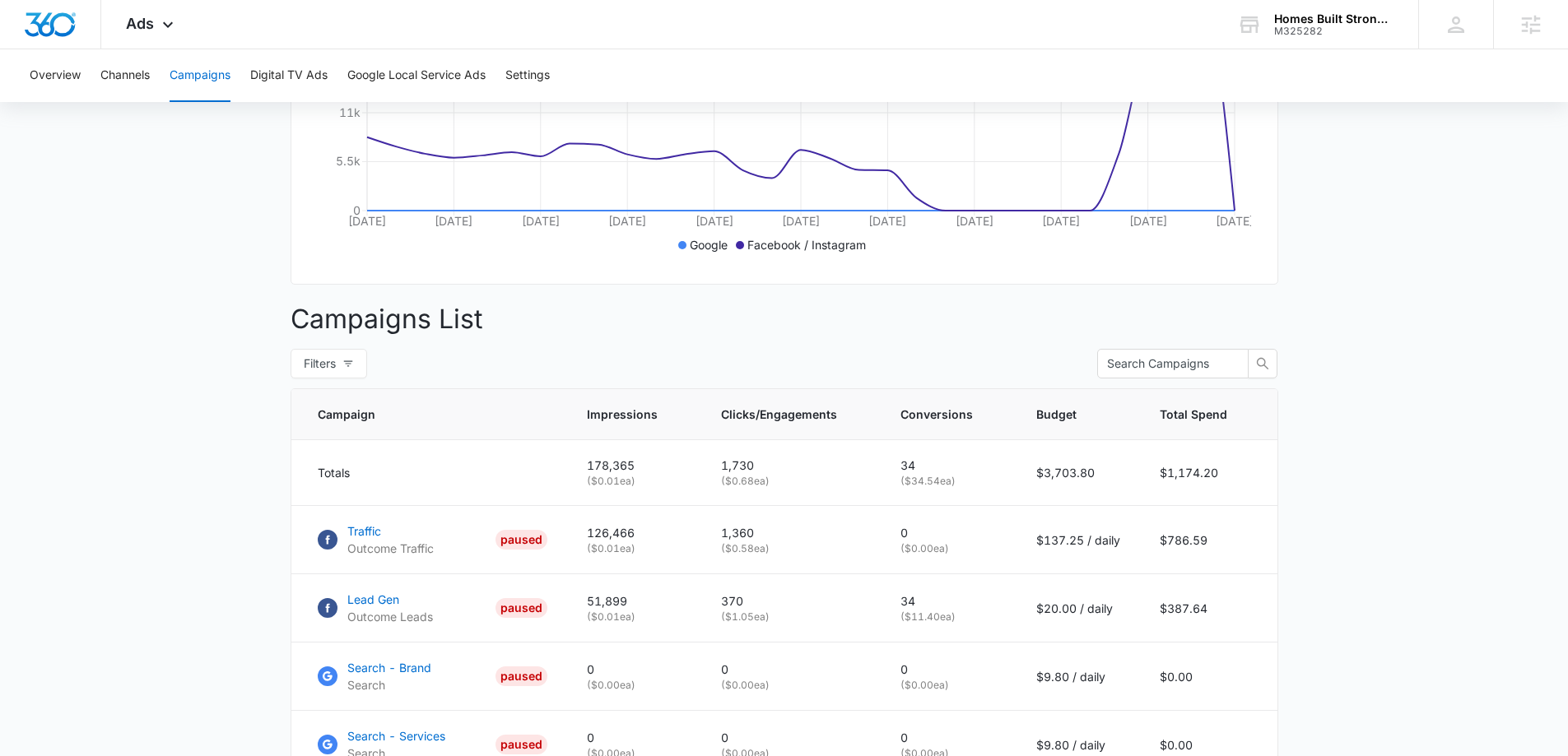
scroll to position [566, 0]
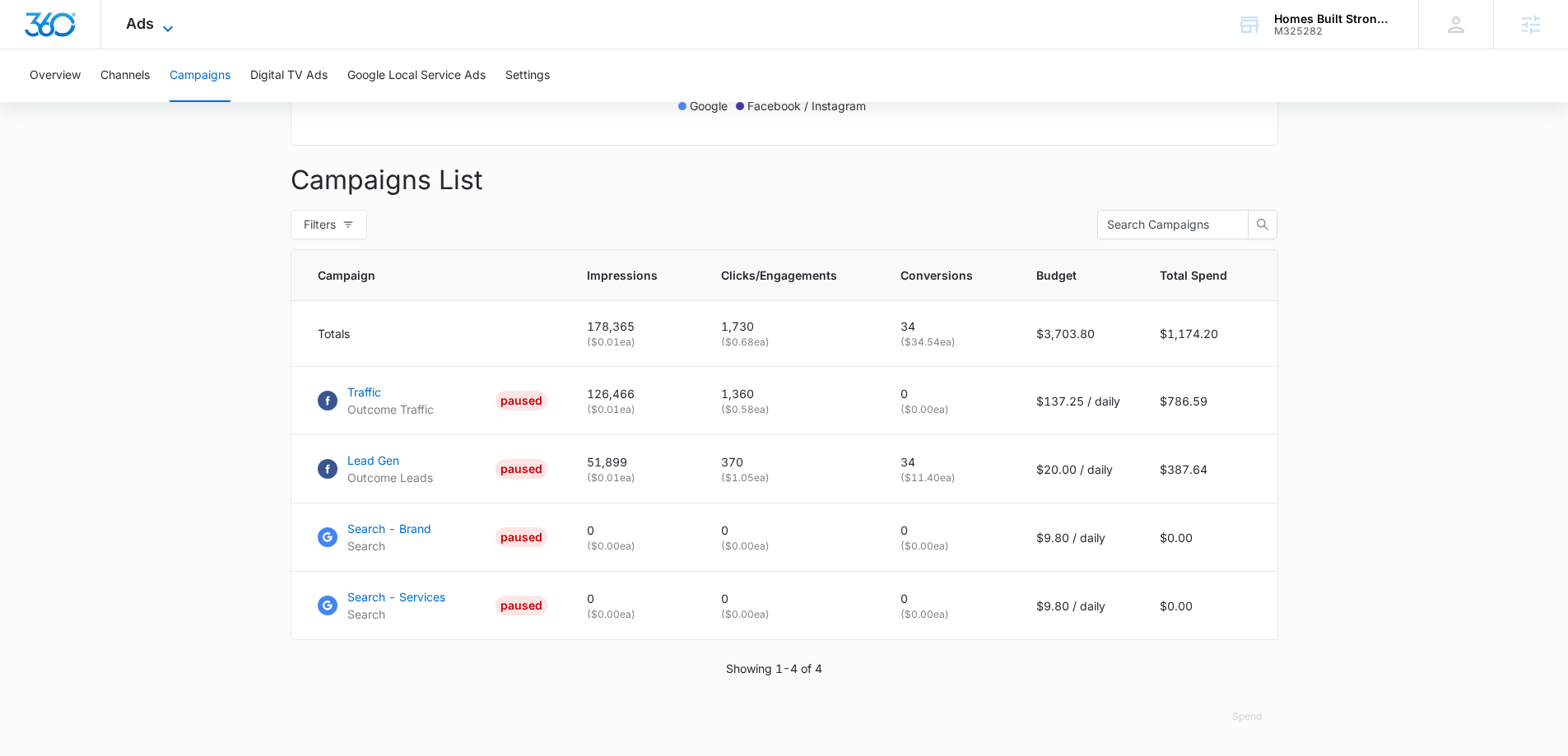
click at [158, 28] on icon at bounding box center [168, 29] width 20 height 20
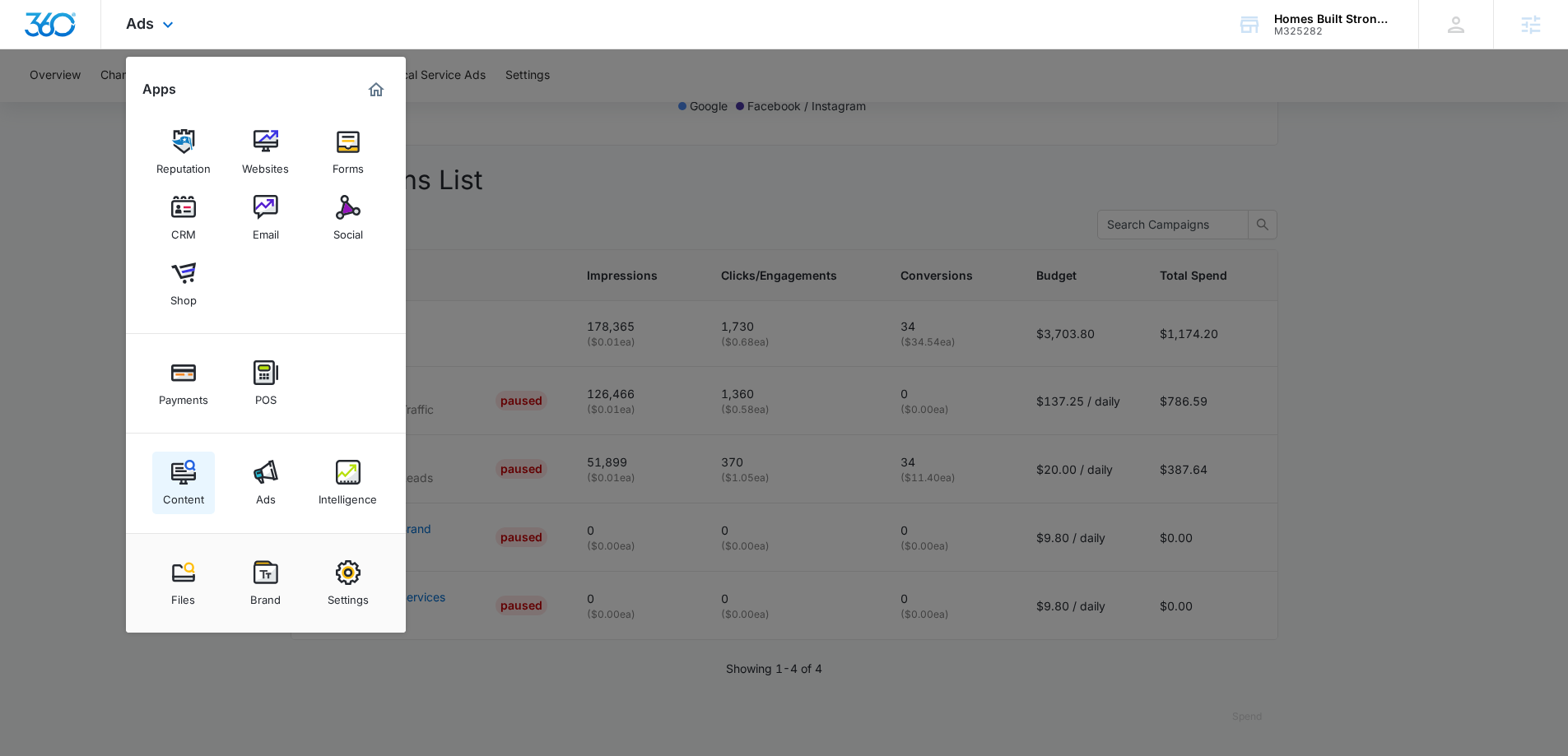
click at [184, 486] on div "Content" at bounding box center [183, 495] width 41 height 21
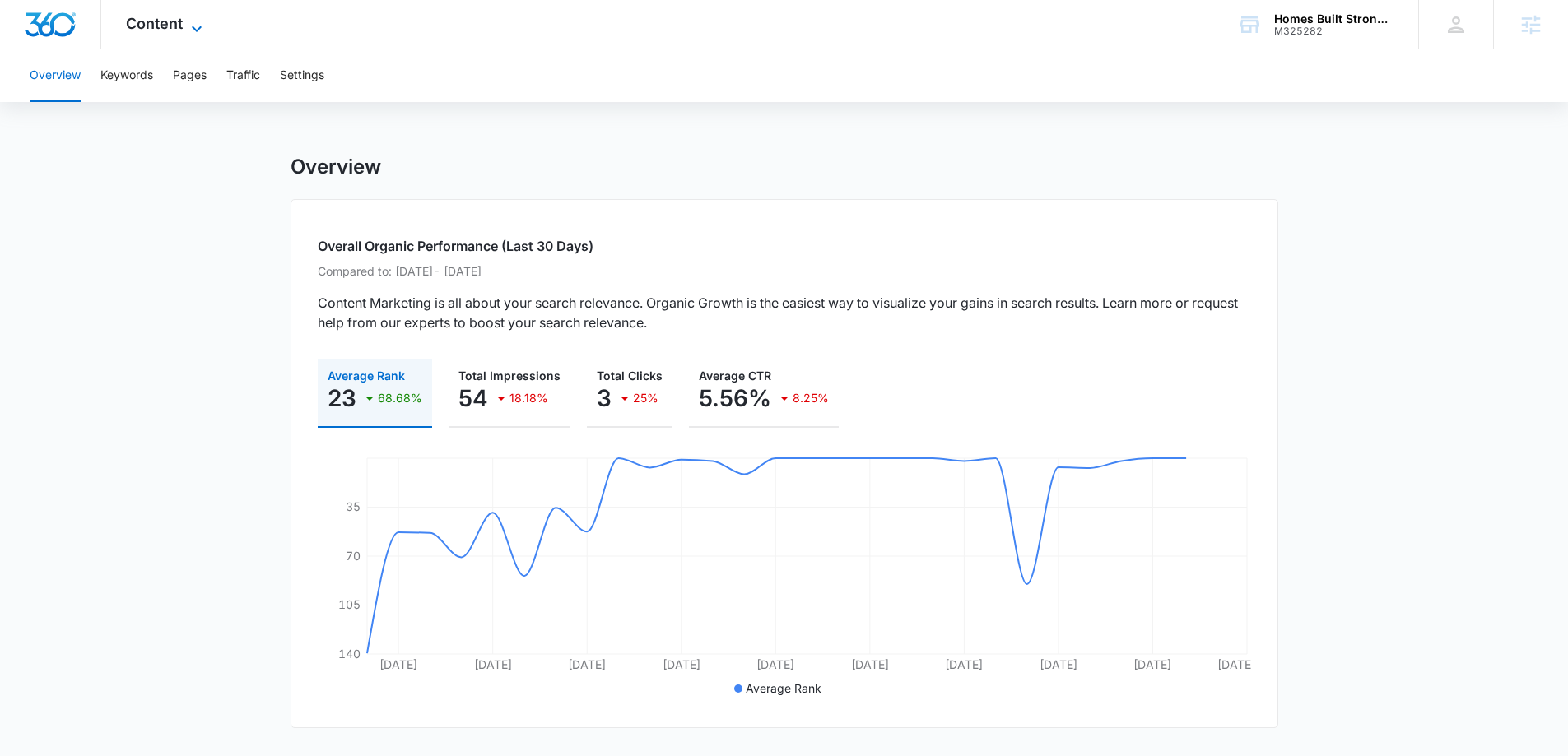
click at [145, 25] on span "Content" at bounding box center [154, 23] width 57 height 17
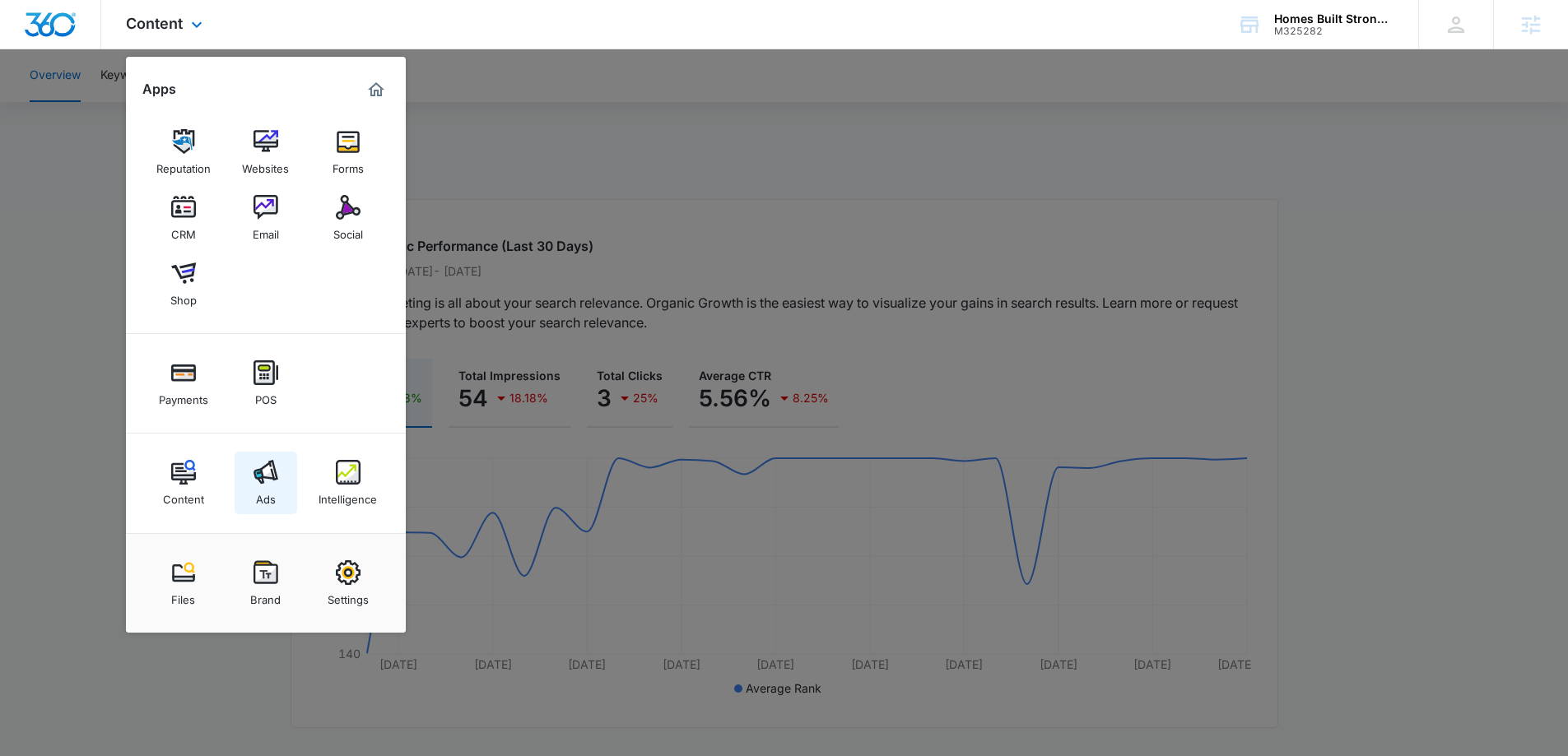
click at [254, 468] on img at bounding box center [265, 472] width 25 height 25
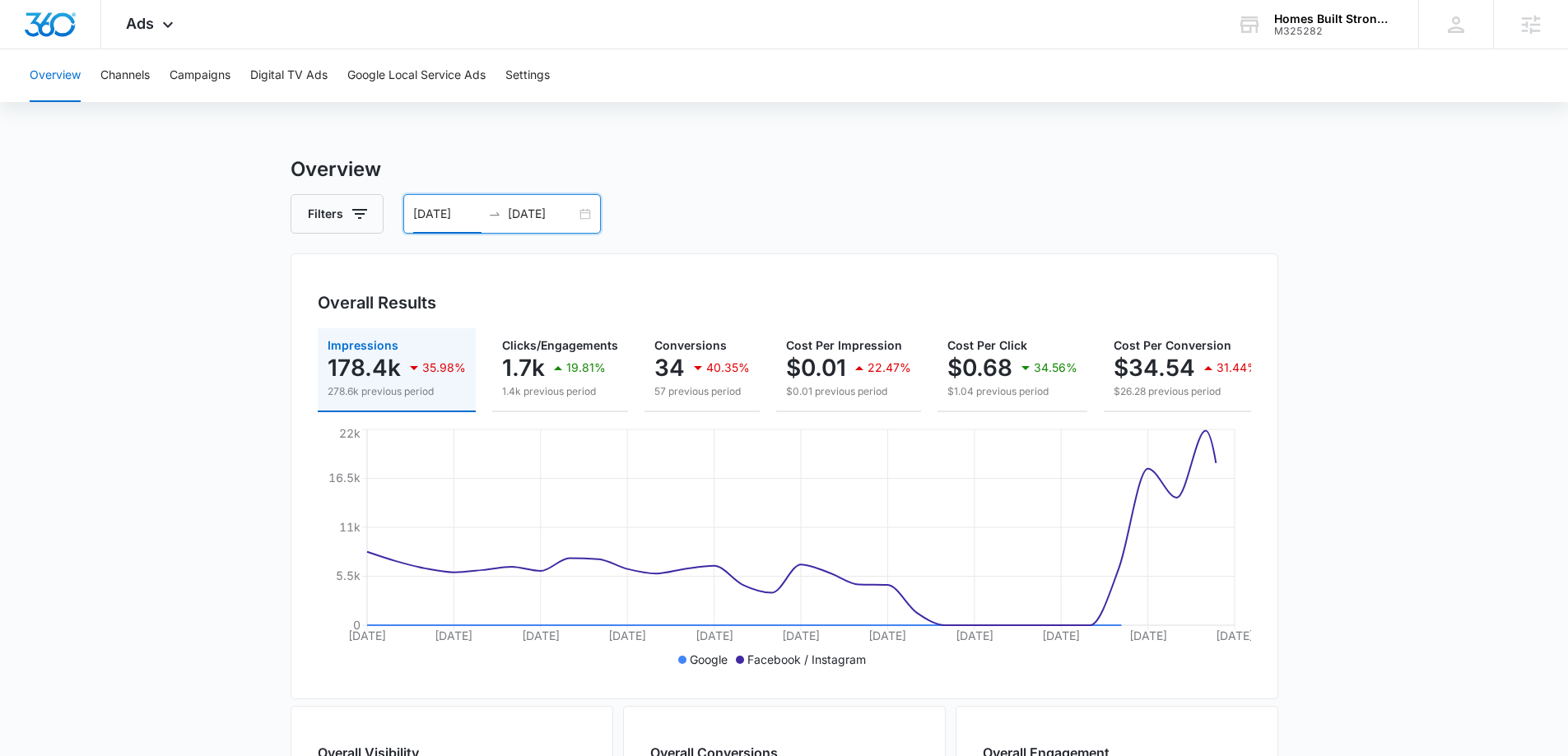
click at [425, 218] on input "[DATE]" at bounding box center [447, 214] width 68 height 18
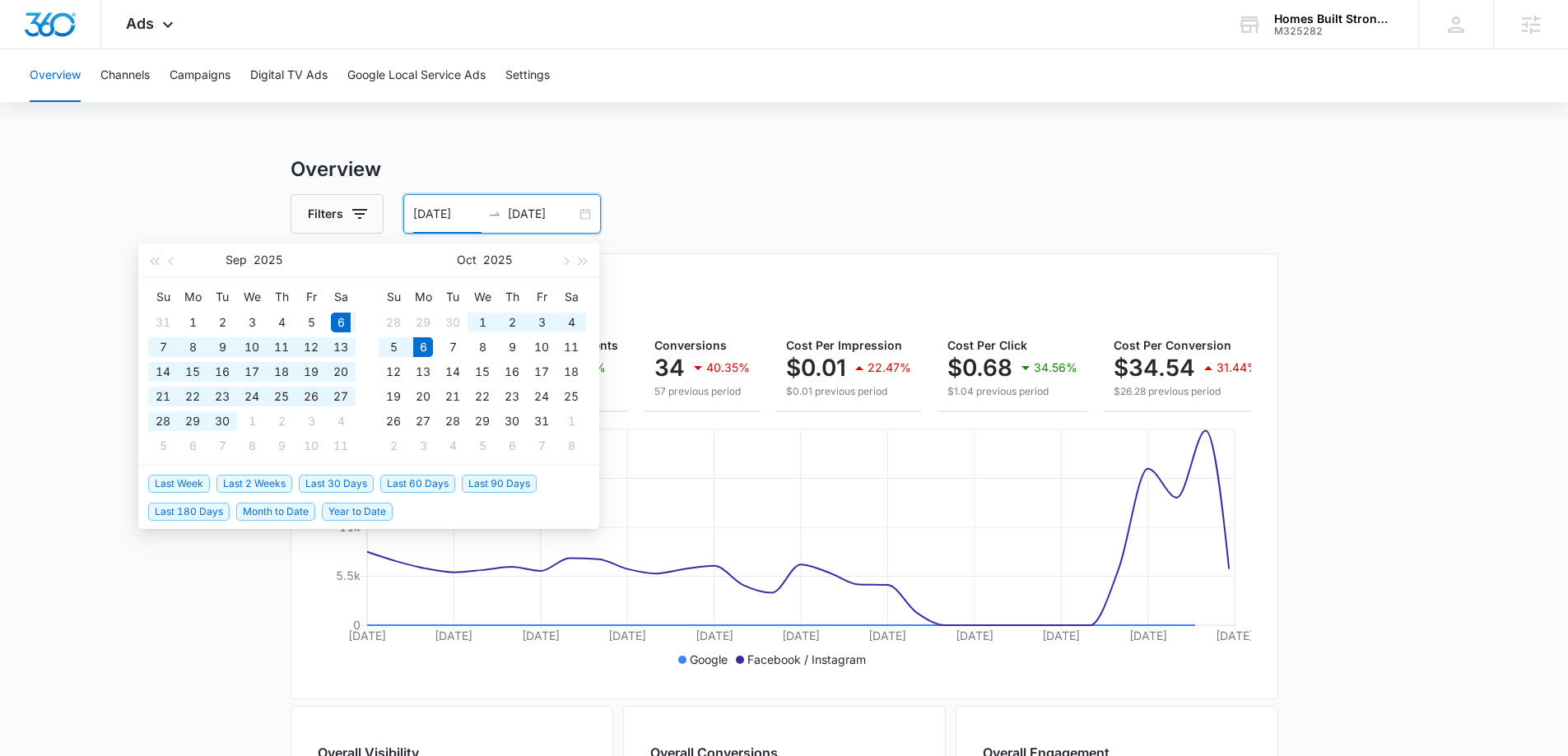
type input "[DATE]"
click at [341, 478] on span "Last 30 Days" at bounding box center [337, 484] width 75 height 18
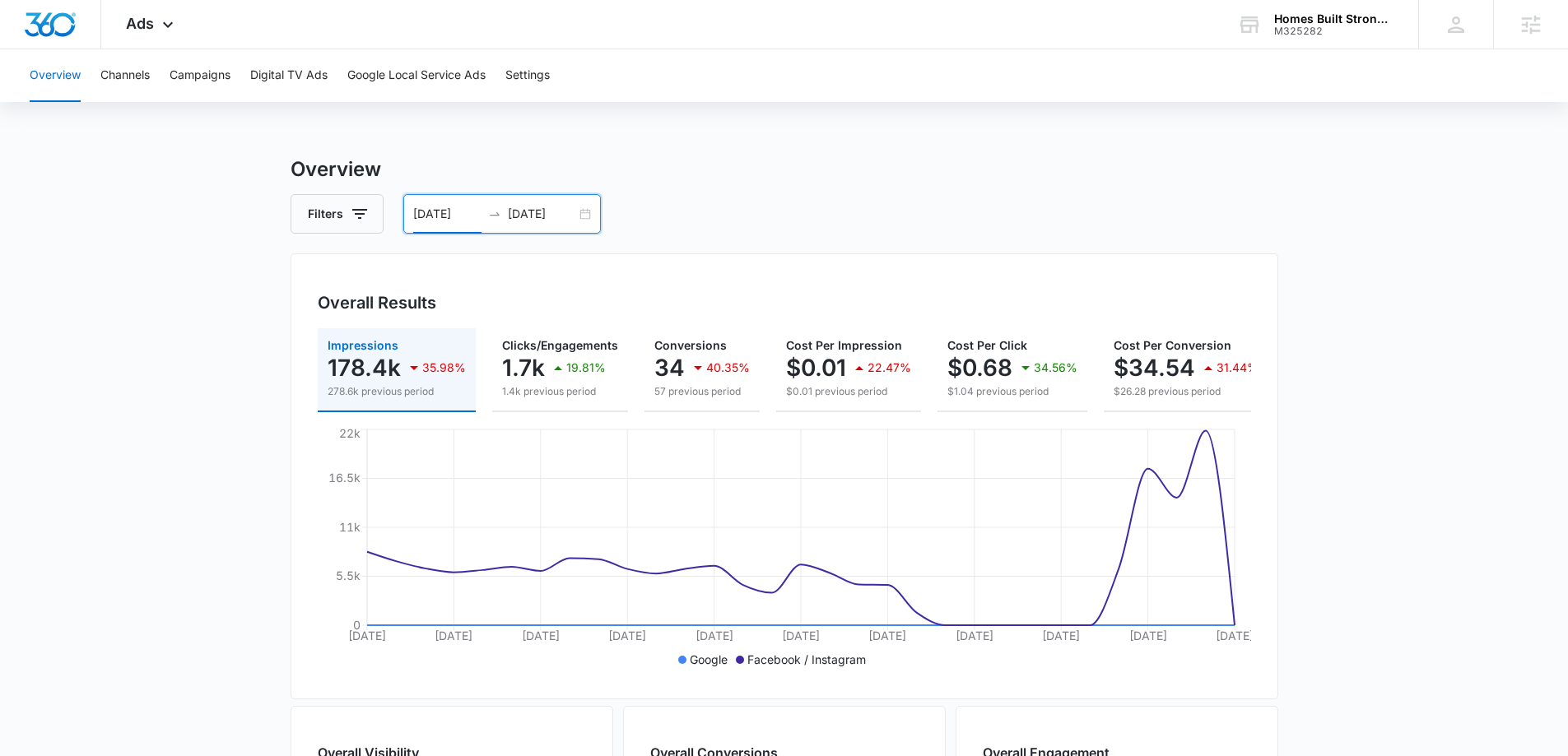
click at [248, 491] on main "Overview Filters 09/06/2025 10/06/2025 Overall Results Impressions 178.4k 35.98…" at bounding box center [784, 745] width 1568 height 1181
click at [0, 314] on main "Overview Filters 09/06/2025 10/06/2025 Overall Results Impressions 178.4k 35.98…" at bounding box center [784, 745] width 1568 height 1181
click at [49, 297] on main "Overview Filters 09/06/2025 10/06/2025 Overall Results Impressions 178.4k 35.98…" at bounding box center [784, 745] width 1568 height 1181
click at [158, 32] on icon at bounding box center [168, 29] width 20 height 20
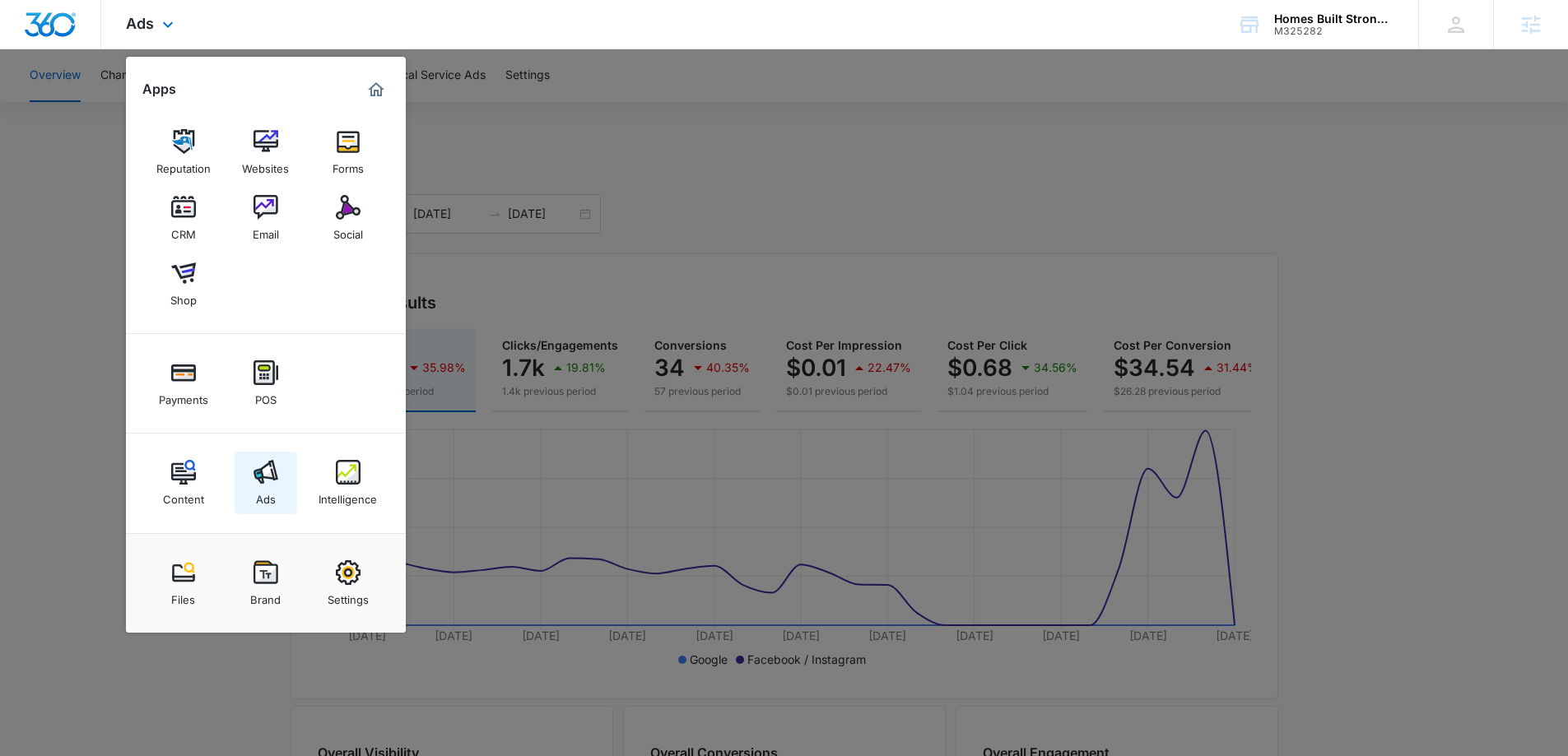
click at [264, 477] on img at bounding box center [265, 472] width 25 height 25
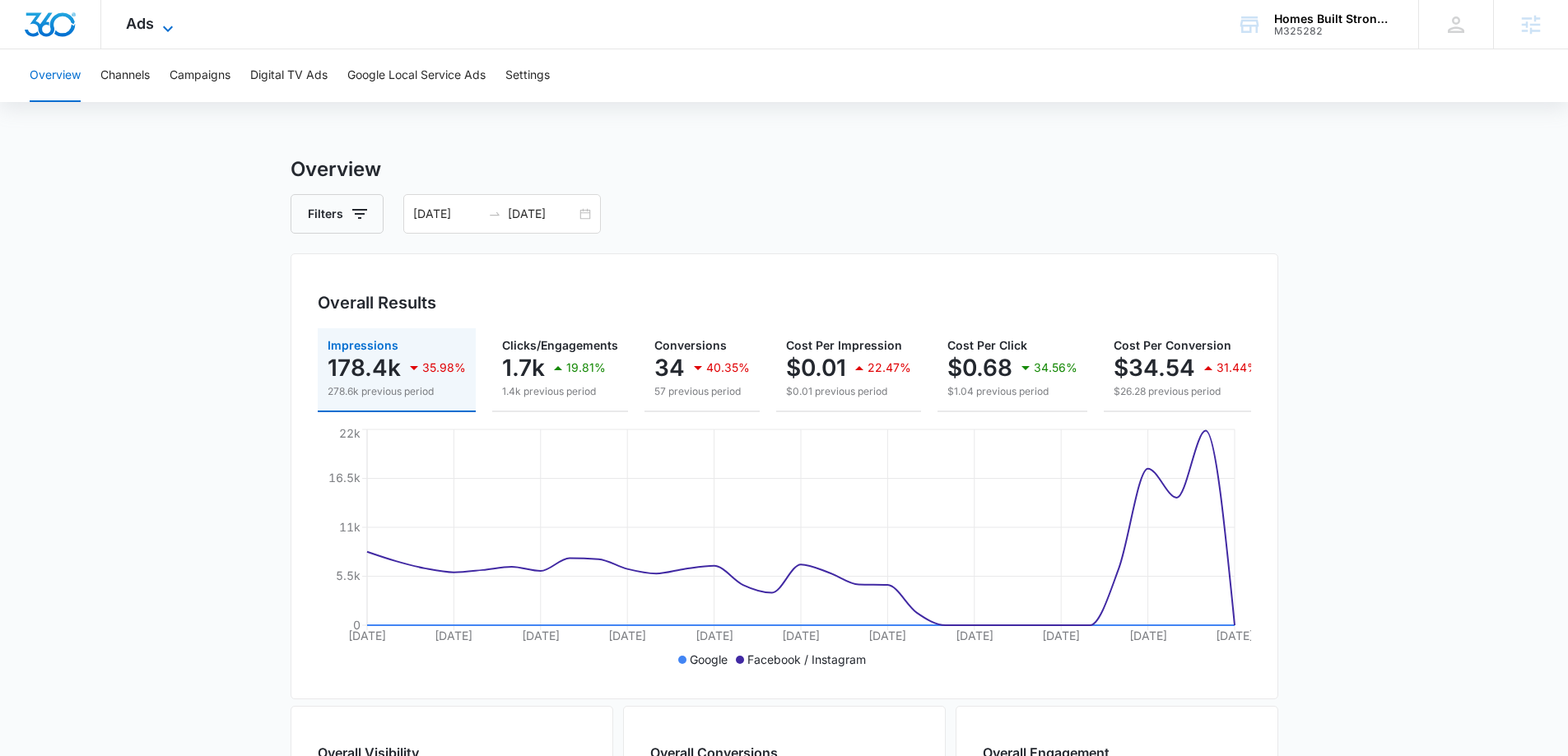
click at [162, 27] on icon at bounding box center [168, 29] width 20 height 20
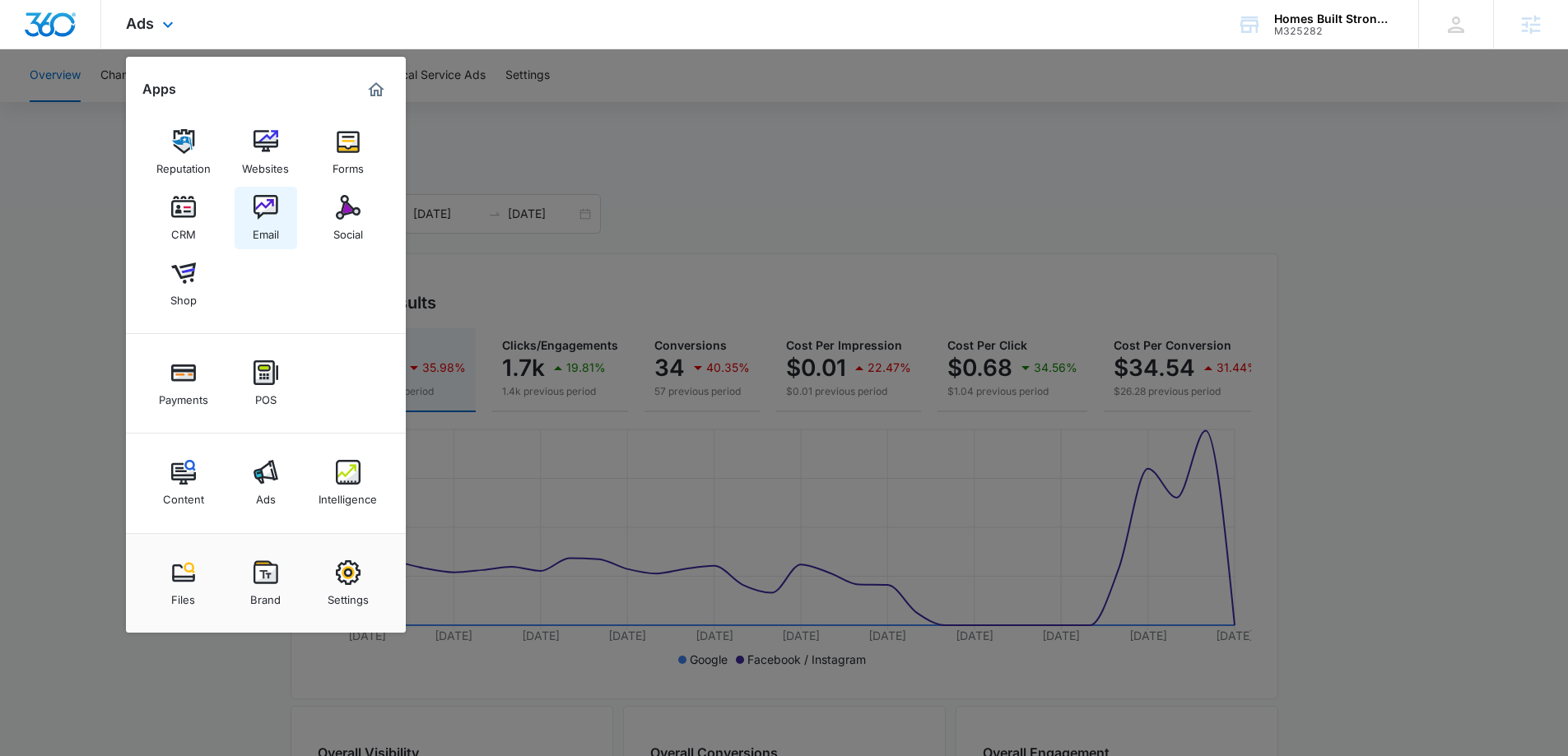
click at [261, 206] on img at bounding box center [265, 207] width 25 height 25
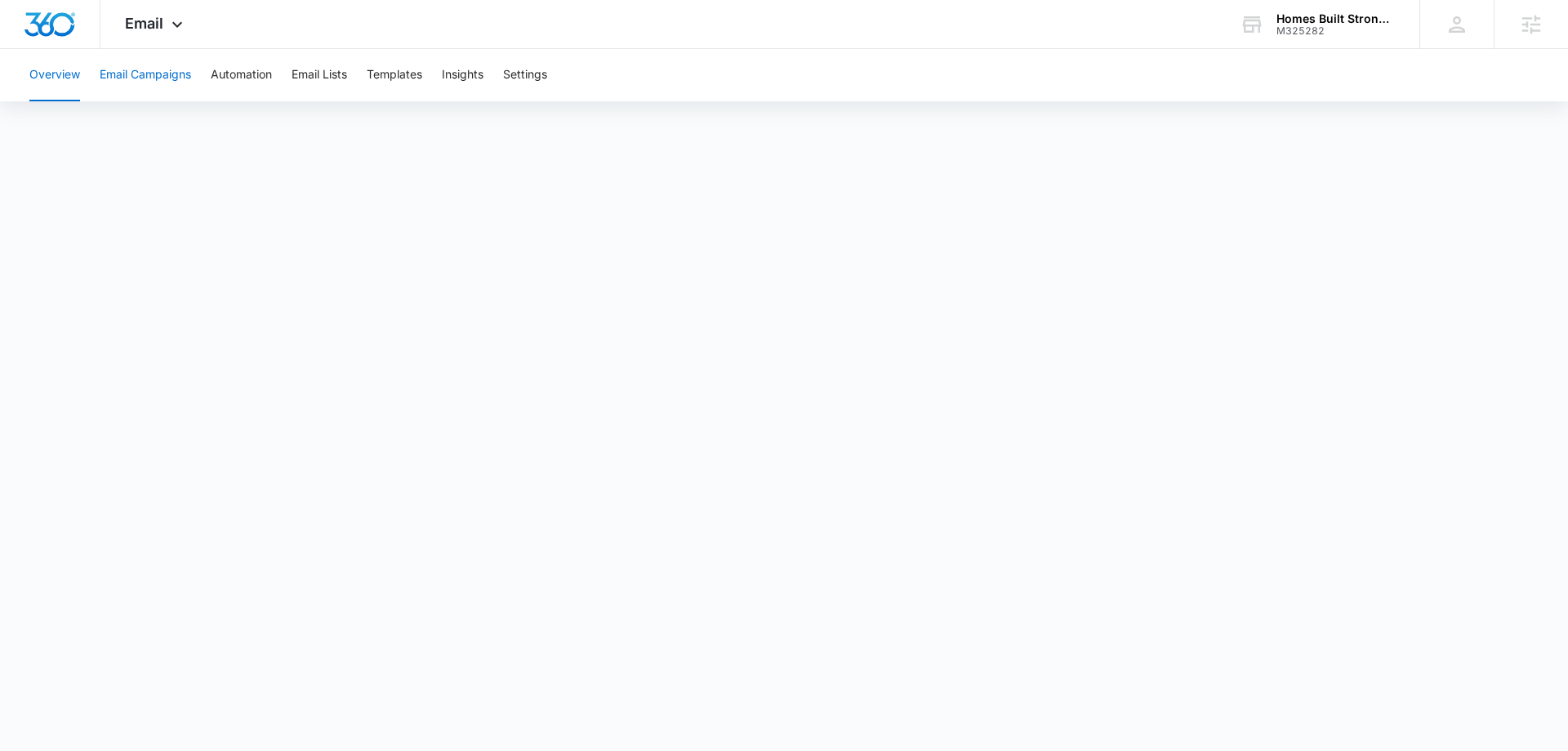
click at [172, 69] on button "Email Campaigns" at bounding box center [146, 75] width 92 height 52
click at [149, 31] on span "Email" at bounding box center [144, 23] width 38 height 17
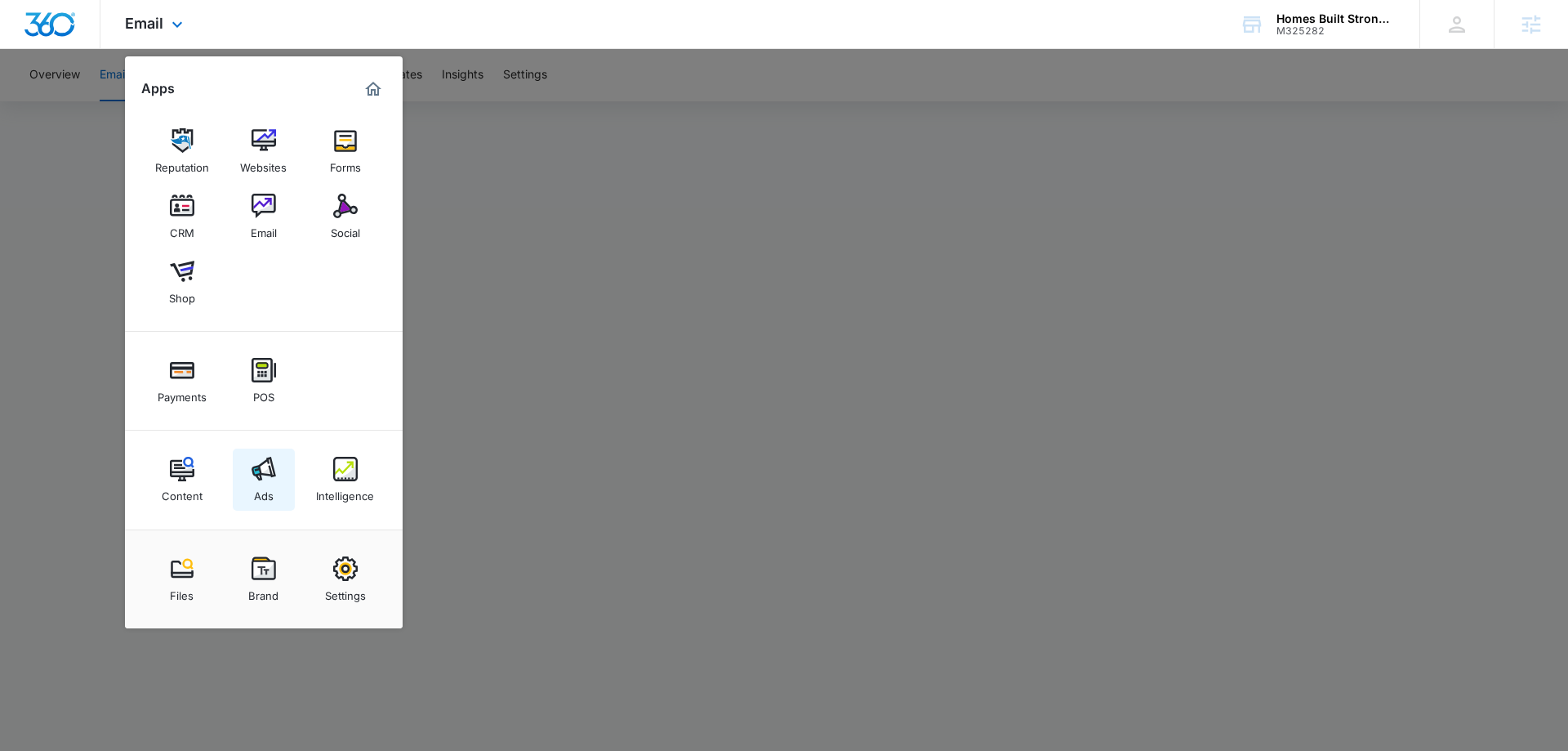
click at [267, 493] on div "Ads" at bounding box center [264, 492] width 20 height 21
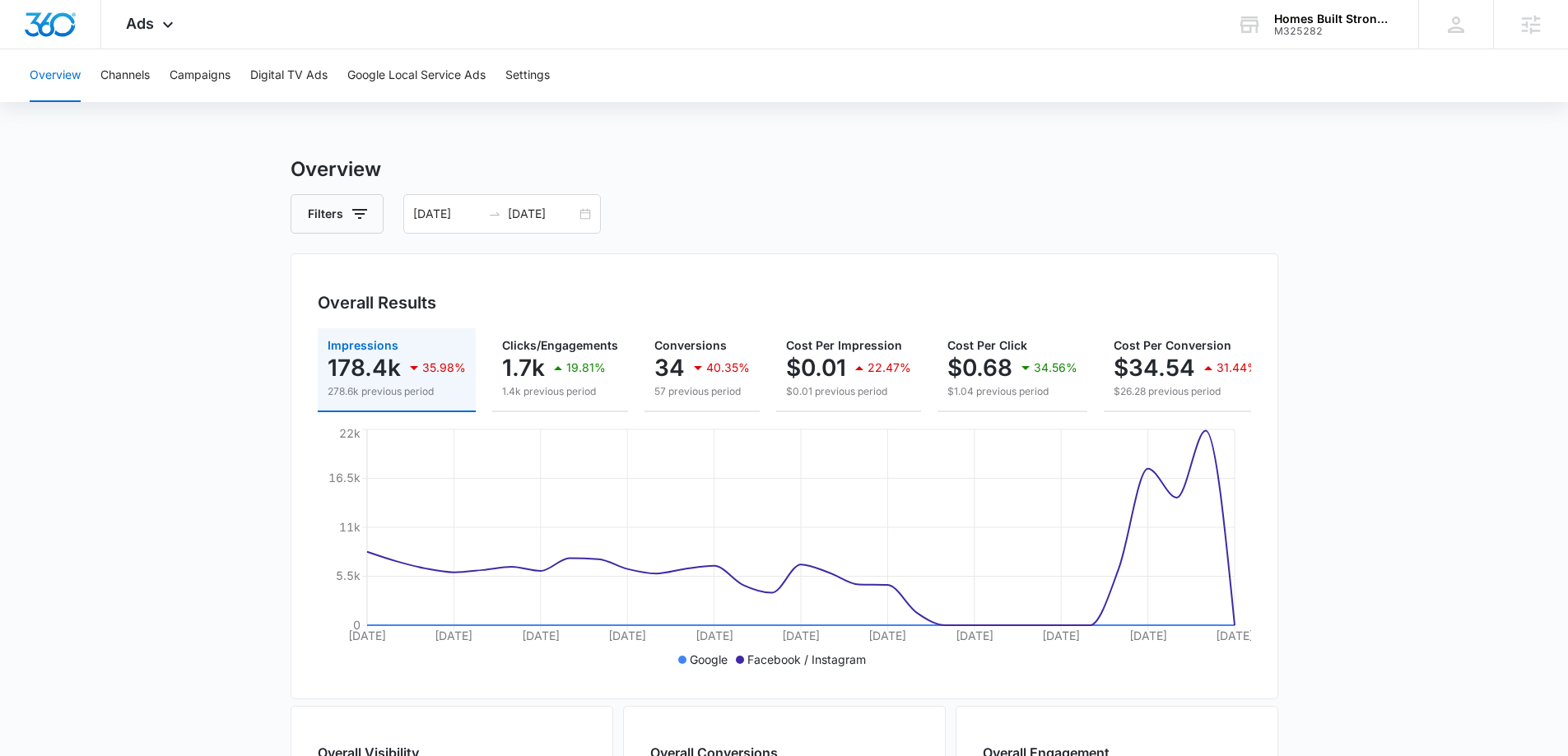
click at [237, 78] on div "Overview Channels Campaigns Digital TV Ads Google Local Service Ads Settings" at bounding box center [784, 75] width 1529 height 52
click at [223, 78] on button "Campaigns" at bounding box center [200, 75] width 61 height 52
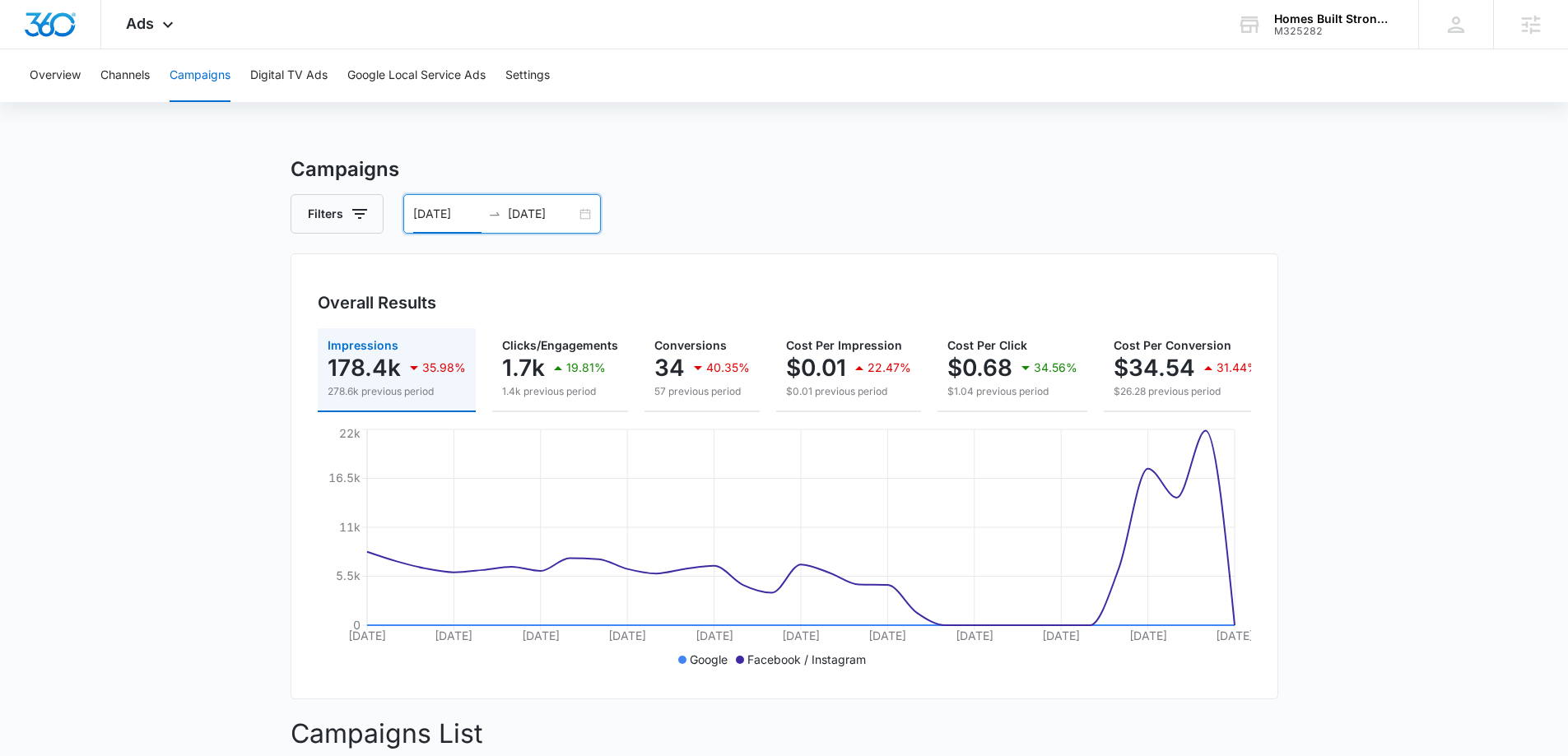
click at [417, 210] on input "[DATE]" at bounding box center [447, 214] width 68 height 18
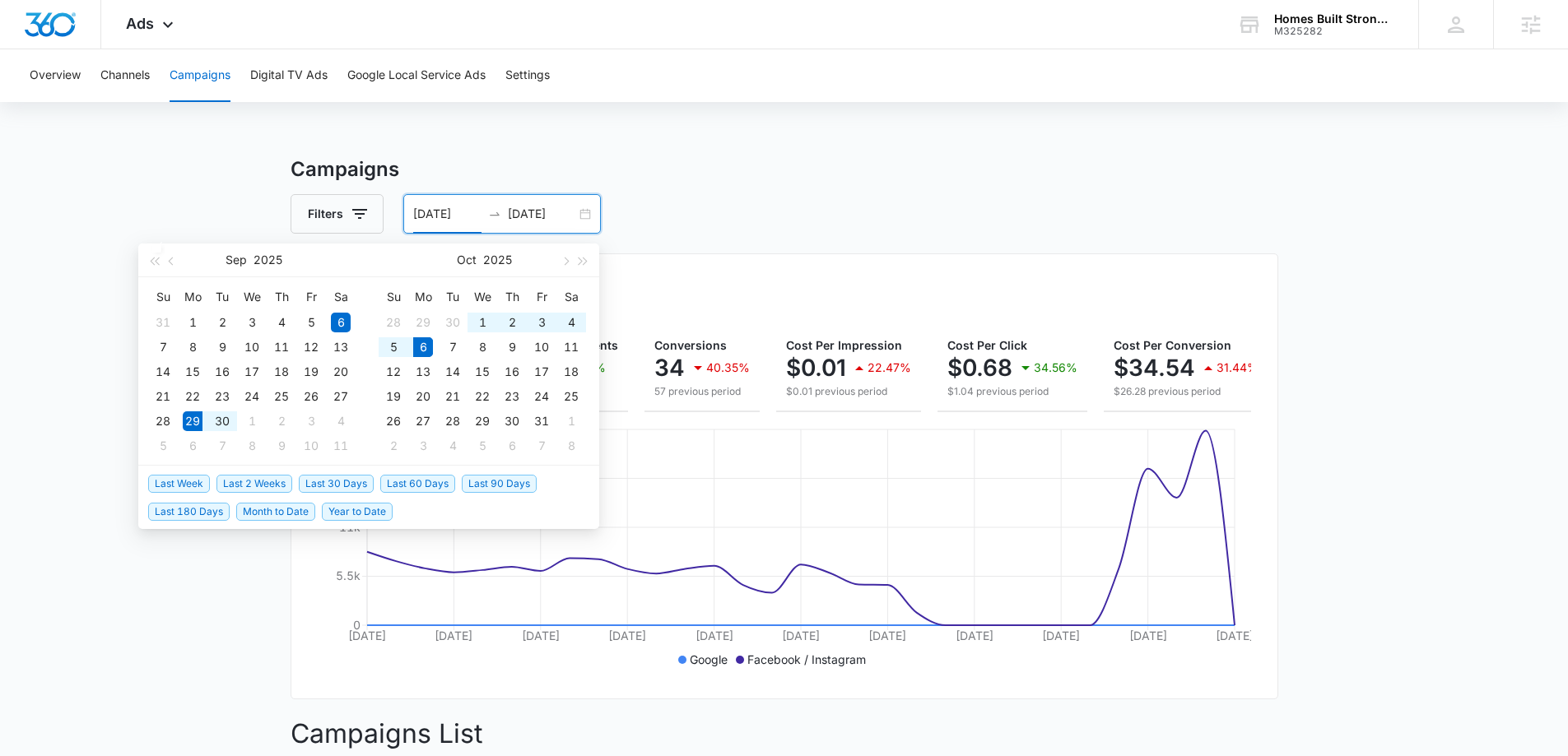
click at [200, 483] on span "Last Week" at bounding box center [179, 484] width 61 height 18
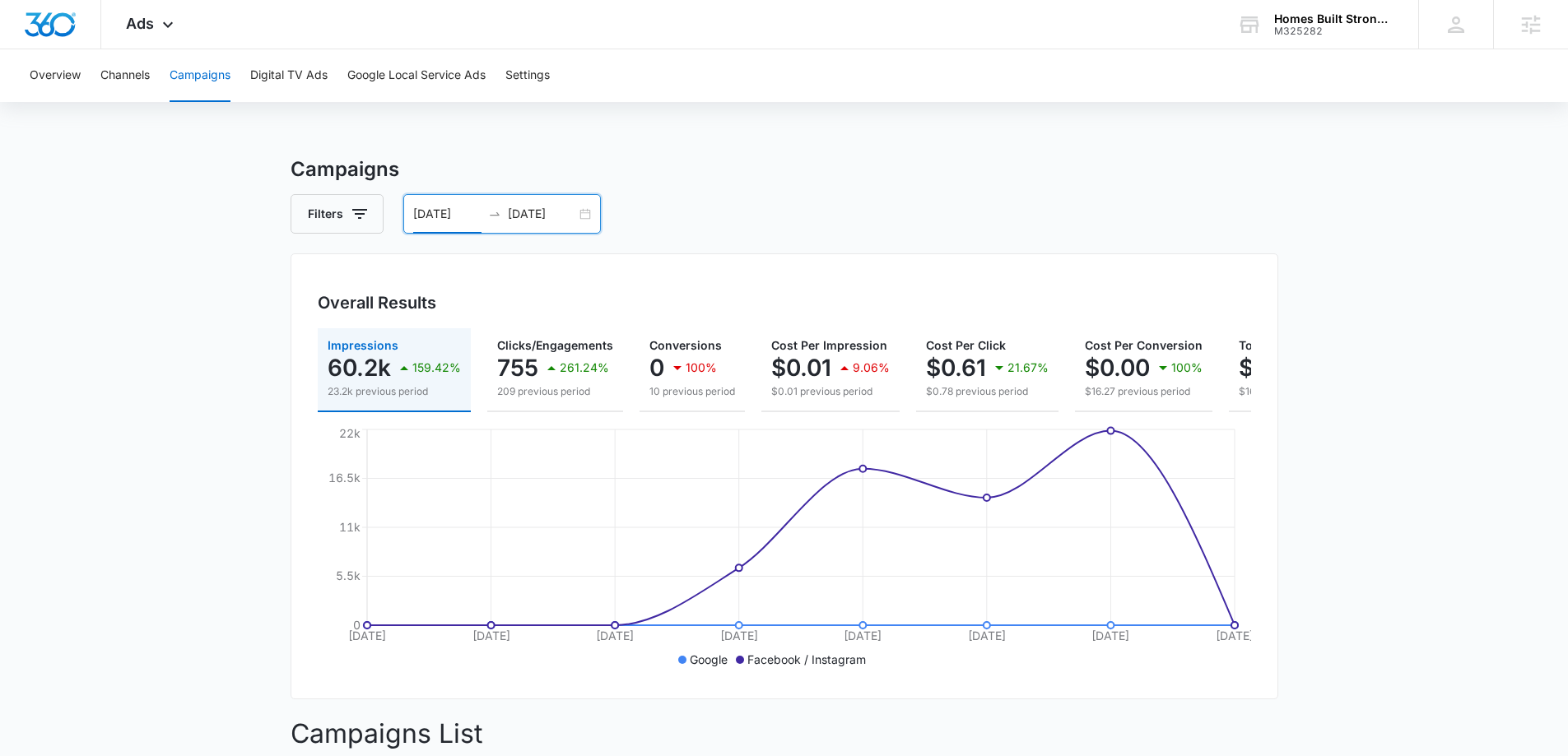
click at [462, 222] on input "[DATE]" at bounding box center [447, 214] width 68 height 18
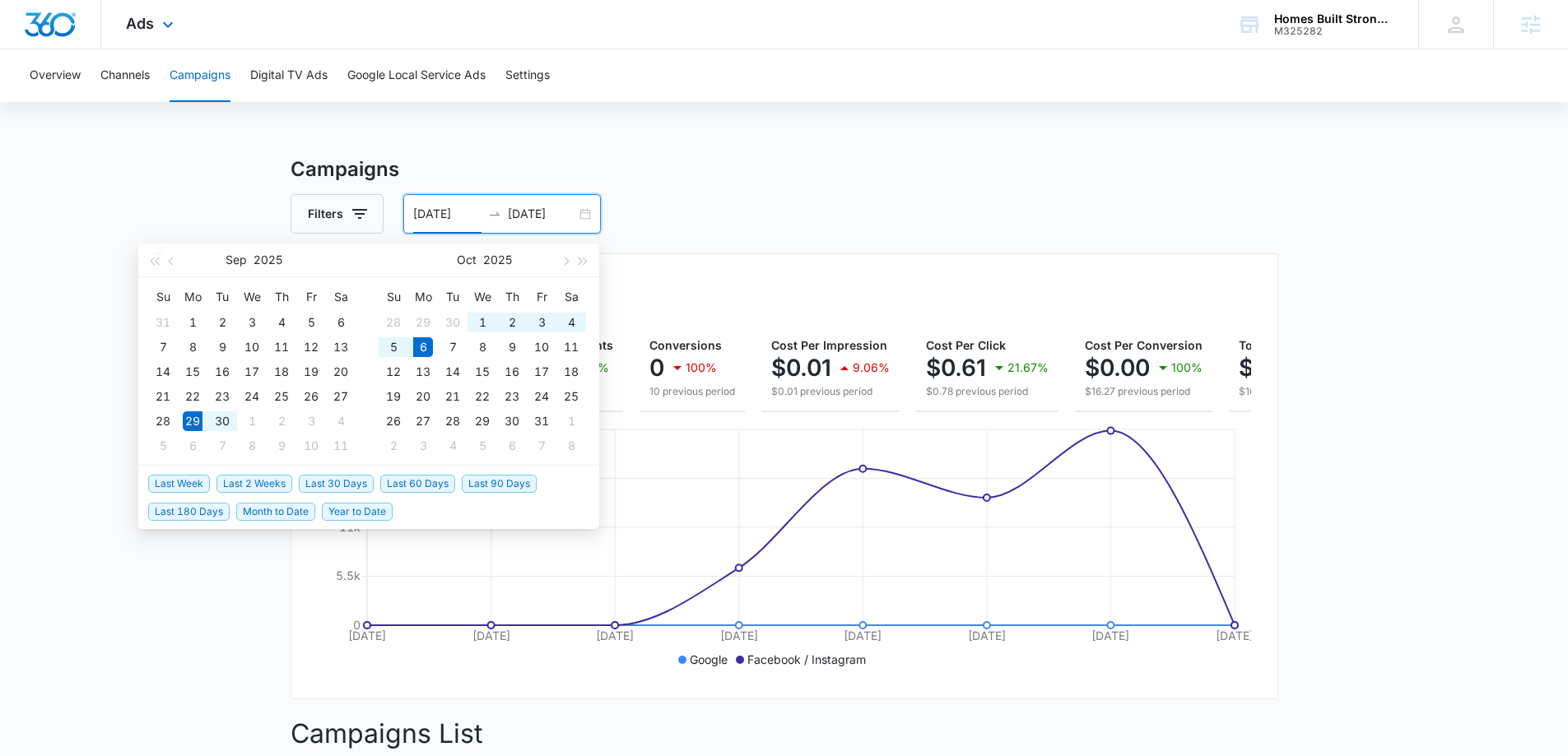
type input "[DATE]"
click at [525, 224] on div "09/29/2025 10/06/2025" at bounding box center [502, 214] width 197 height 39
click at [531, 214] on input "[DATE]" at bounding box center [542, 214] width 68 height 18
type input "[DATE]"
click at [726, 196] on div "Filters 09/29/2025 10/06/2025" at bounding box center [784, 214] width 988 height 39
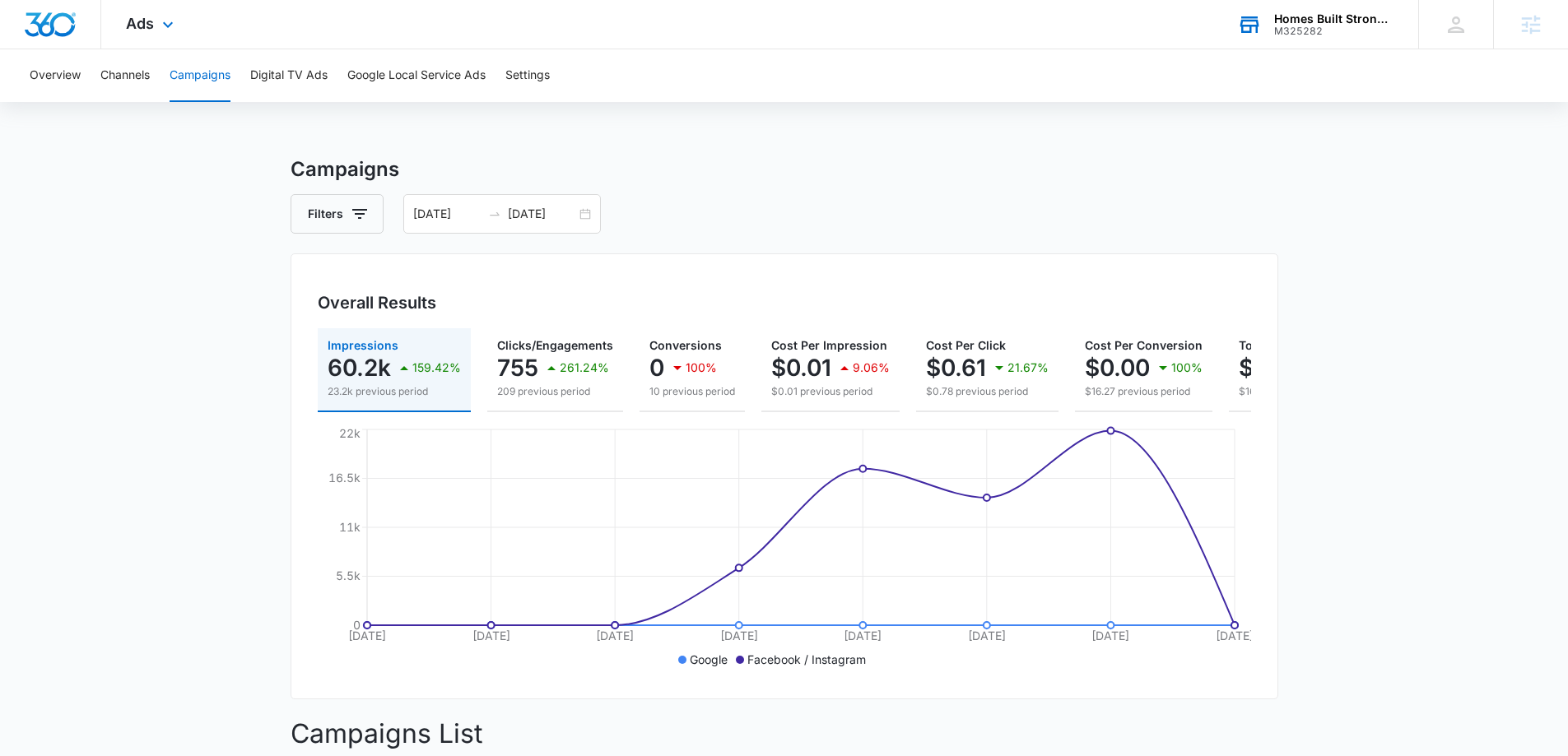
click at [1319, 21] on div "Homes Built Stronger, LLC" at bounding box center [1333, 18] width 120 height 13
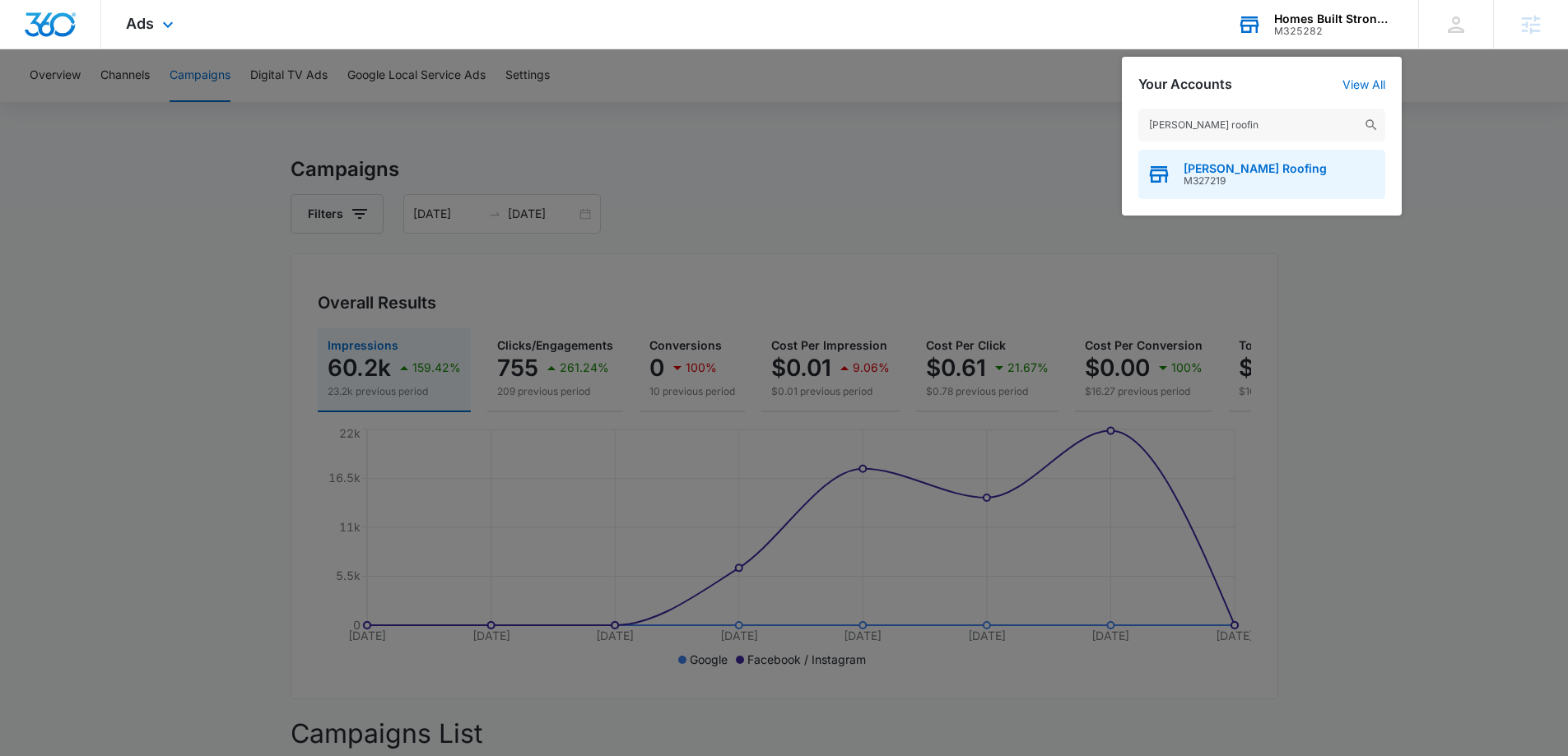
type input "ferguson roofin"
click at [1258, 185] on span "M327219" at bounding box center [1255, 181] width 143 height 12
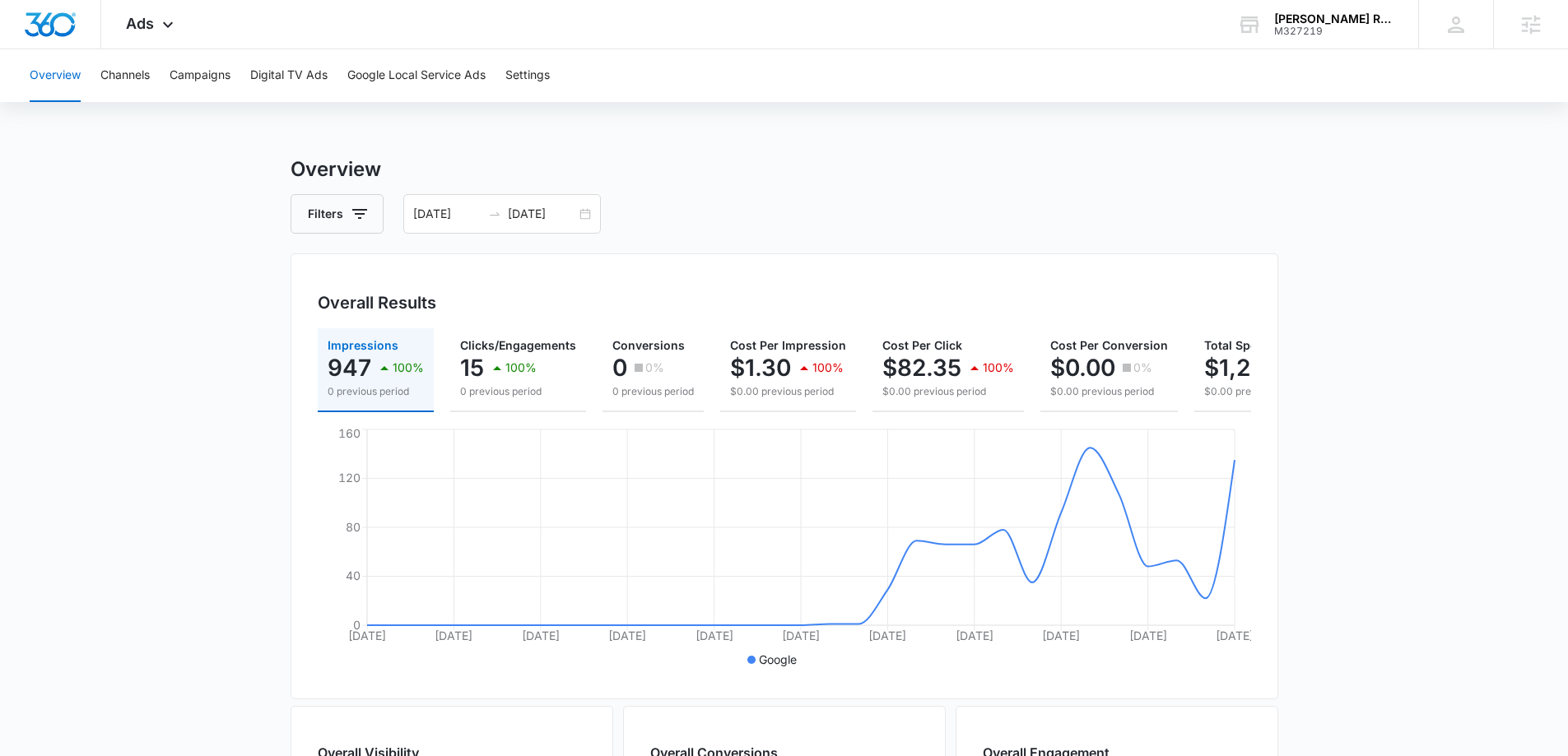
scroll to position [0, 127]
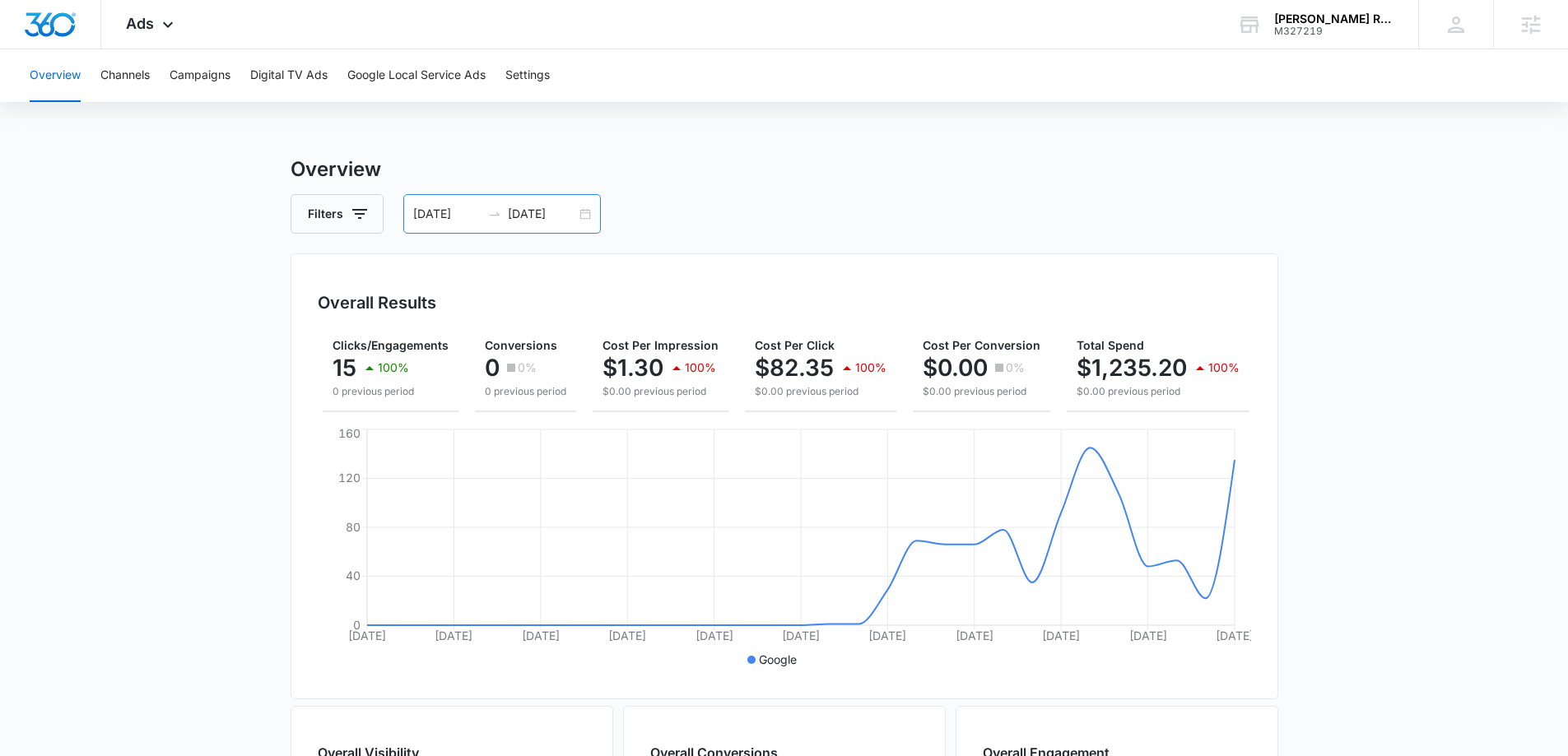
click at [505, 213] on div at bounding box center [494, 214] width 27 height 13
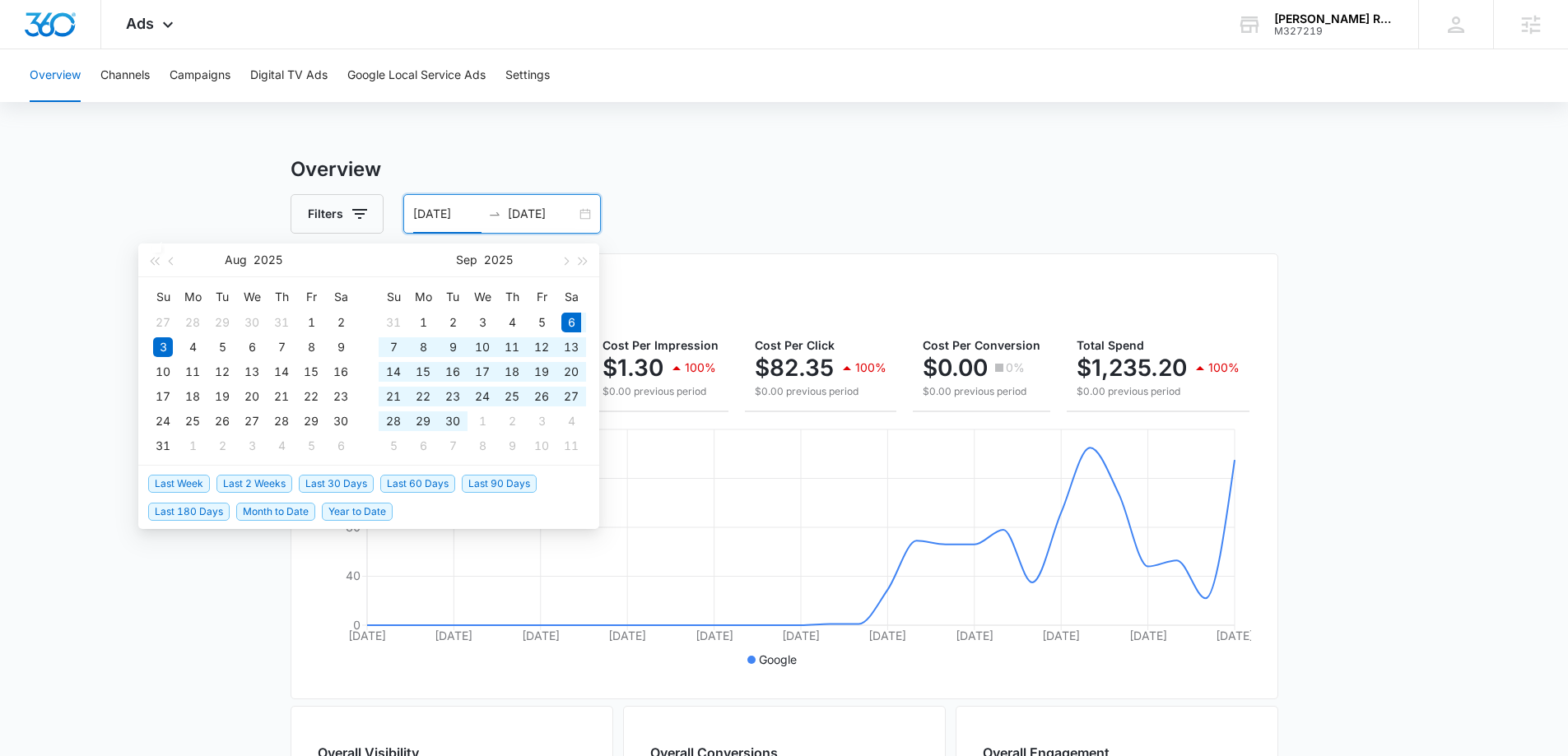
click at [327, 489] on span "Last 30 Days" at bounding box center [337, 484] width 75 height 18
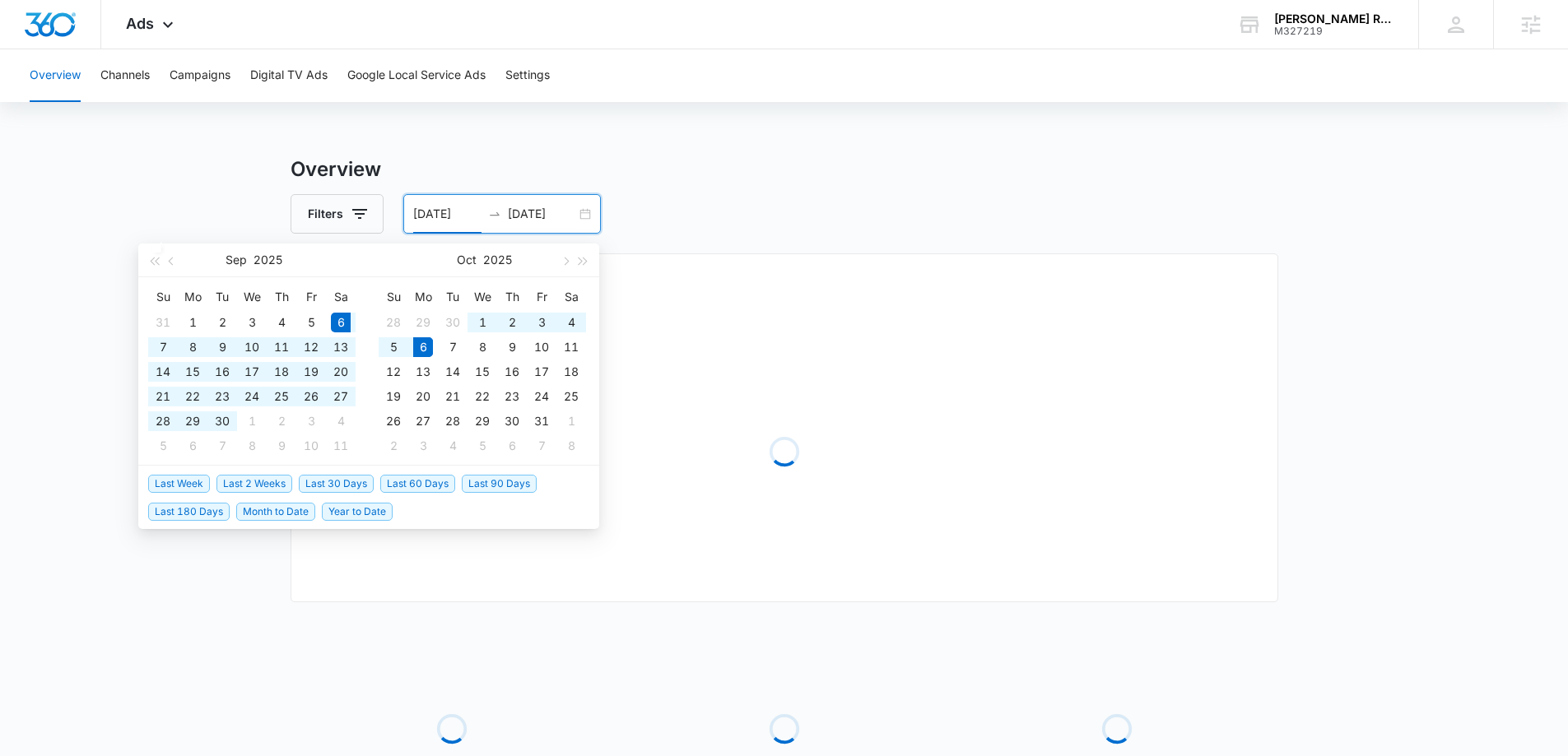
type input "[DATE]"
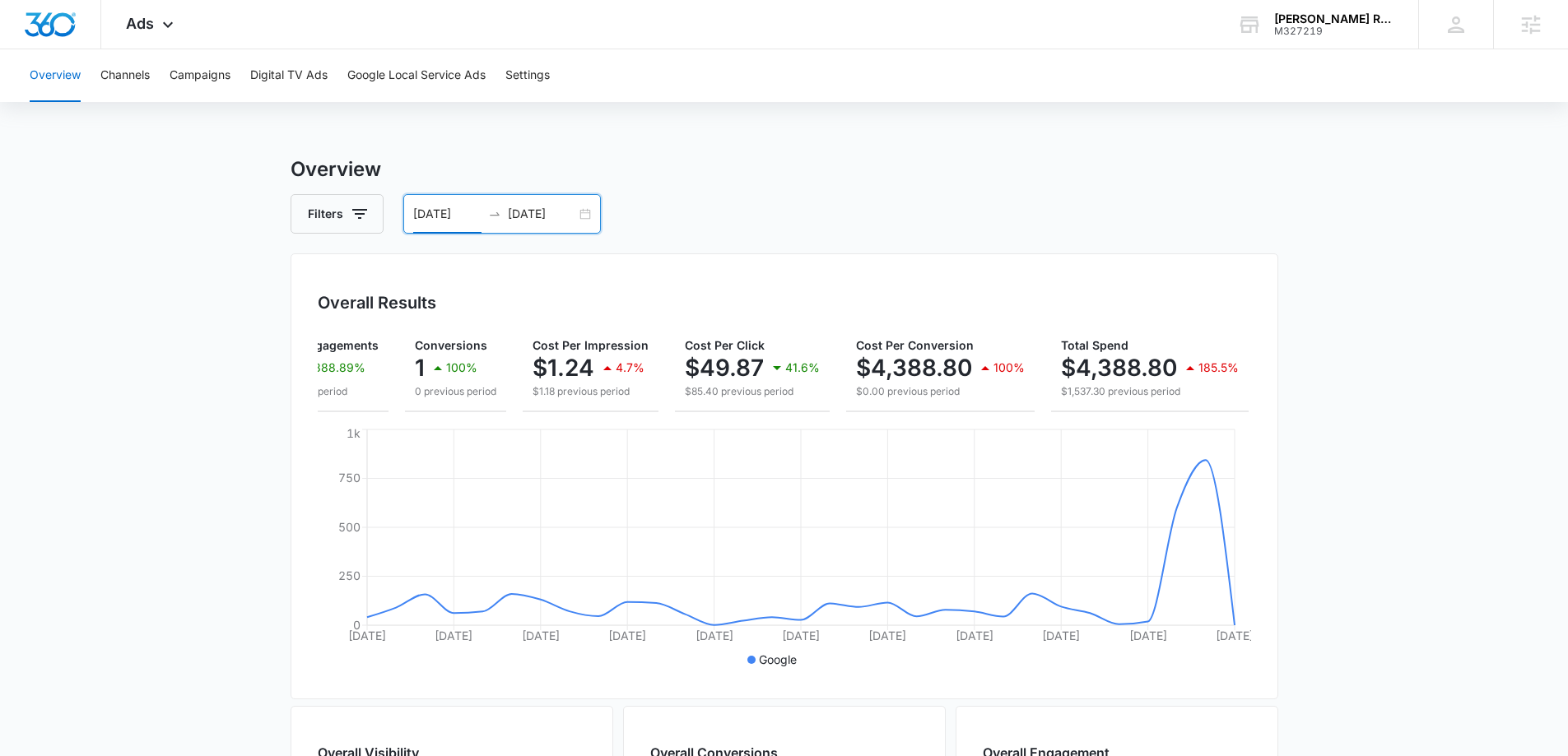
scroll to position [0, 0]
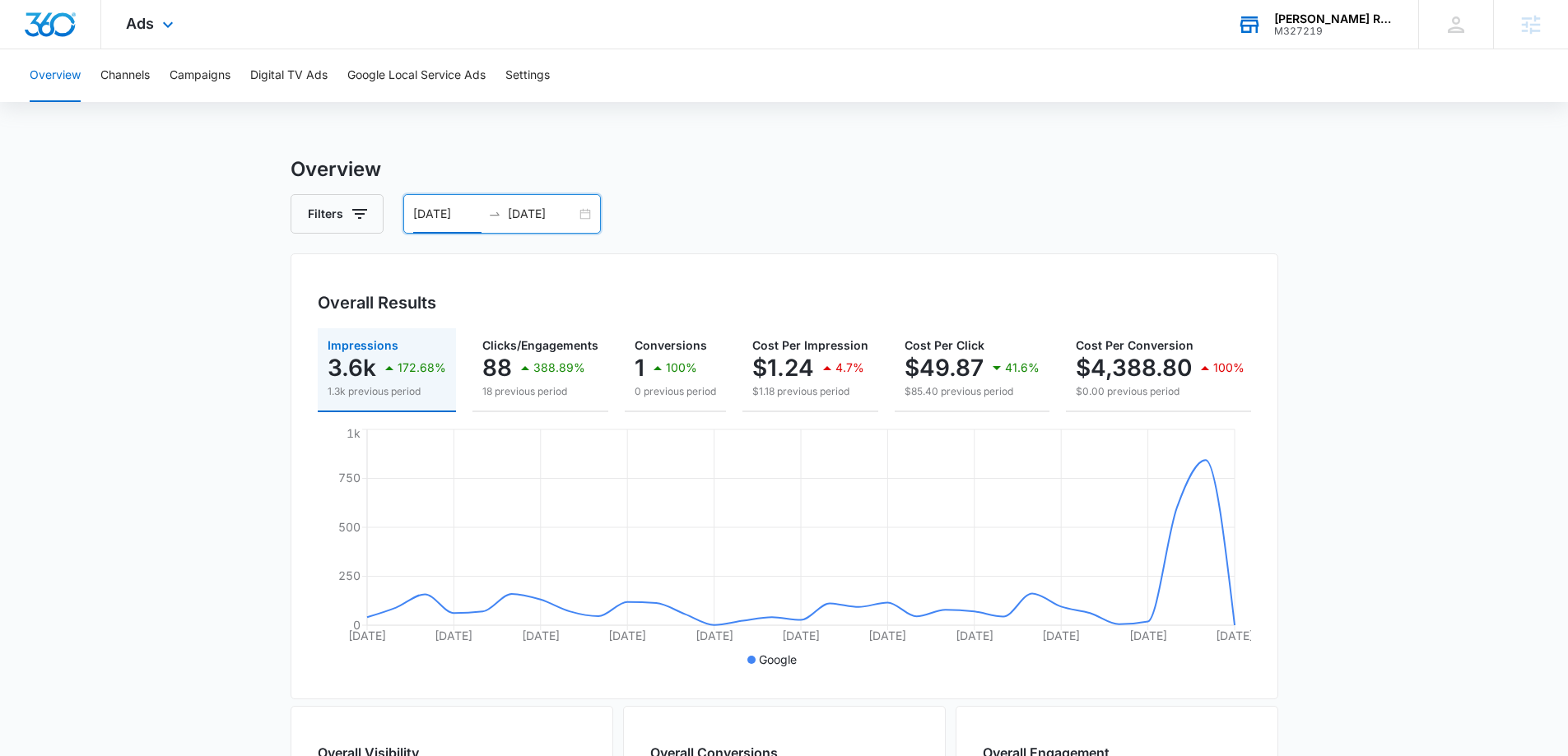
click at [1309, 20] on div "Ferguson Roofing" at bounding box center [1333, 18] width 120 height 13
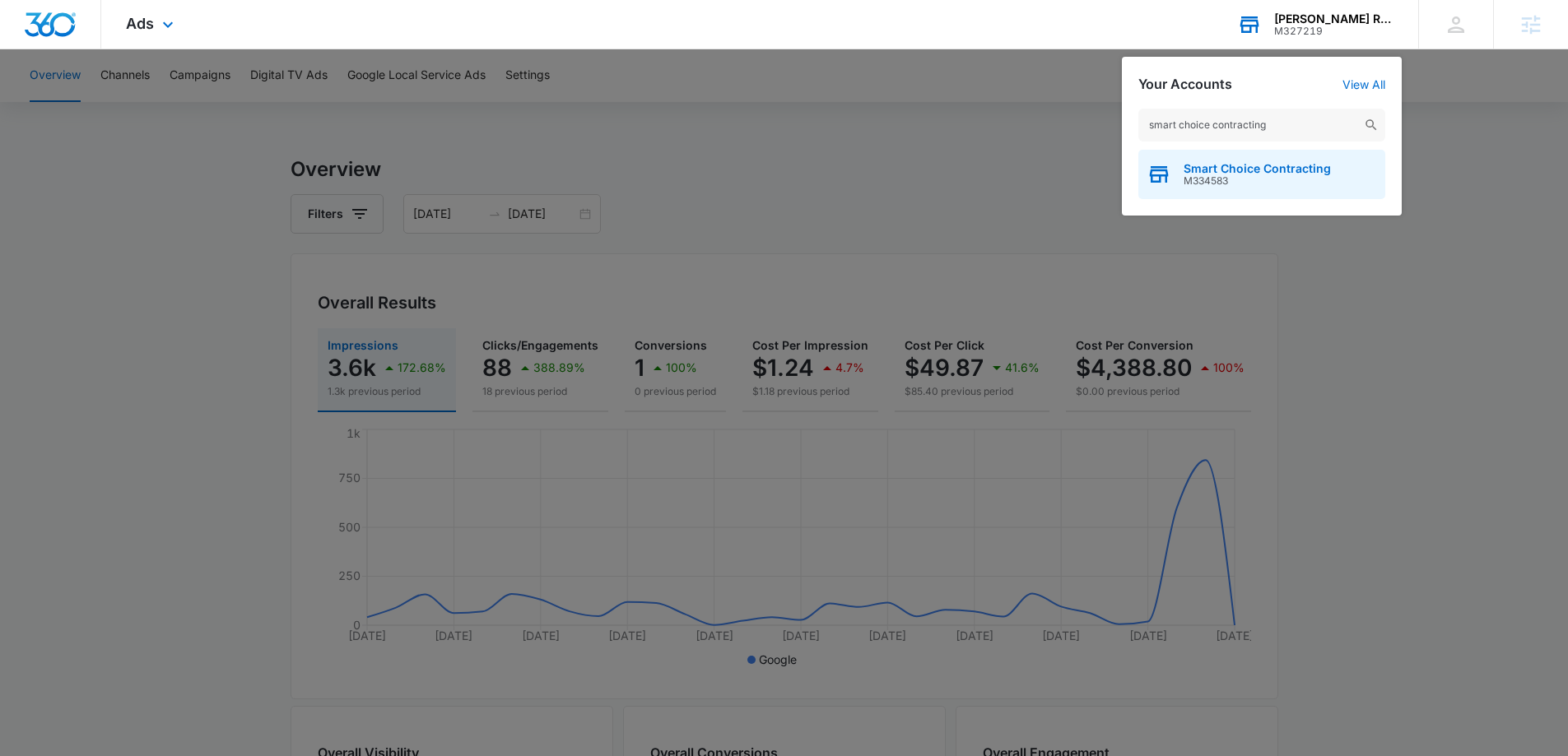
type input "smart choice contracting"
click at [1206, 172] on span "Smart Choice Contracting" at bounding box center [1257, 169] width 148 height 13
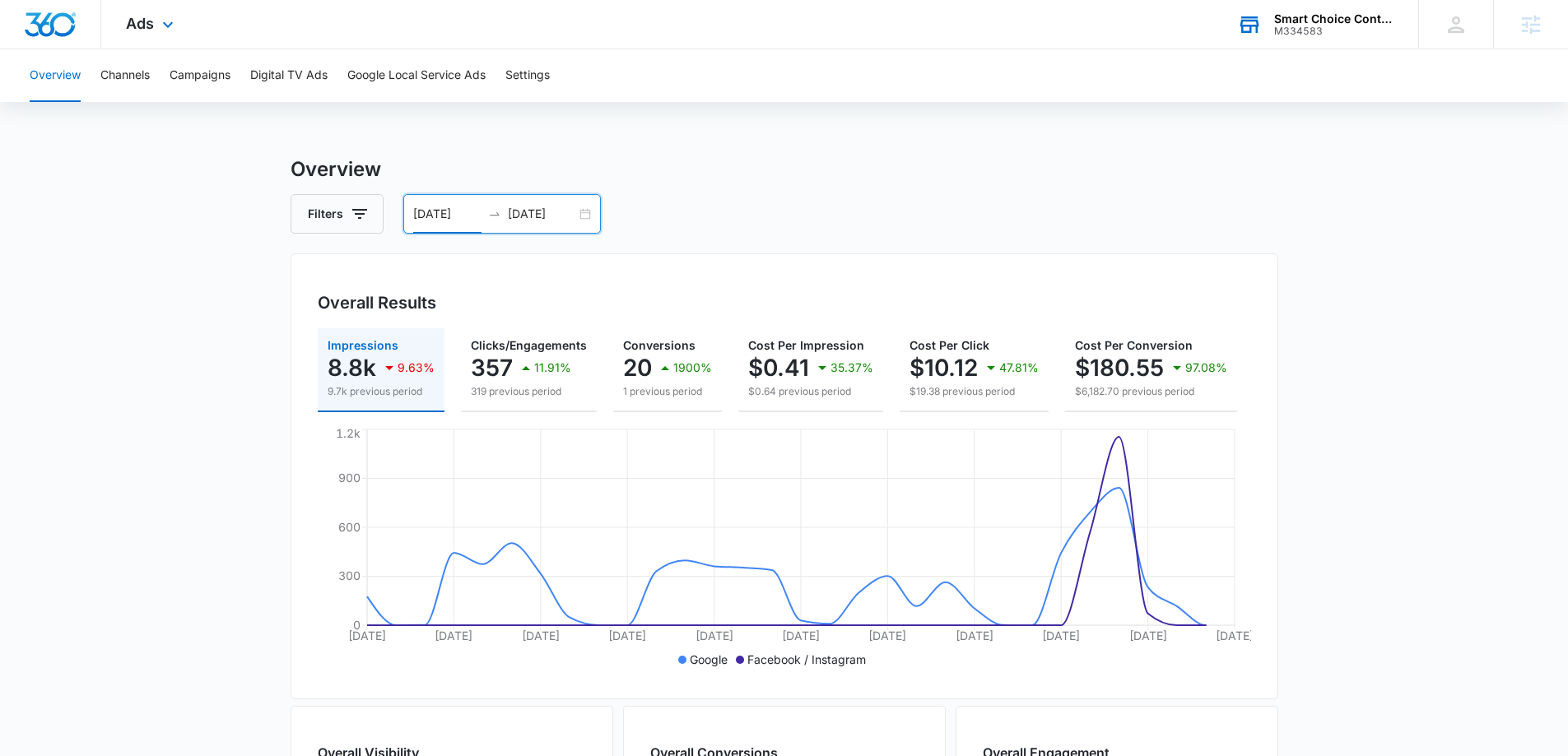
drag, startPoint x: 445, startPoint y: 206, endPoint x: 436, endPoint y: 236, distance: 31.3
click at [442, 206] on input "[DATE]" at bounding box center [447, 214] width 68 height 18
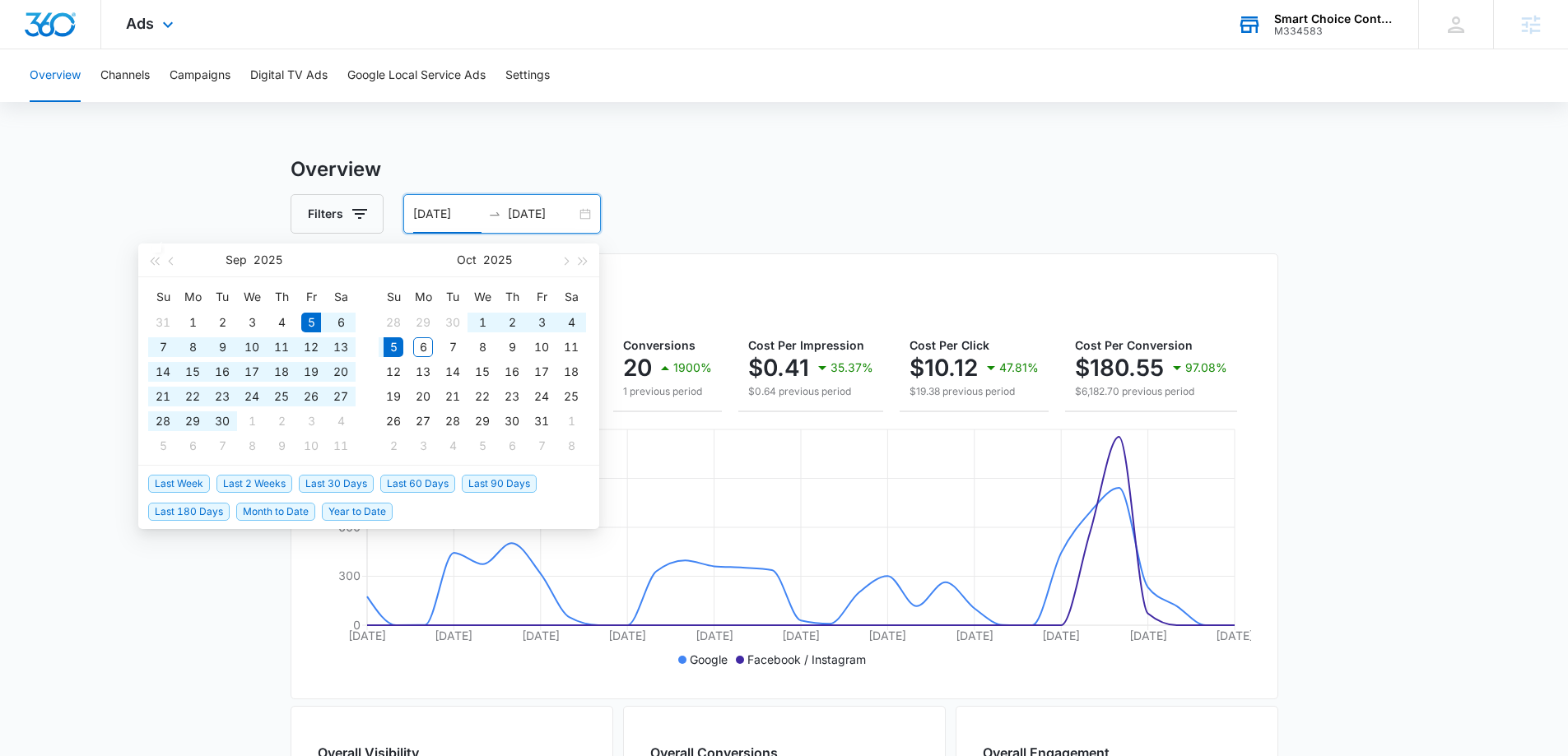
click at [335, 469] on li "Last 30 Days" at bounding box center [339, 483] width 82 height 28
click at [339, 488] on span "Last 30 Days" at bounding box center [337, 484] width 75 height 18
type input "[DATE]"
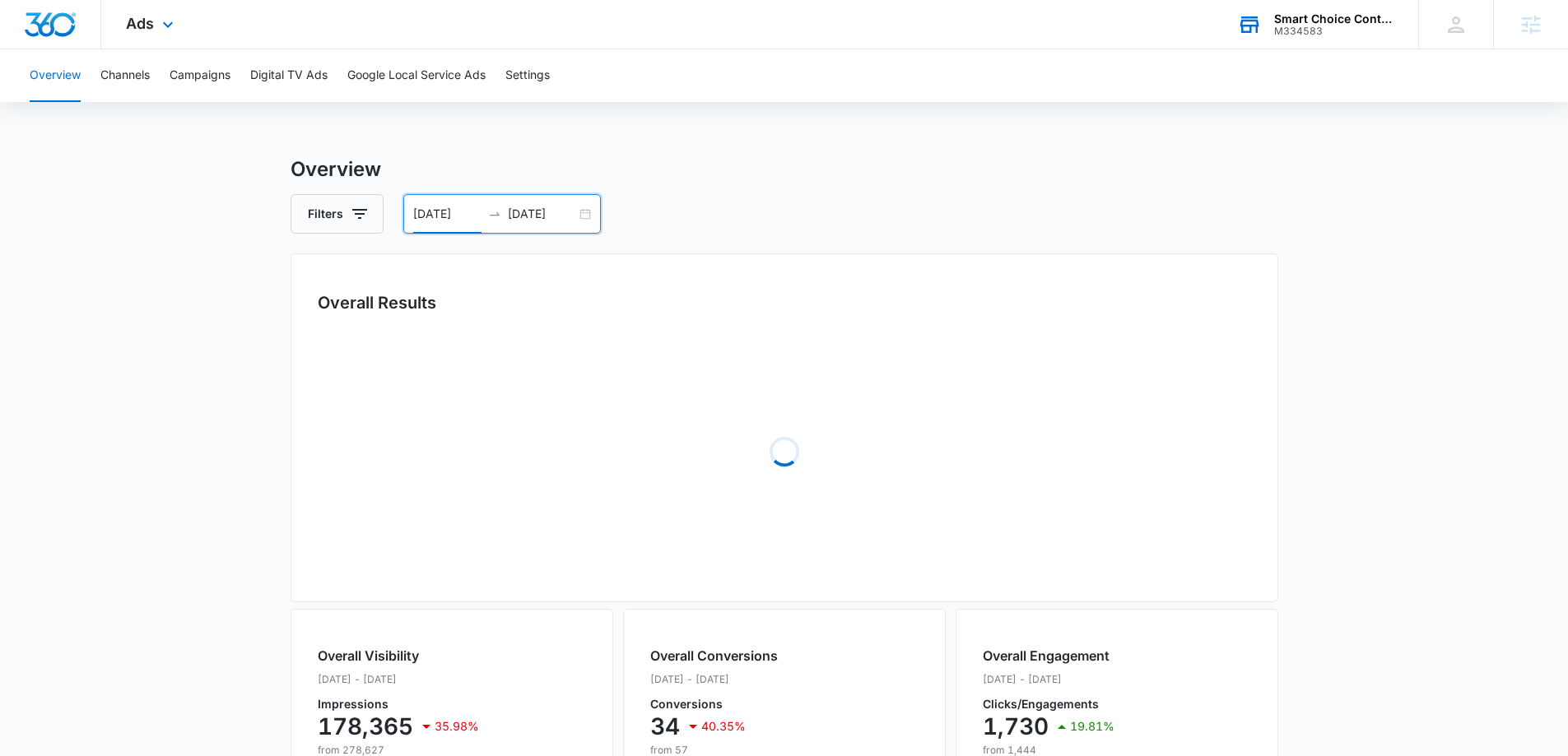
type input "[DATE]"
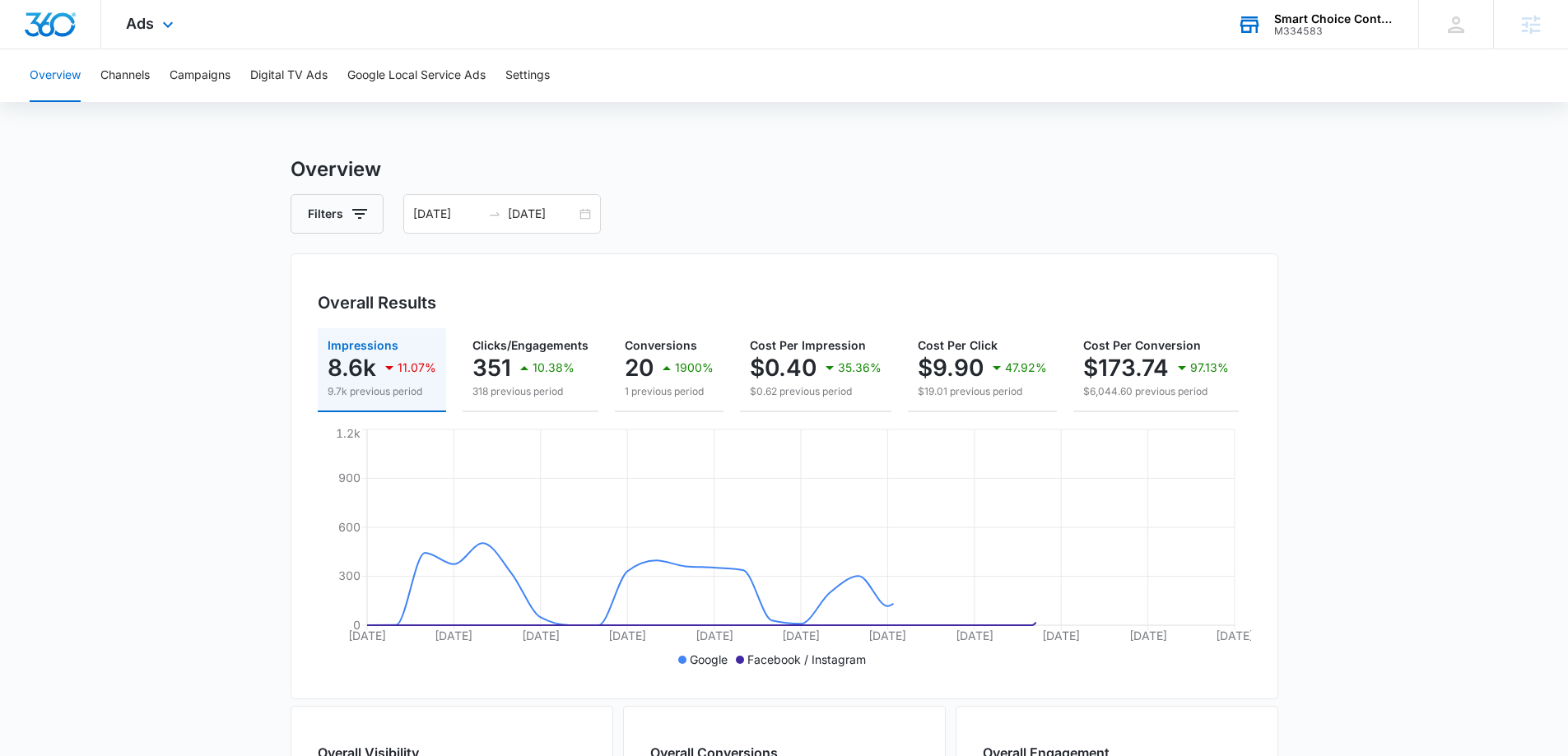
click at [162, 267] on main "Overview Filters 09/06/2025 10/06/2025 Overall Results Impressions 8.6k 11.07% …" at bounding box center [784, 745] width 1568 height 1181
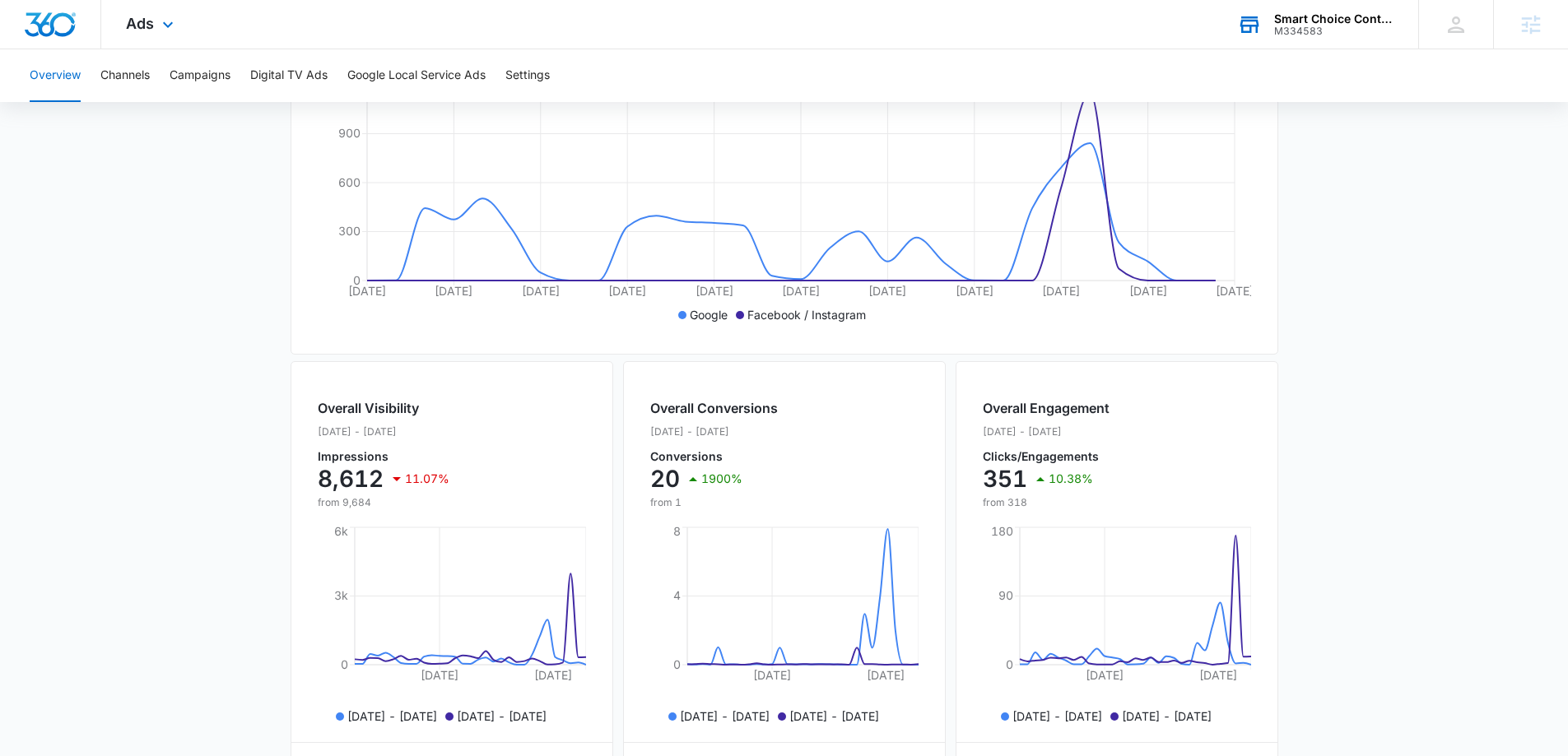
scroll to position [575, 0]
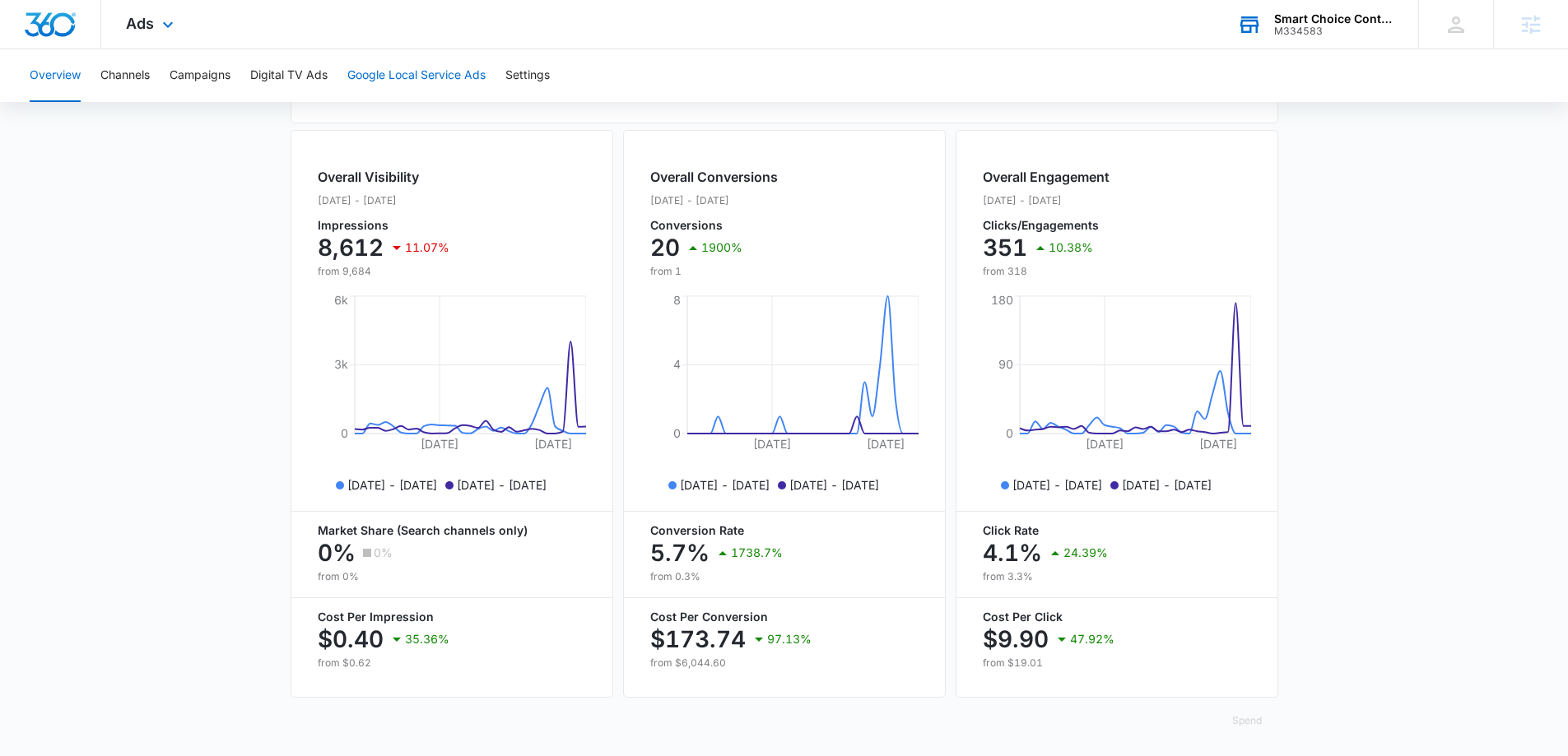
click at [396, 76] on button "Google Local Service Ads" at bounding box center [416, 75] width 138 height 52
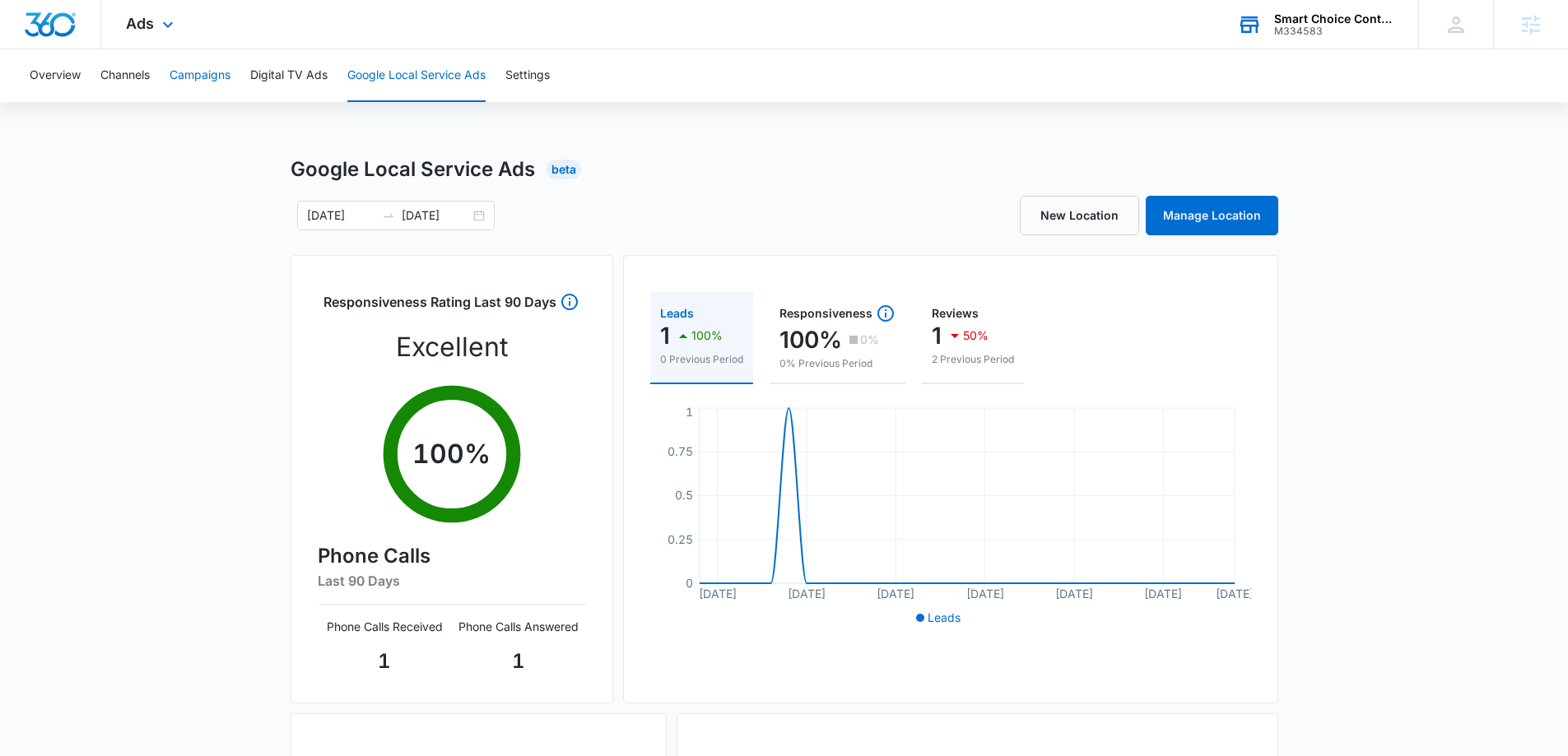
click at [208, 71] on button "Campaigns" at bounding box center [200, 75] width 61 height 52
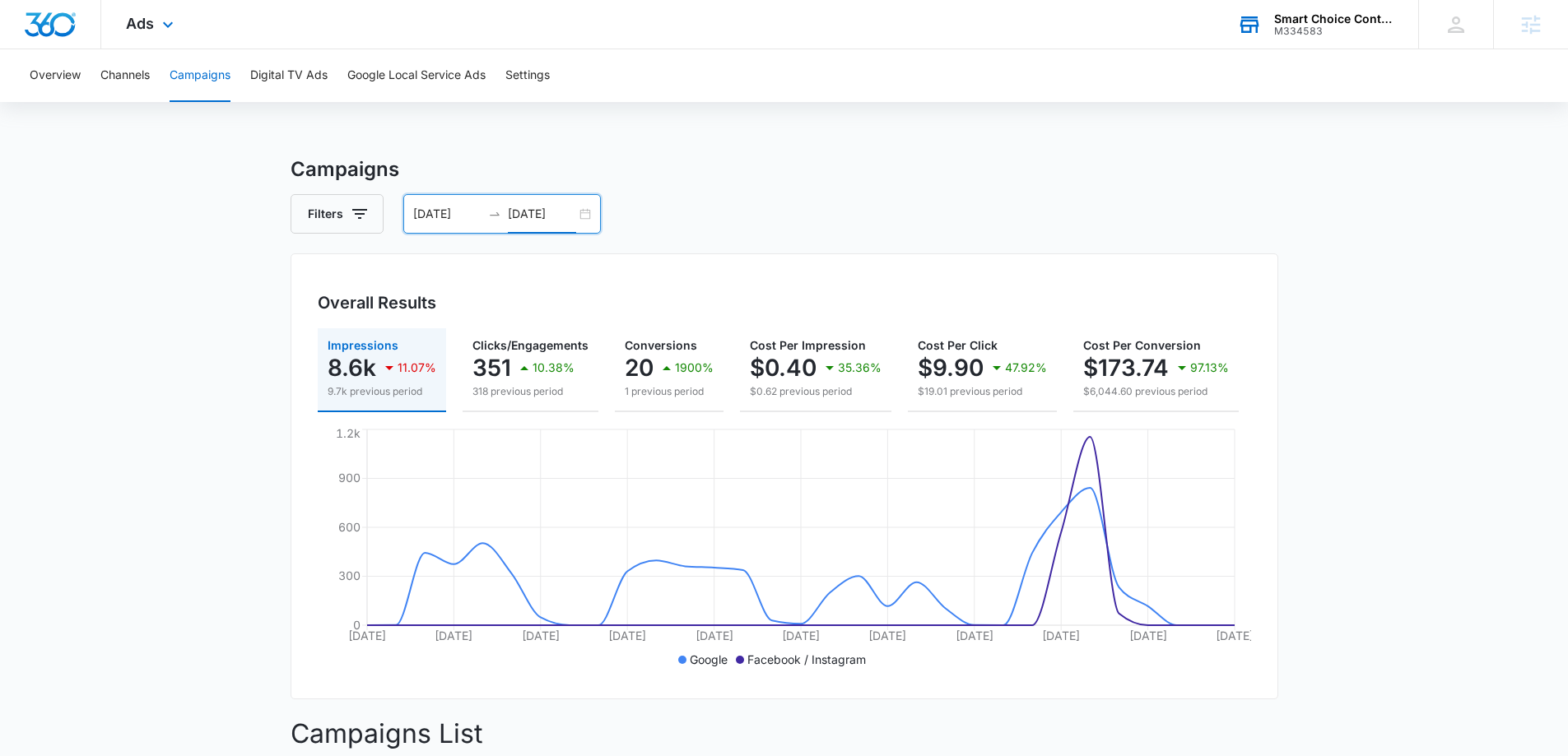
click at [535, 215] on input "[DATE]" at bounding box center [542, 214] width 68 height 18
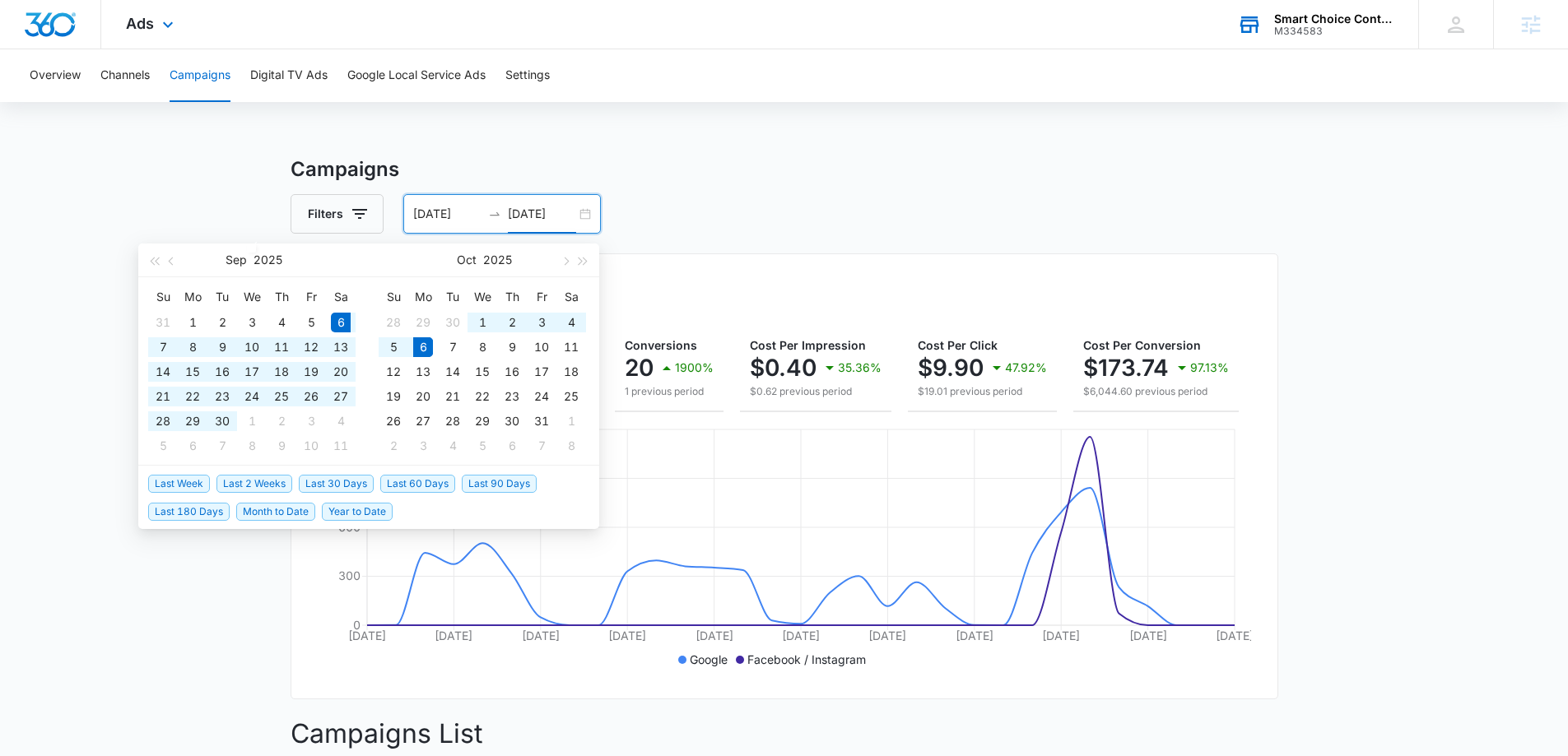
type input "[DATE]"
click at [329, 477] on span "Last 30 Days" at bounding box center [337, 484] width 75 height 18
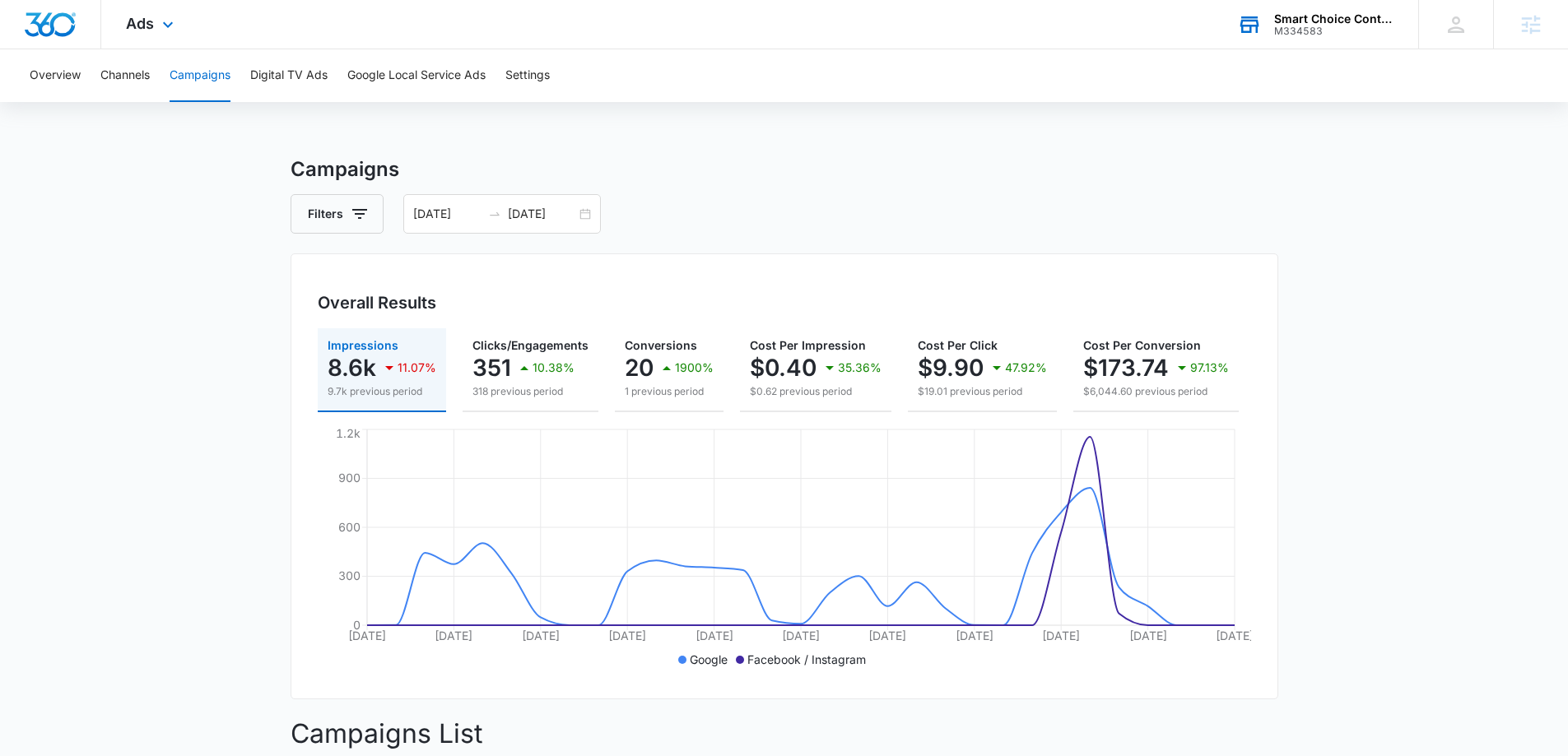
click at [267, 462] on main "Campaigns Filters 09/06/2025 10/06/2025 Overall Results Impressions 8.6k 11.07%…" at bounding box center [784, 740] width 1568 height 1172
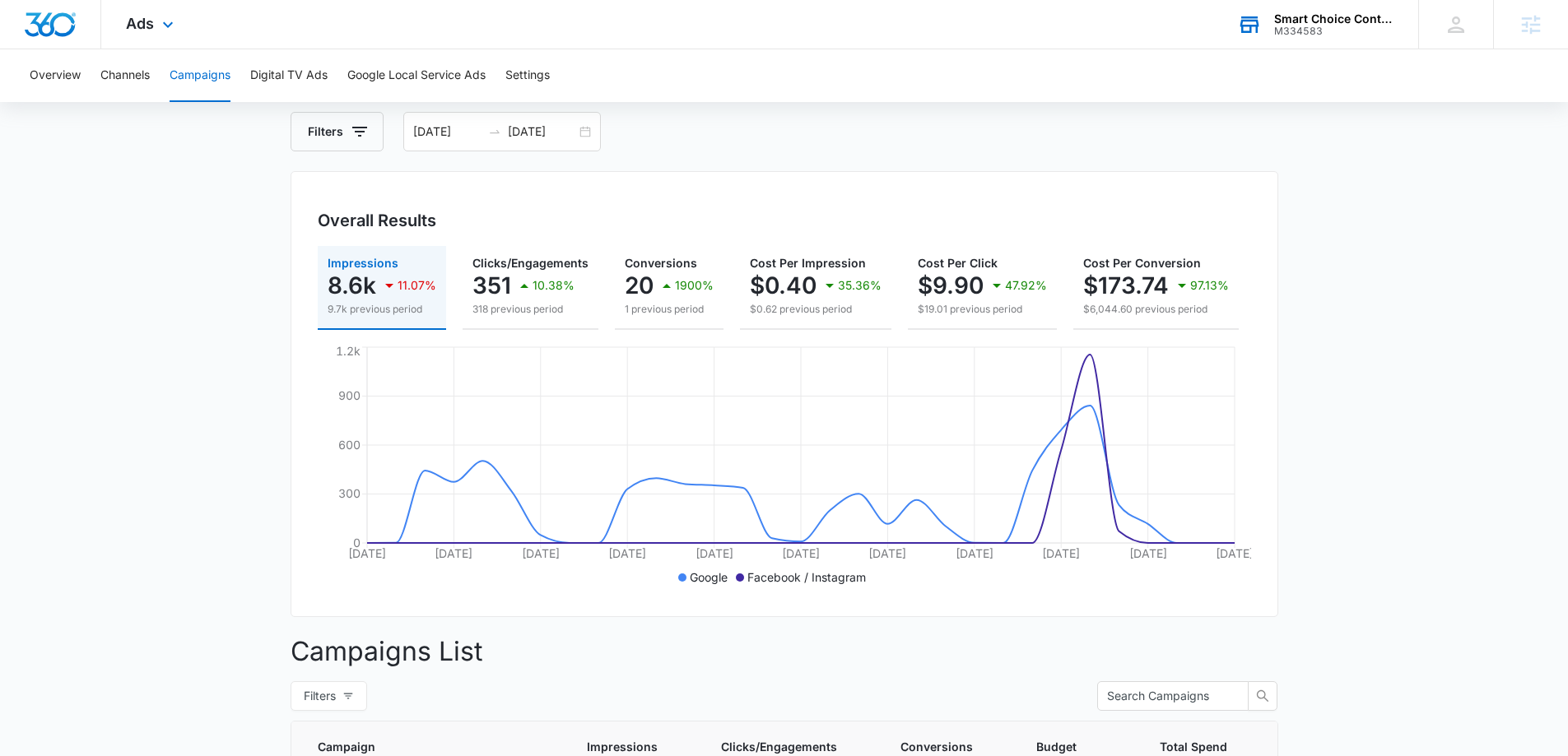
click at [142, 32] on div "Ads Apps Reputation Forms CRM Email Social Payments POS Content Ads Intelligenc…" at bounding box center [151, 24] width 101 height 49
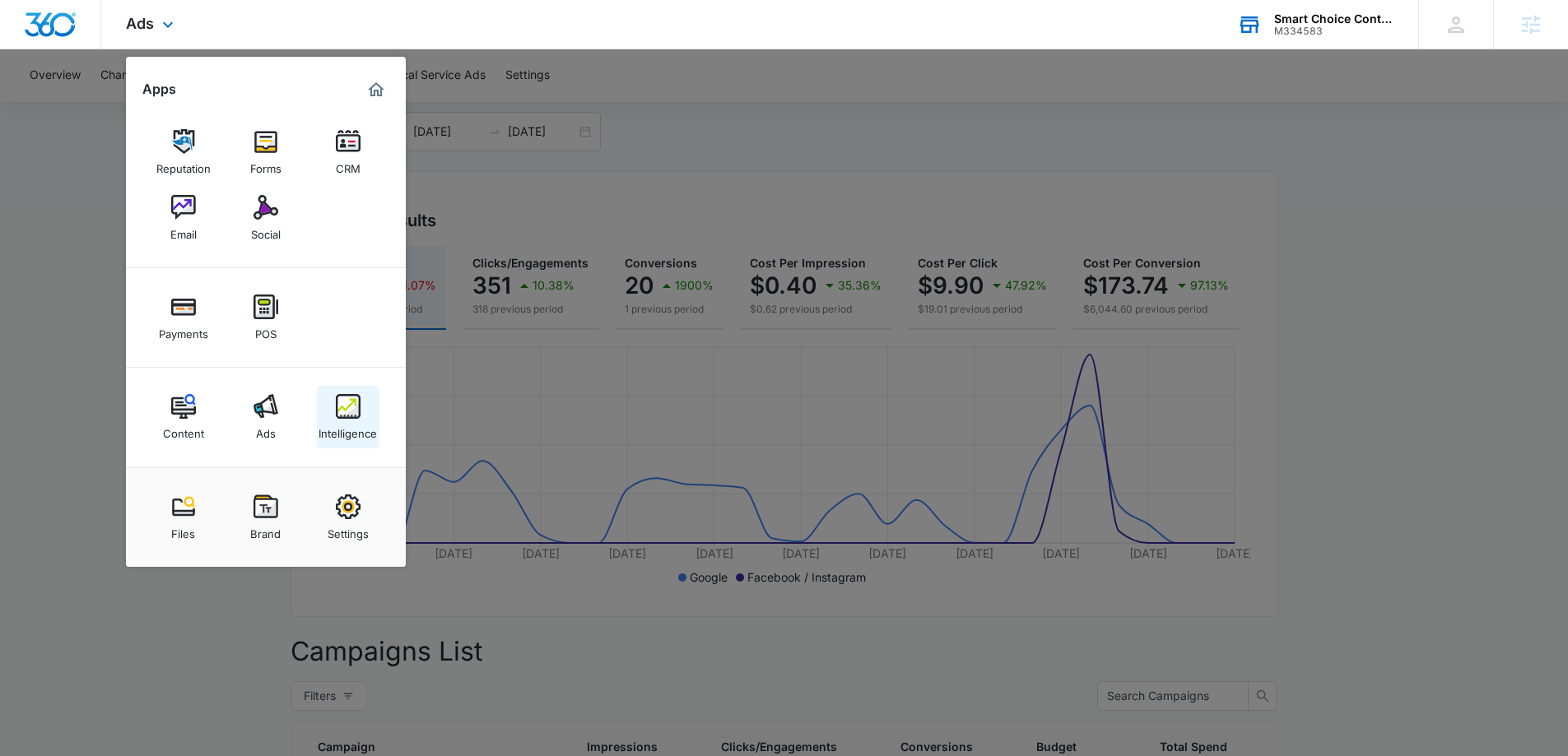
click at [356, 438] on div "Intelligence" at bounding box center [348, 429] width 59 height 21
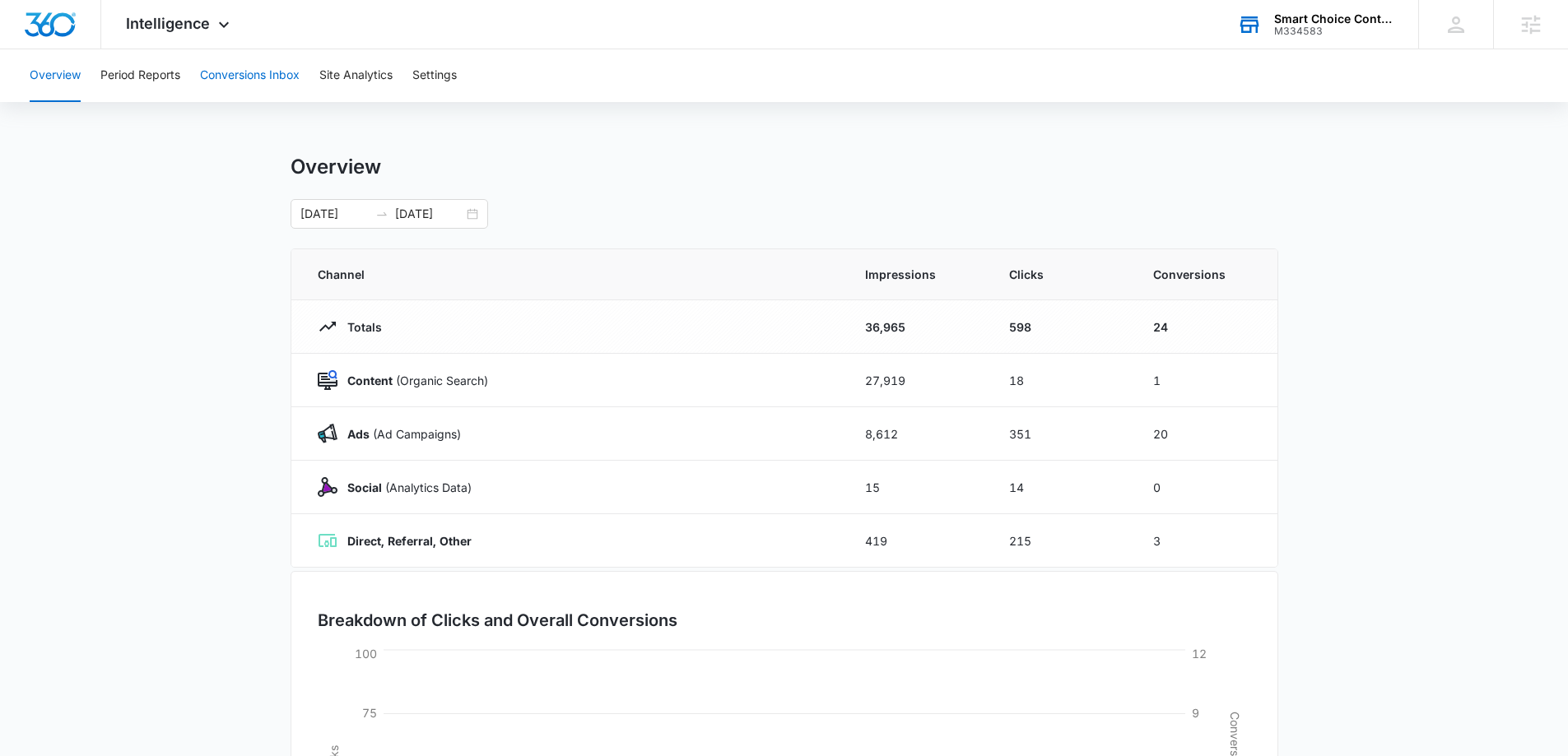
click at [207, 69] on button "Conversions Inbox" at bounding box center [249, 75] width 100 height 52
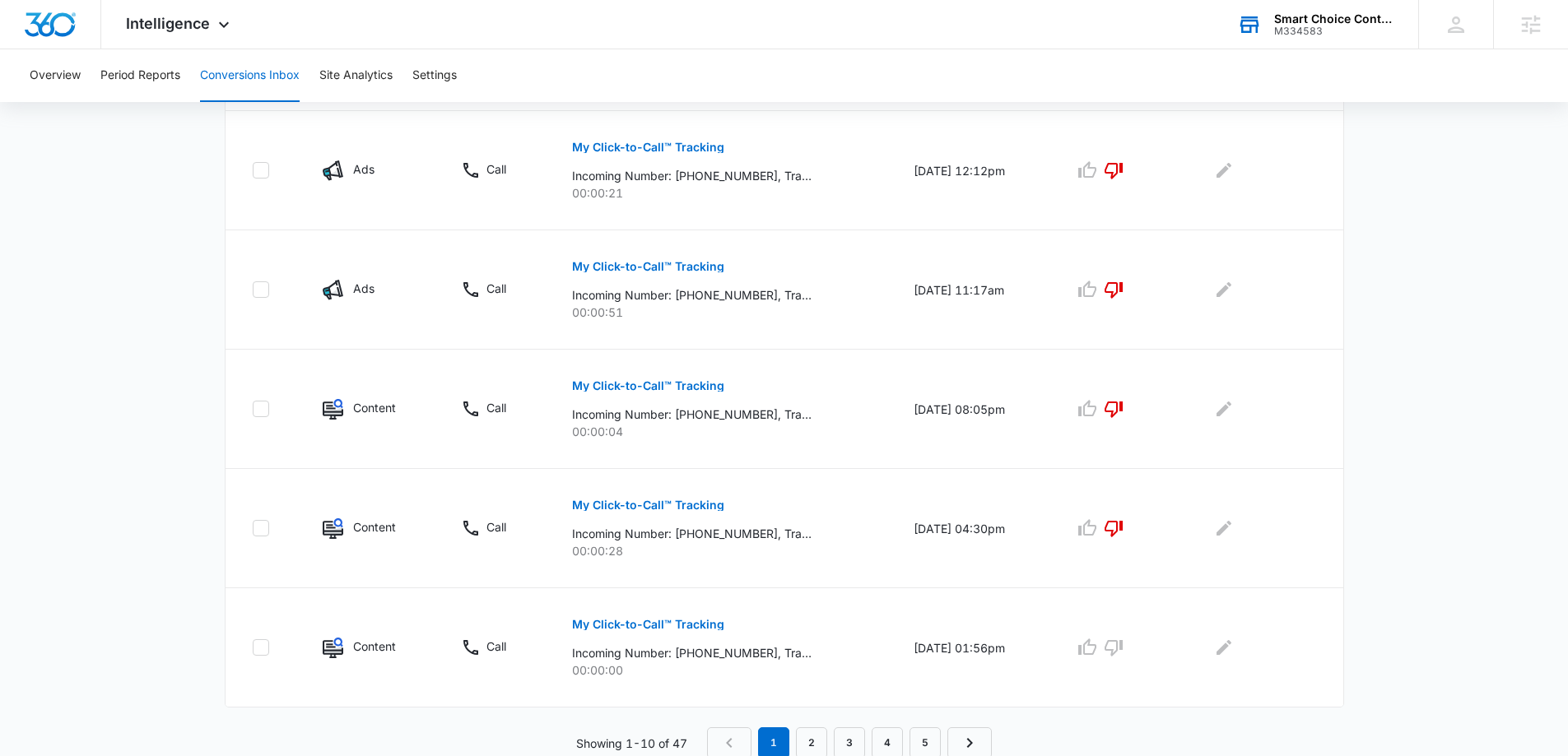
scroll to position [1006, 0]
click at [807, 740] on link "2" at bounding box center [812, 740] width 31 height 31
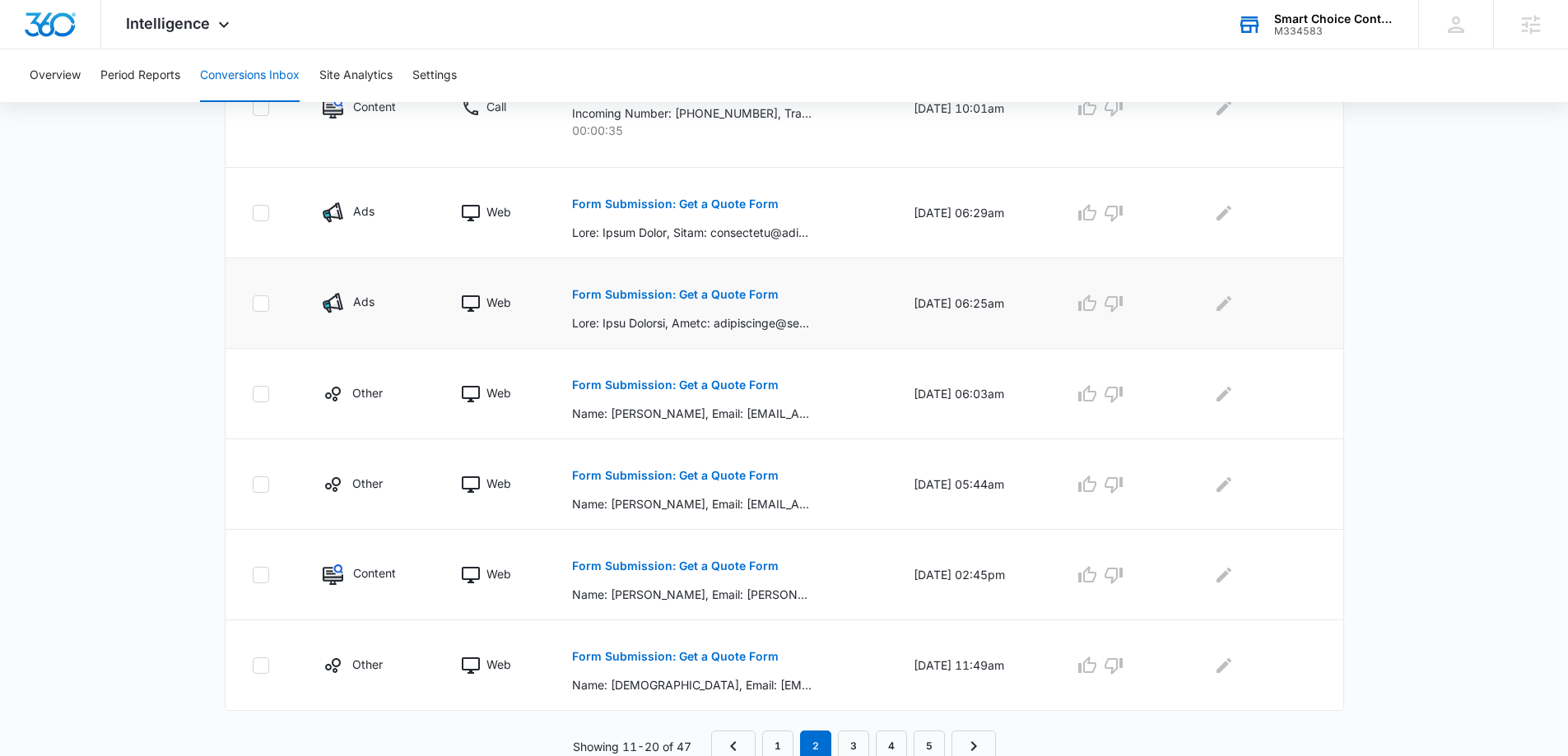
scroll to position [775, 0]
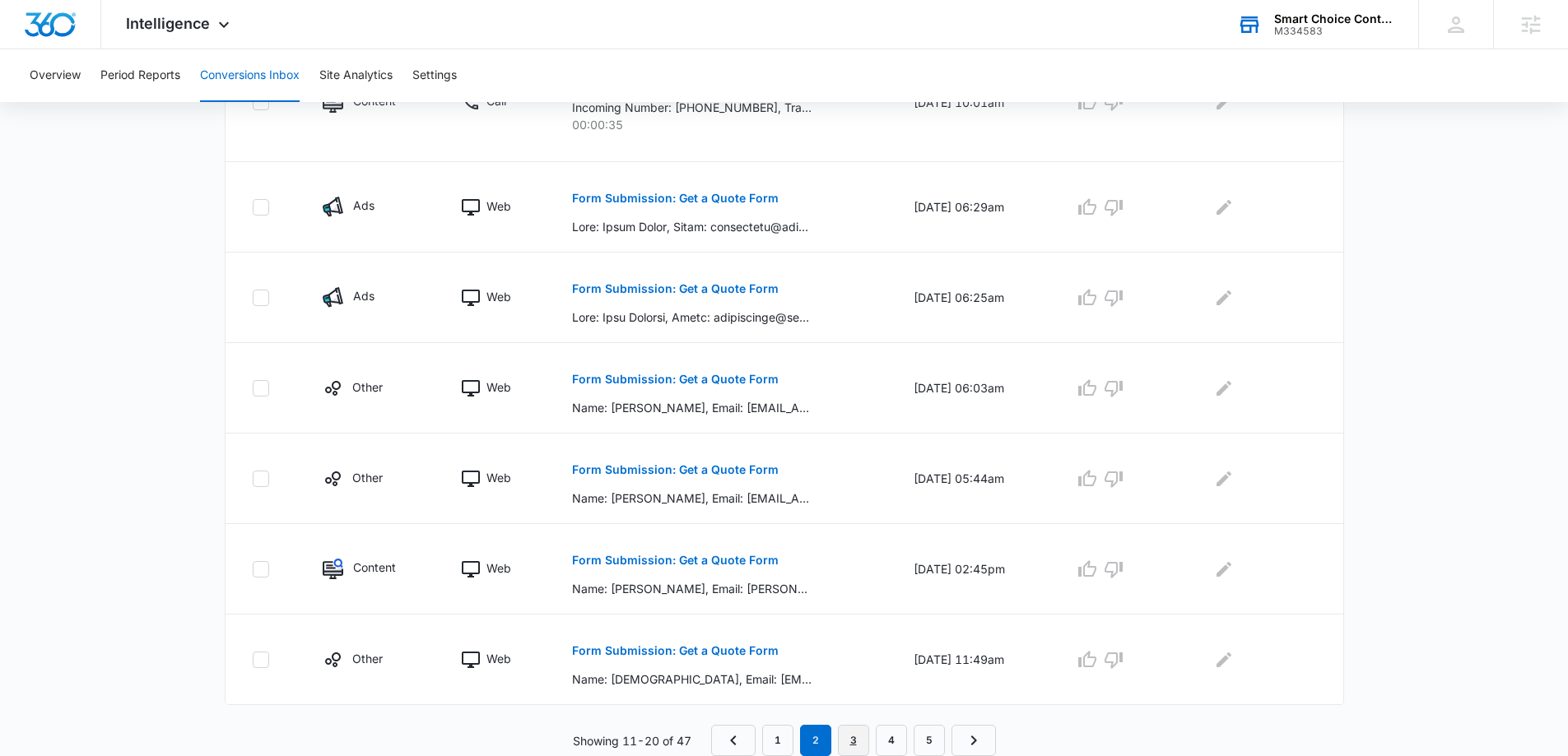
click at [850, 726] on link "3" at bounding box center [854, 740] width 31 height 31
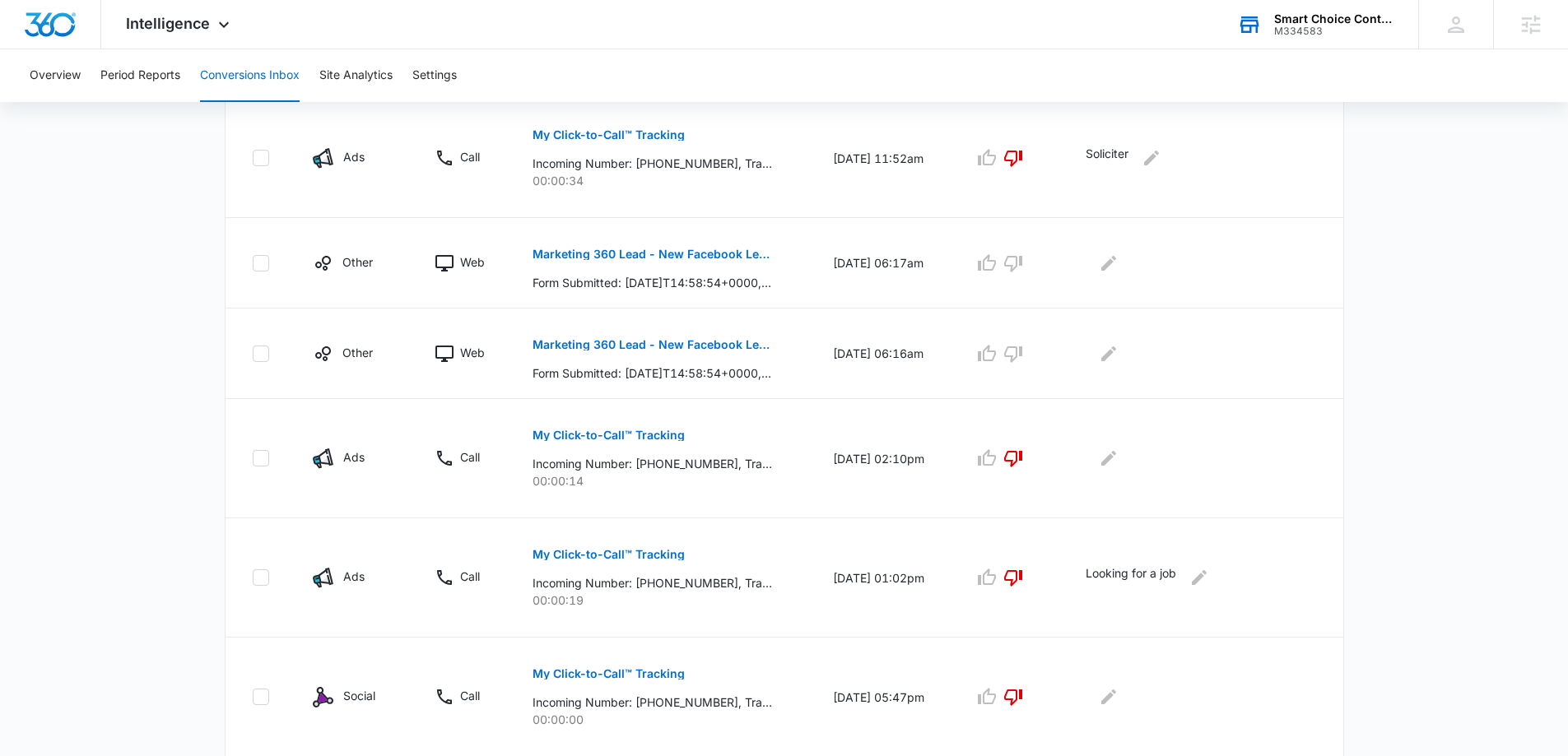
scroll to position [891, 0]
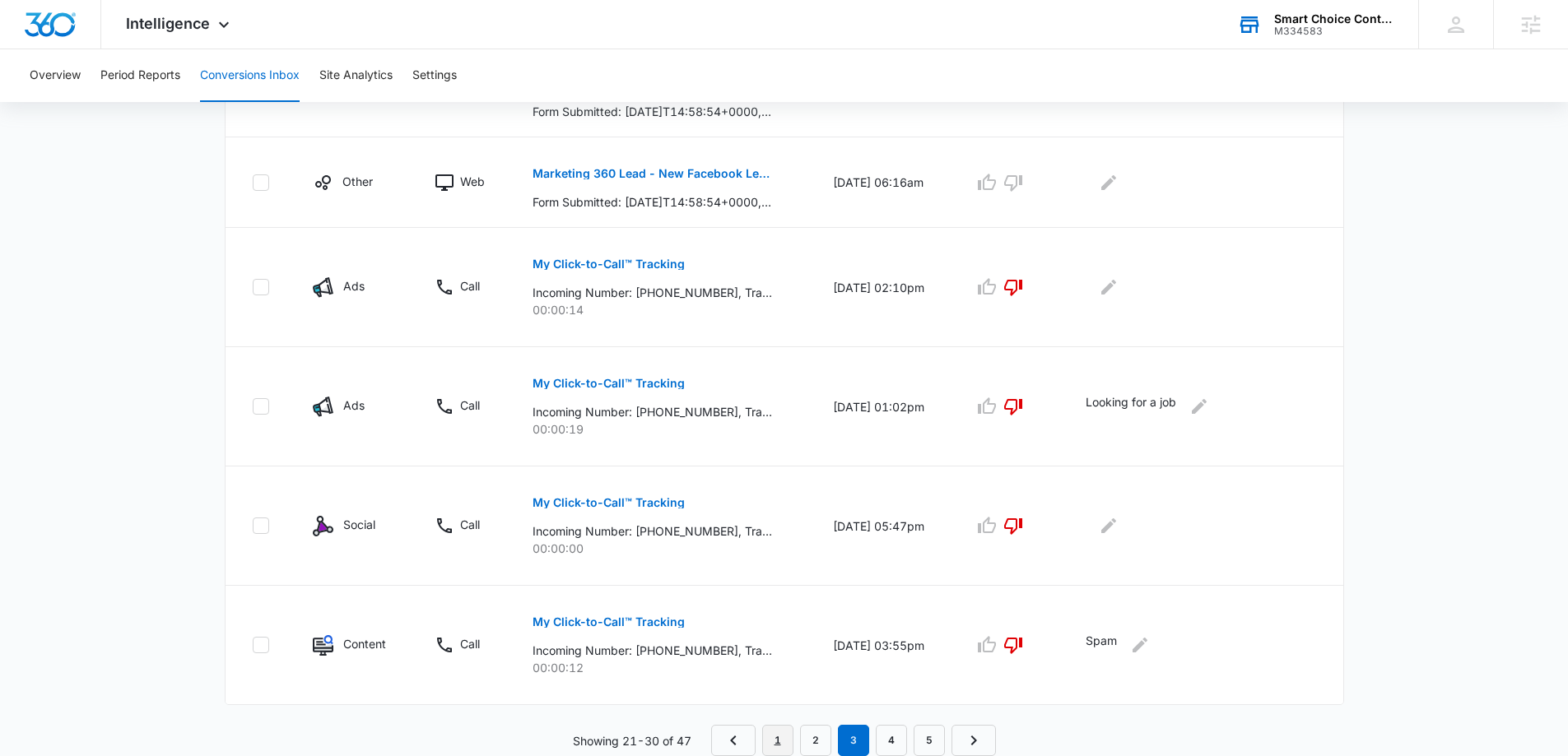
click at [775, 750] on link "1" at bounding box center [778, 740] width 31 height 31
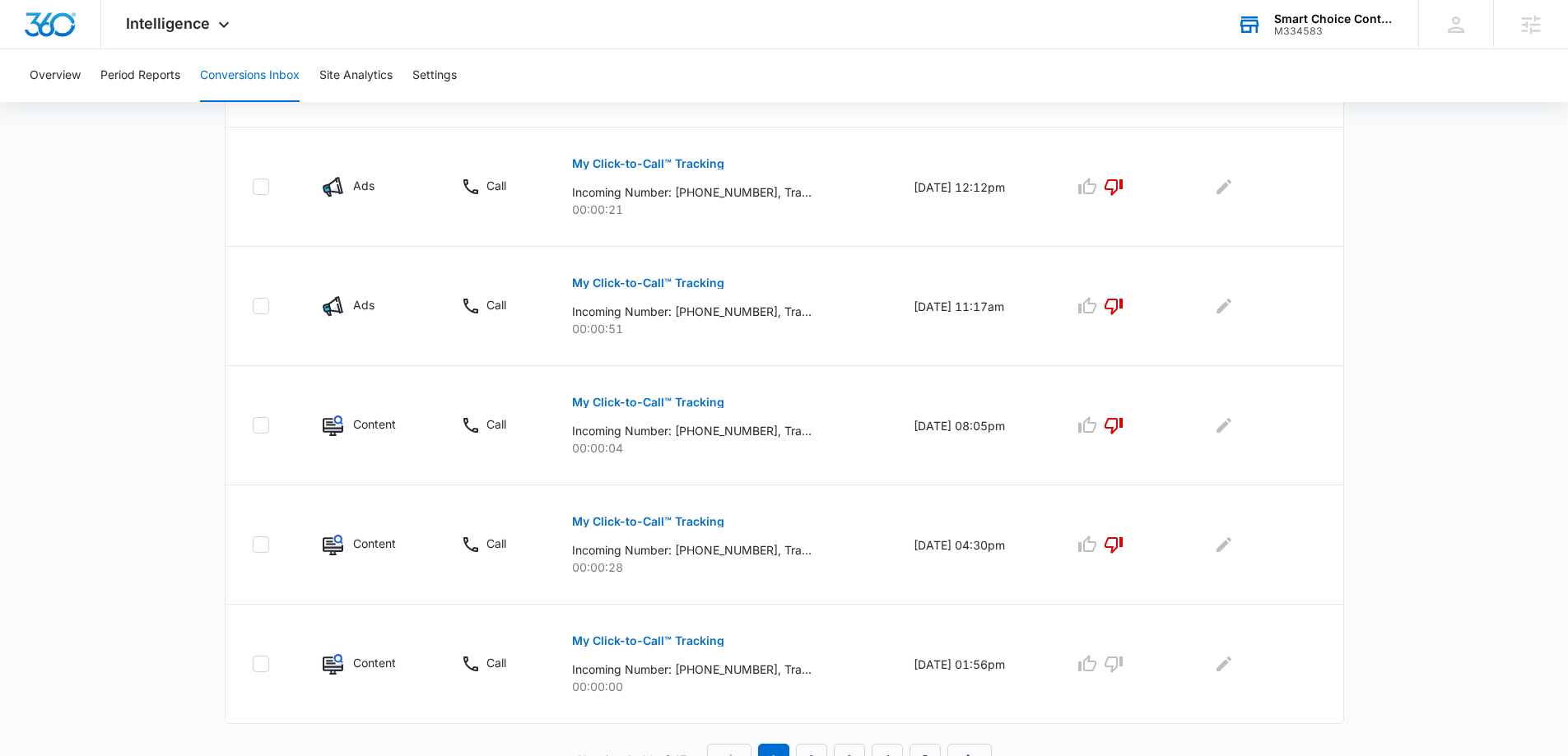
scroll to position [1006, 0]
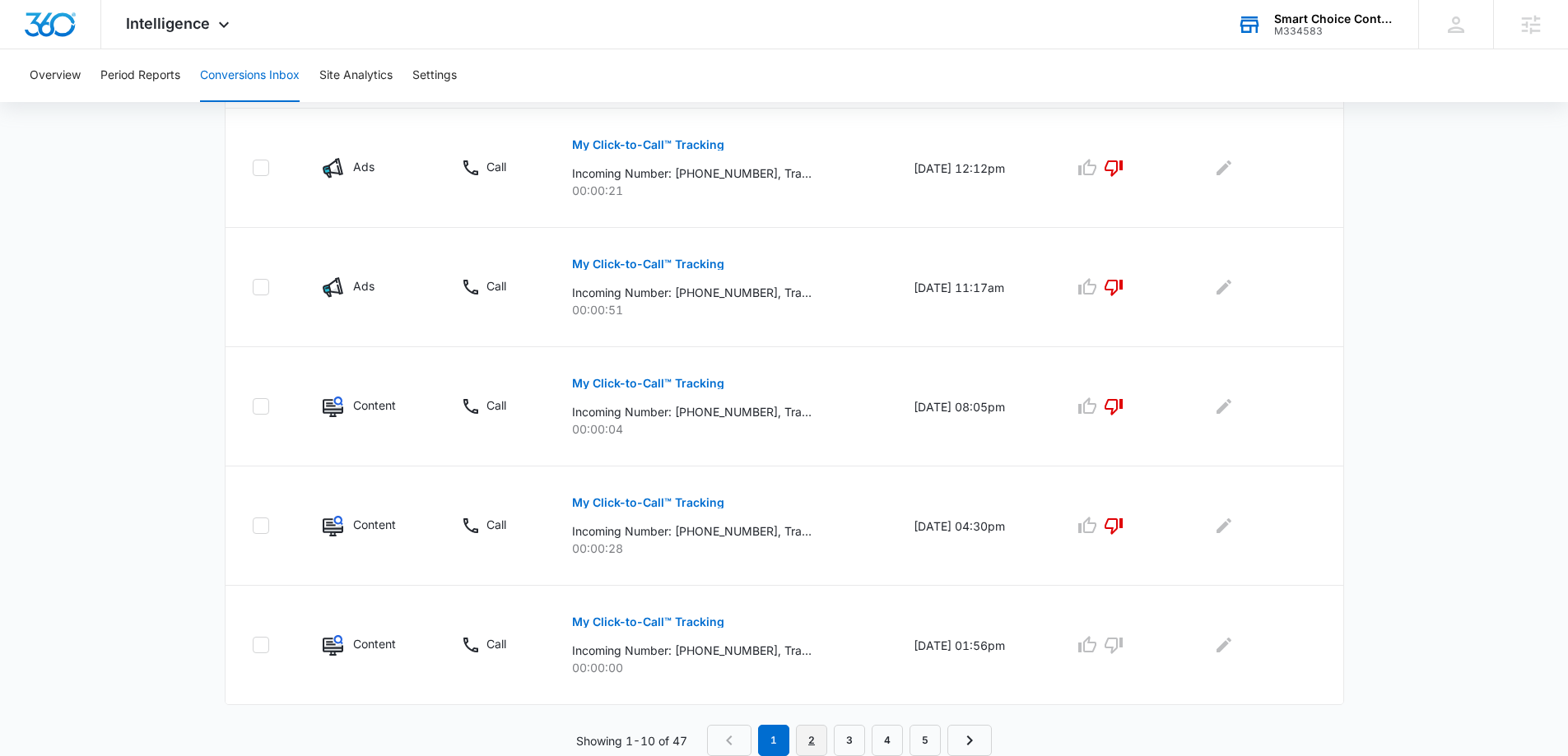
click at [821, 735] on link "2" at bounding box center [812, 740] width 31 height 31
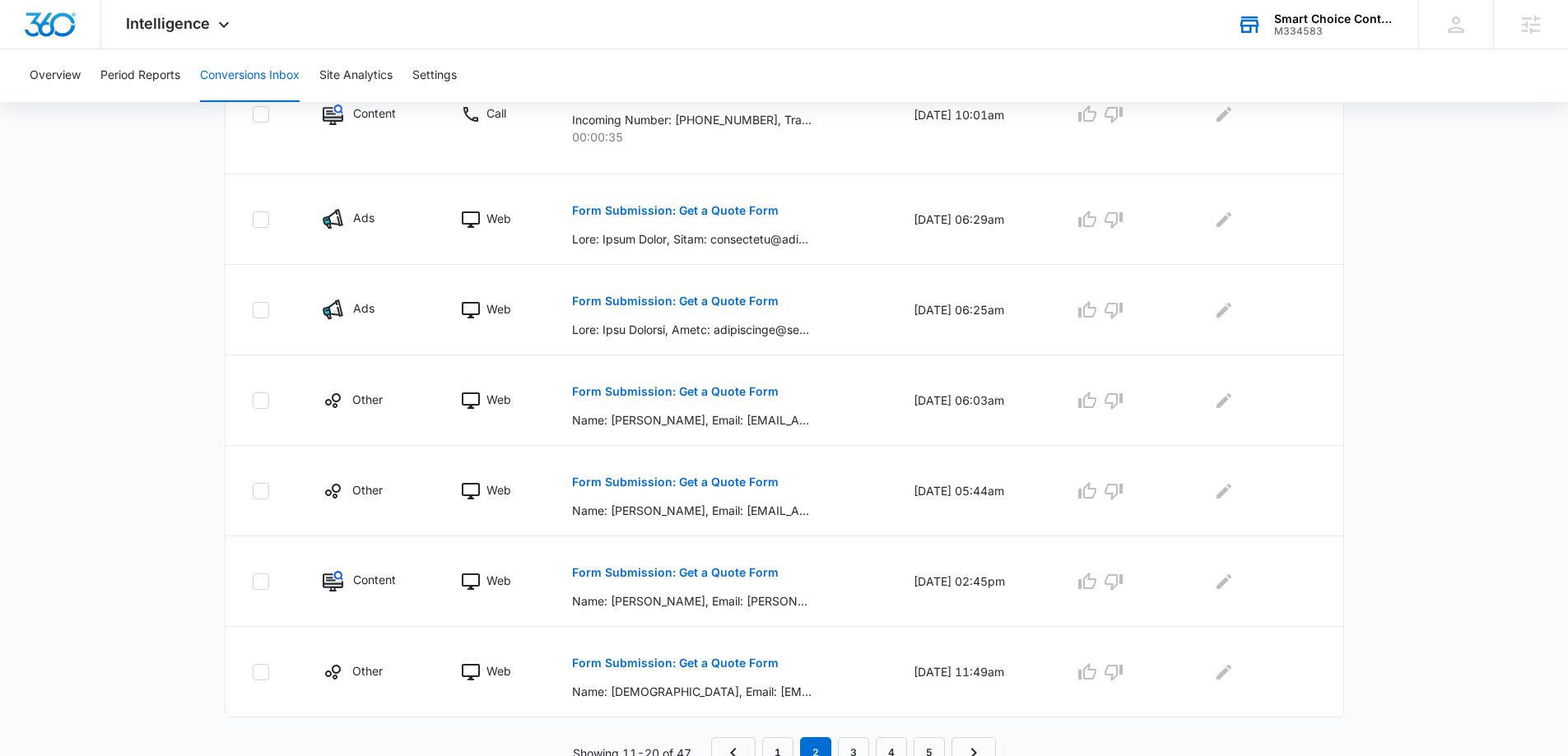
scroll to position [775, 0]
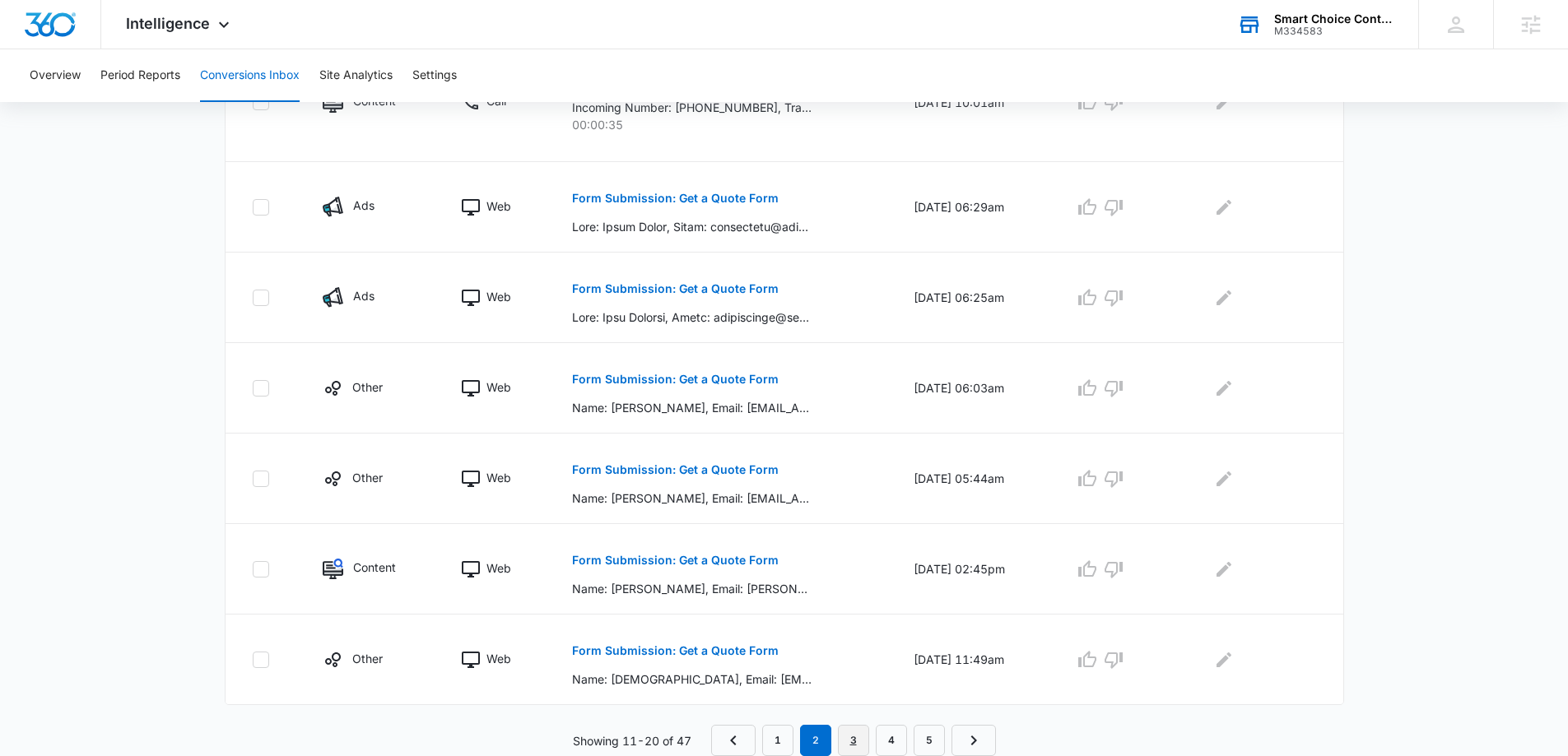
click at [851, 739] on link "3" at bounding box center [854, 740] width 31 height 31
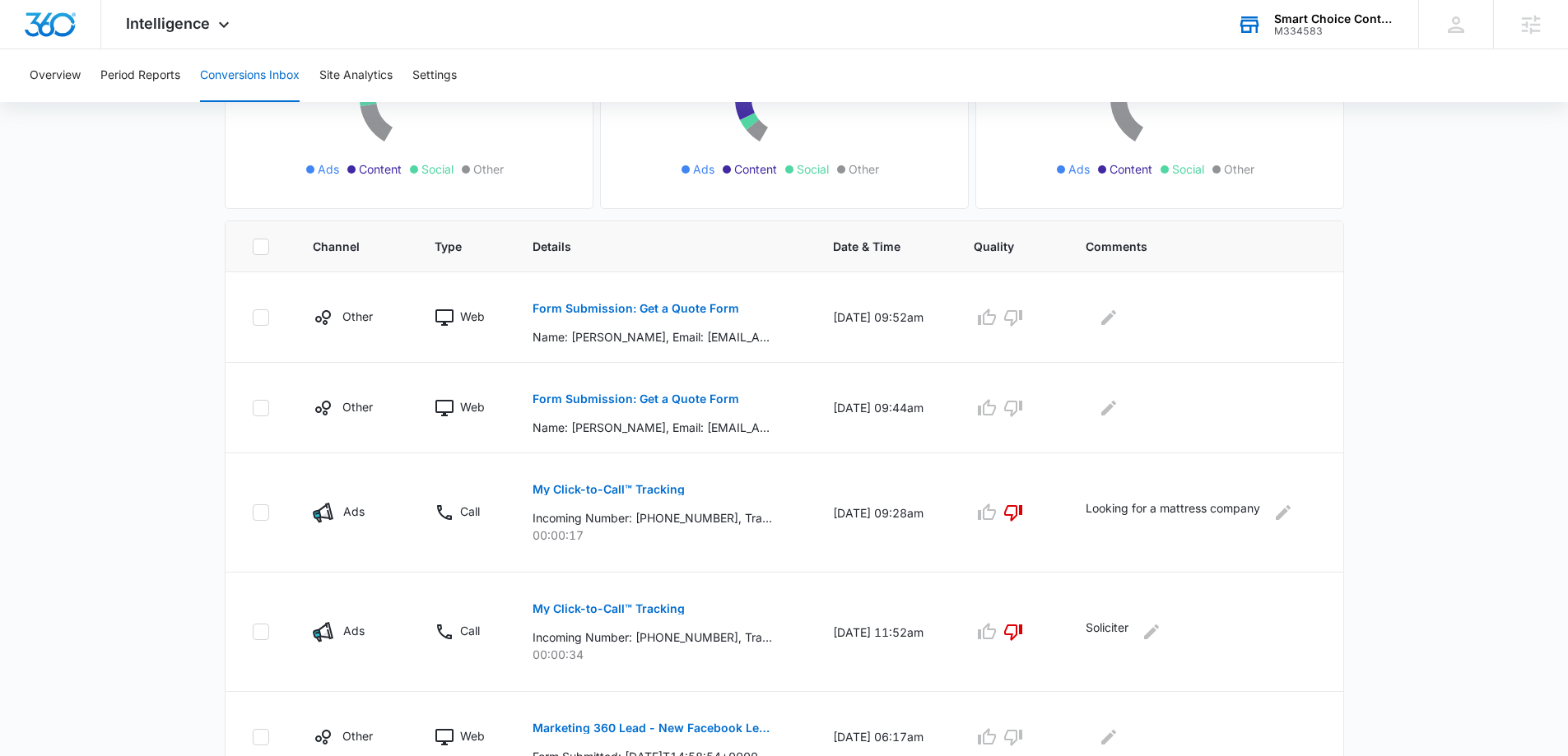
scroll to position [247, 0]
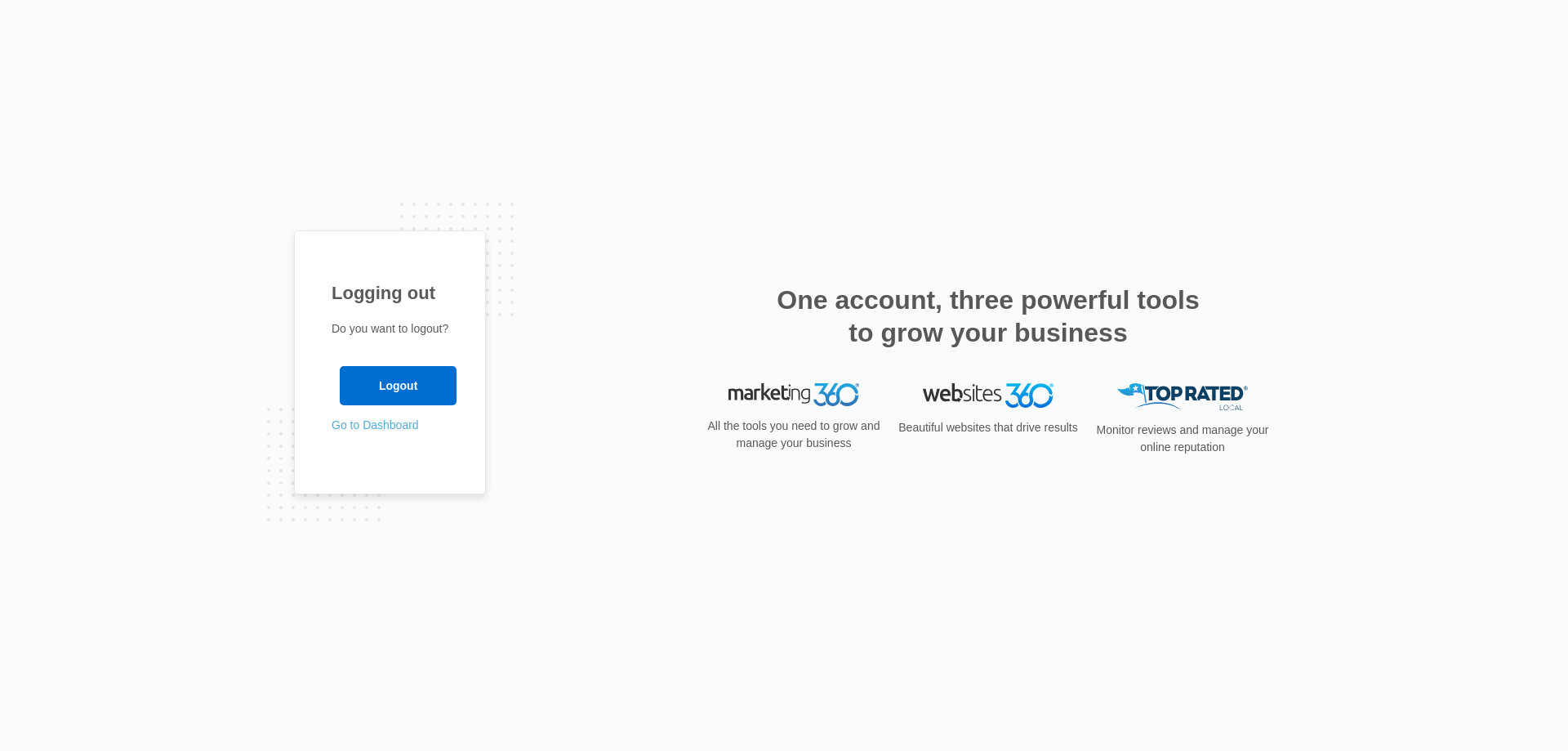
click at [382, 429] on link "Go to Dashboard" at bounding box center [375, 425] width 87 height 13
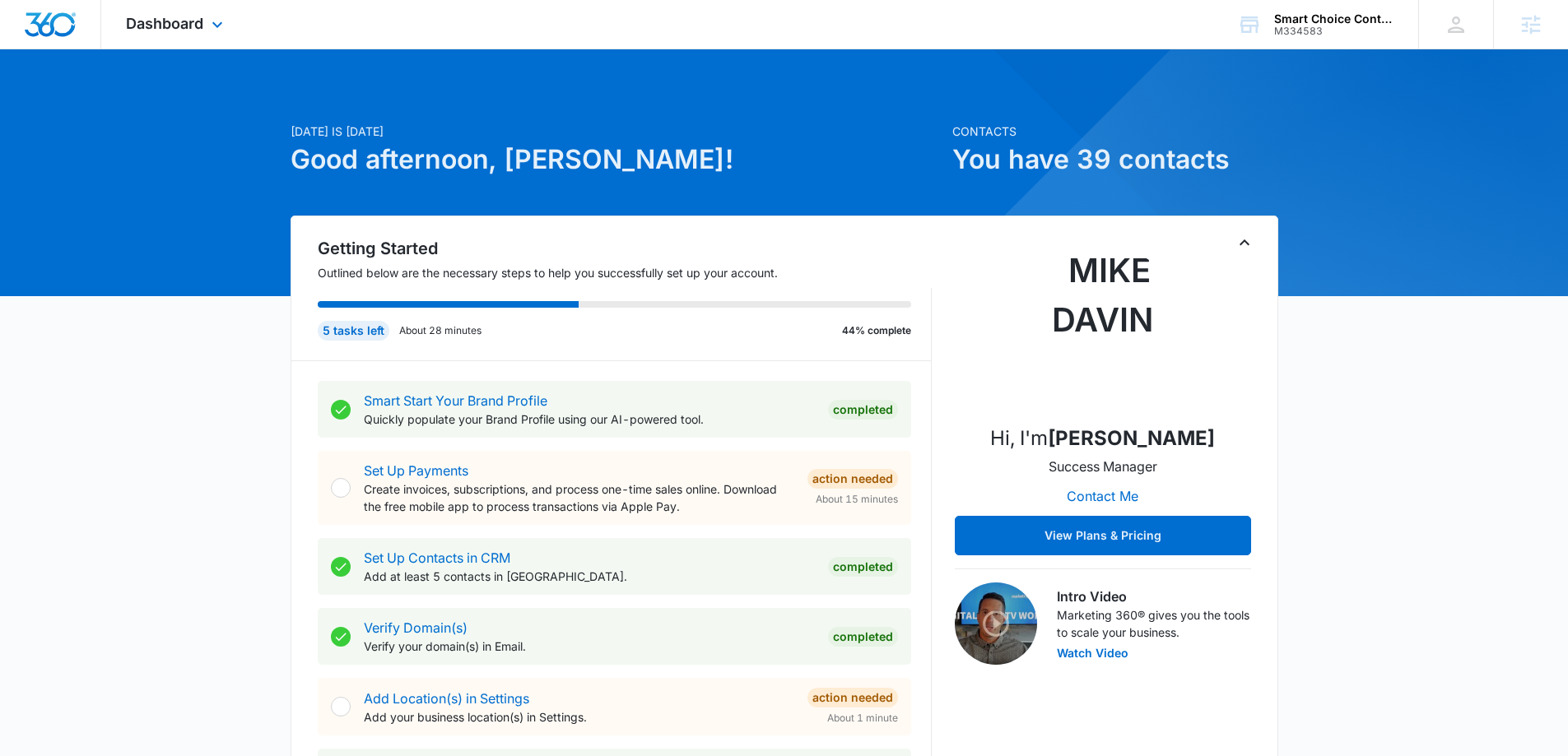
click at [166, 41] on div "Dashboard Apps Reputation Forms CRM Email Social Payments POS Content Ads Intel…" at bounding box center [176, 24] width 150 height 49
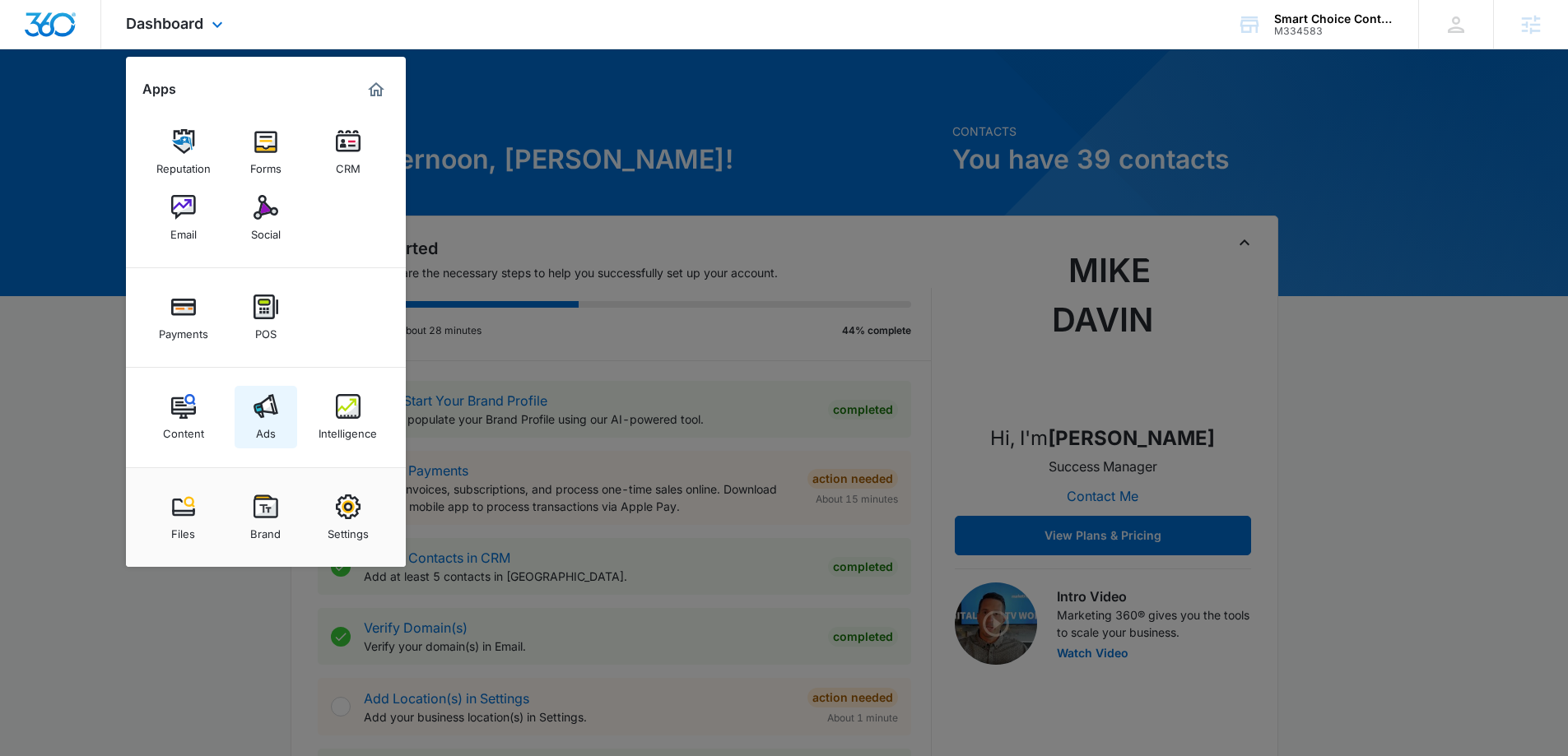
click at [277, 391] on link "Ads" at bounding box center [266, 417] width 62 height 62
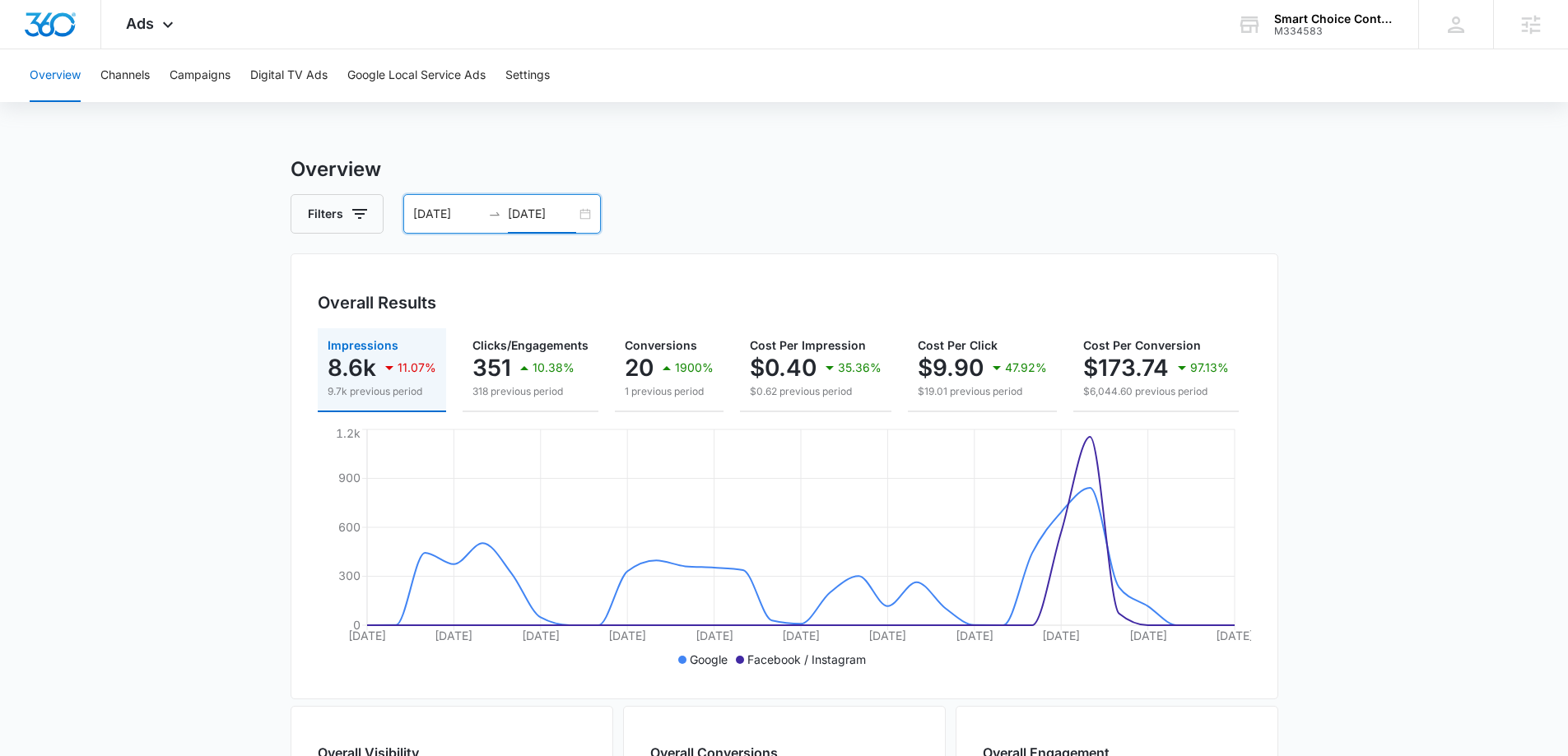
click at [526, 209] on input "[DATE]" at bounding box center [542, 214] width 68 height 18
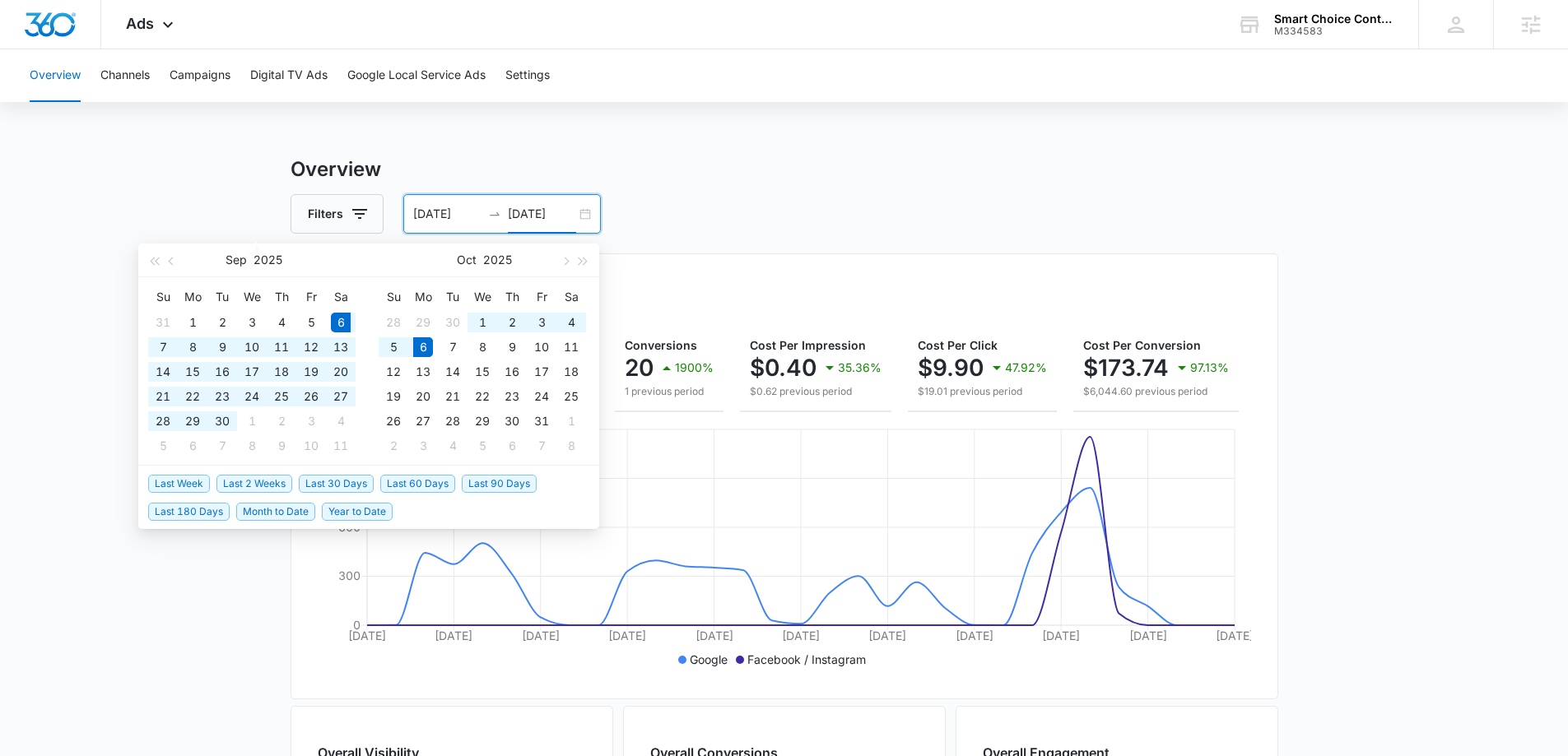
type input "[DATE]"
click at [1330, 44] on div "Smart Choice Contracting M334583 Your Accounts View All" at bounding box center [1315, 24] width 205 height 49
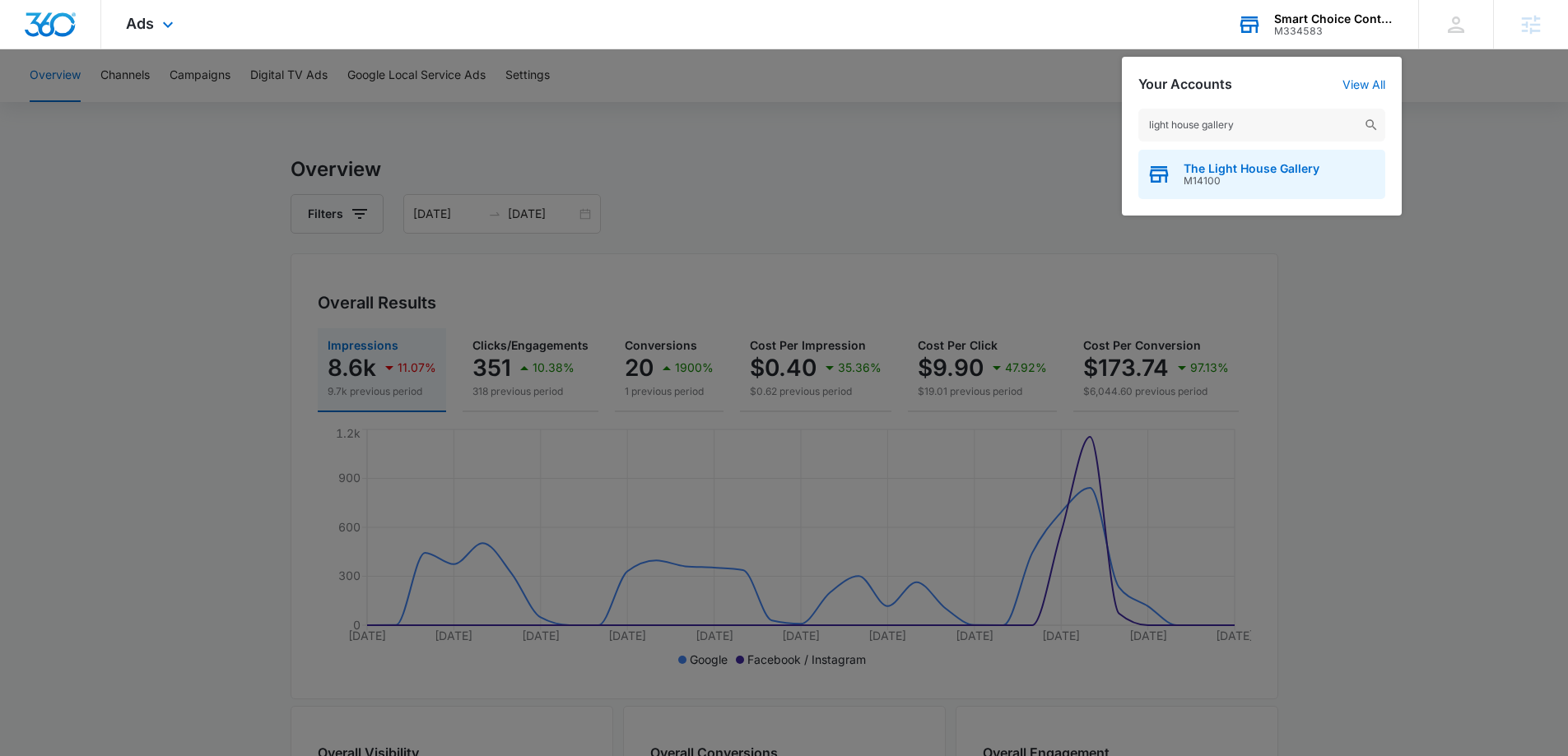
type input "light house gallery"
click at [1250, 178] on span "M14100" at bounding box center [1252, 181] width 136 height 12
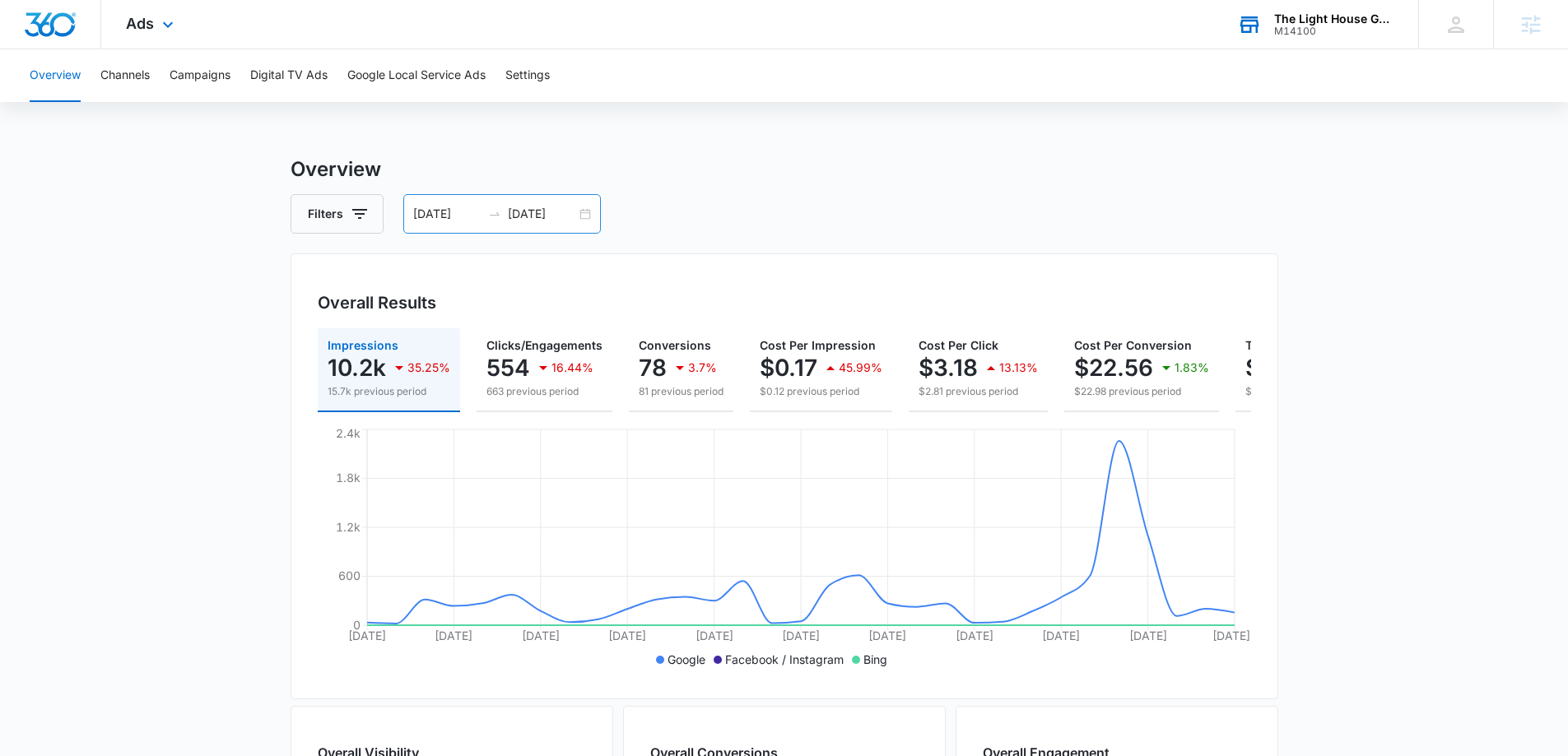
click at [491, 218] on icon "swap-right" at bounding box center [494, 214] width 13 height 13
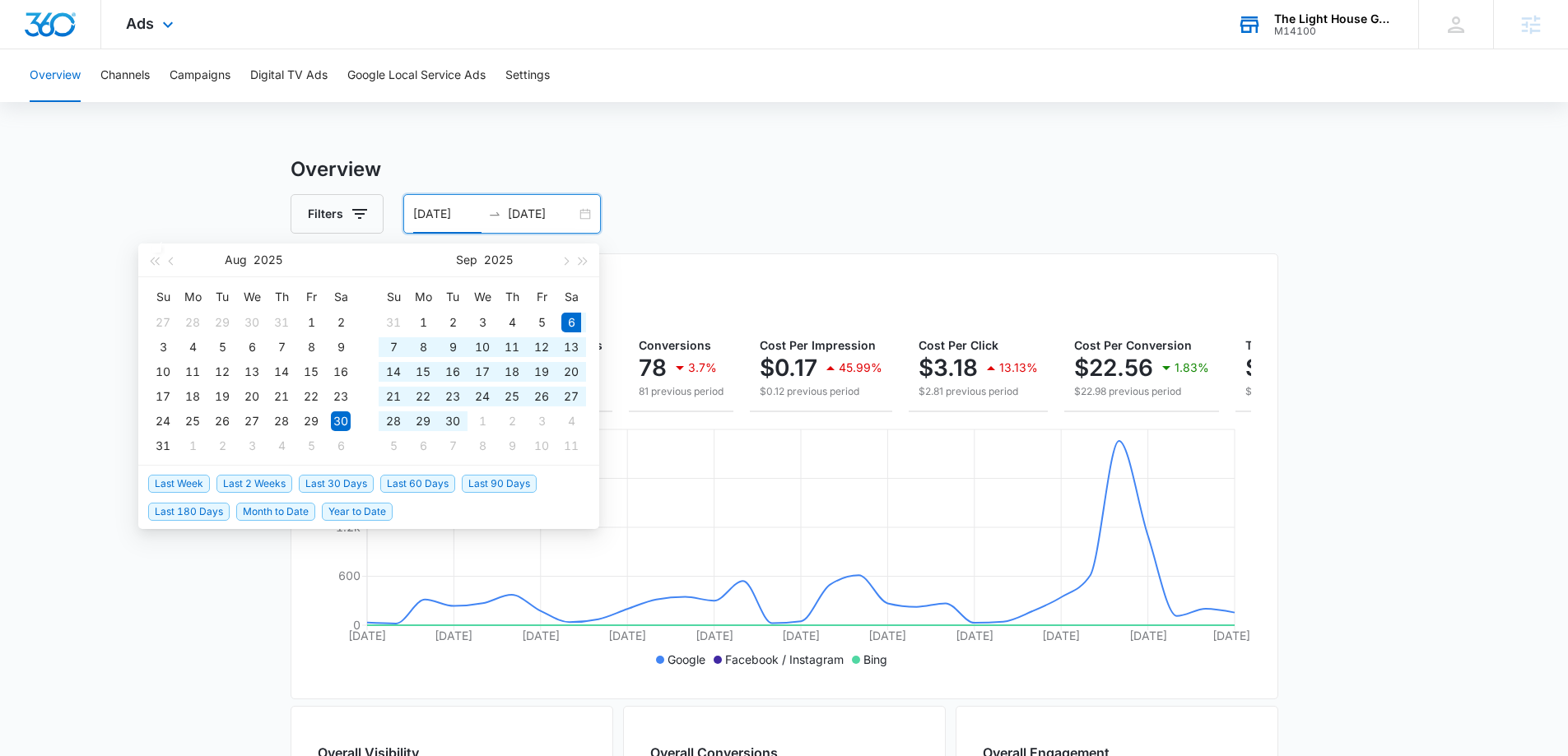
click at [351, 488] on span "Last 30 Days" at bounding box center [337, 484] width 75 height 18
type input "[DATE]"
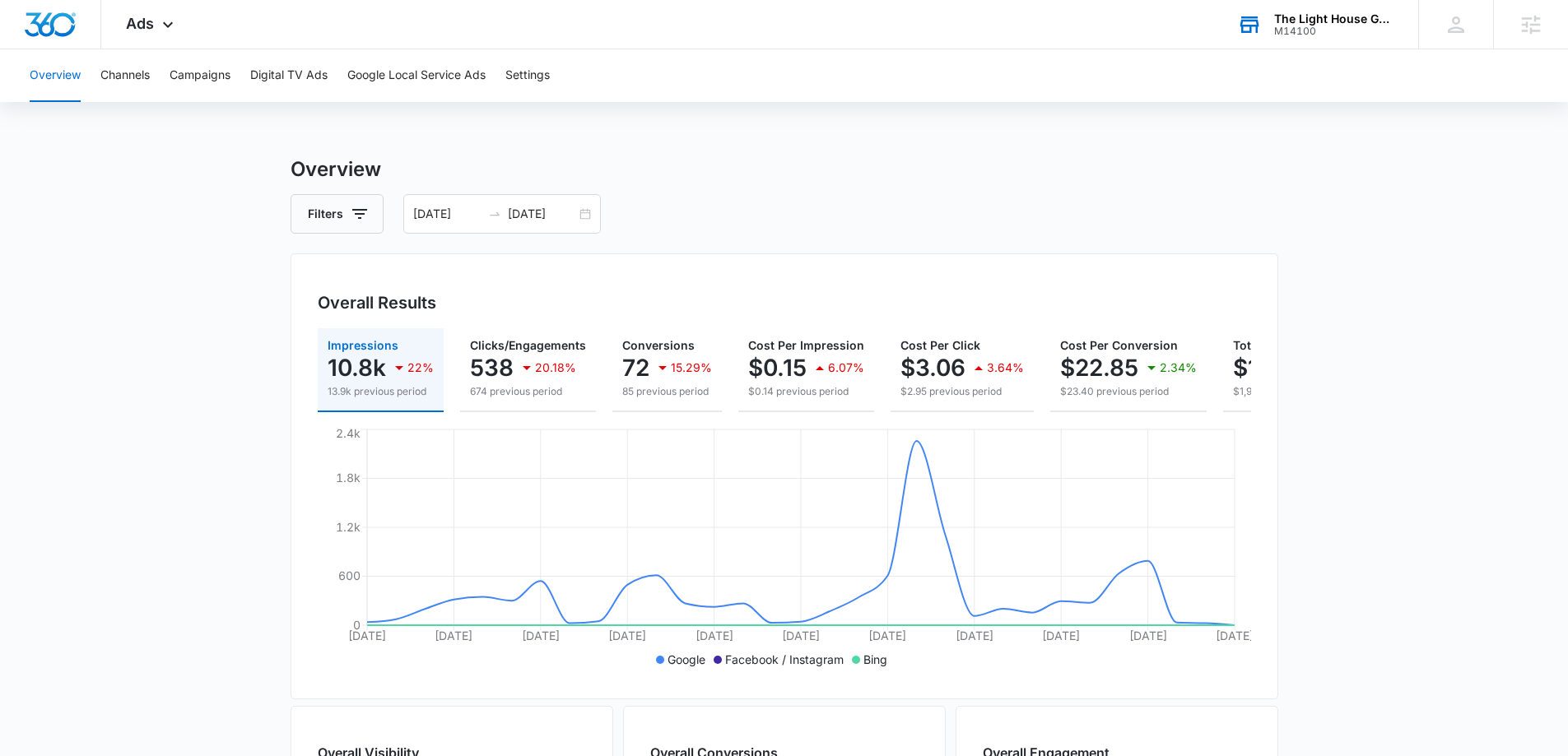
click at [230, 136] on div "Overview Channels Campaigns Digital TV Ads Google Local Service Ads Settings Ov…" at bounding box center [784, 693] width 1568 height 1287
